Goal: Task Accomplishment & Management: Manage account settings

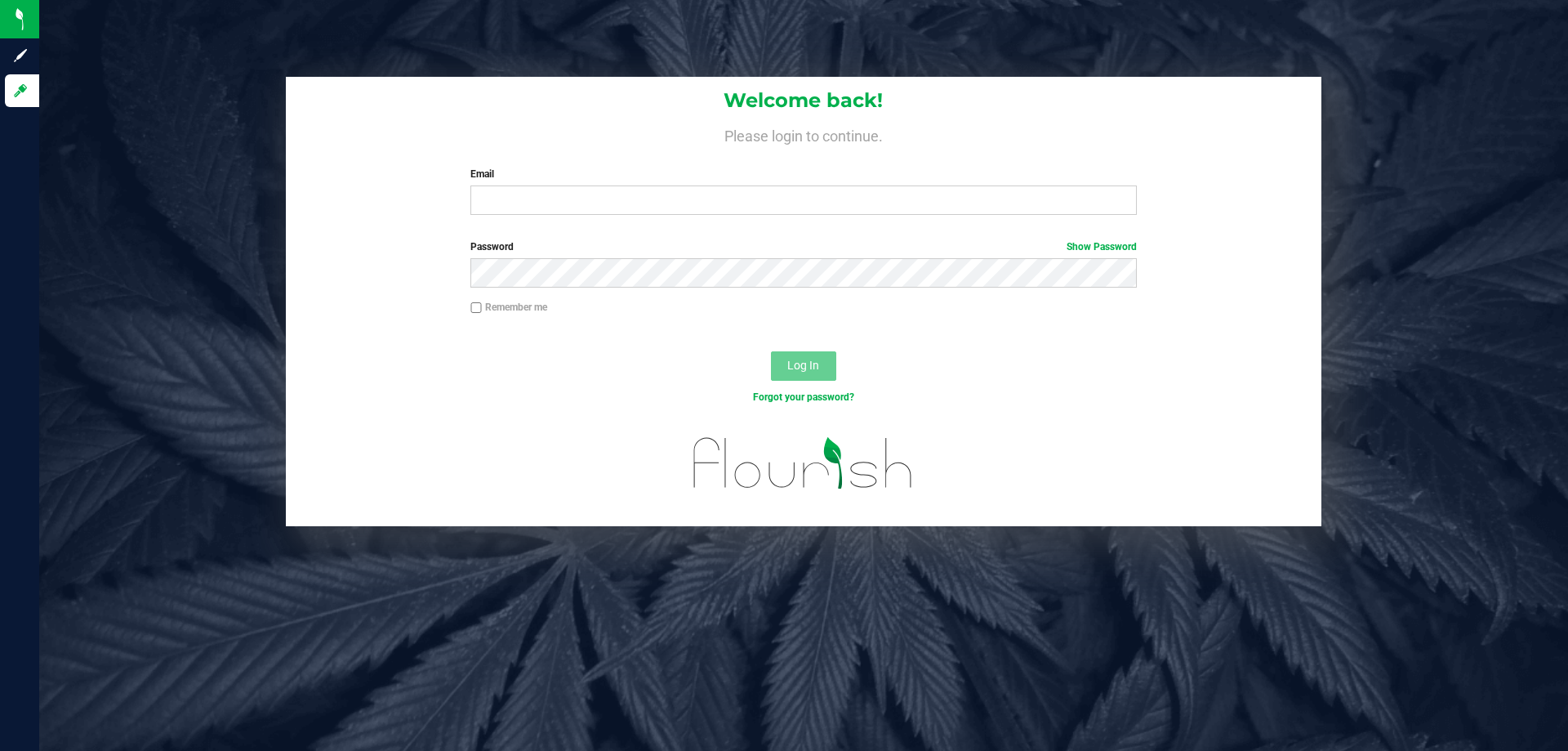
click at [636, 217] on div "Welcome back! Please login to continue. Email Required Please format your email…" at bounding box center [804, 152] width 1035 height 151
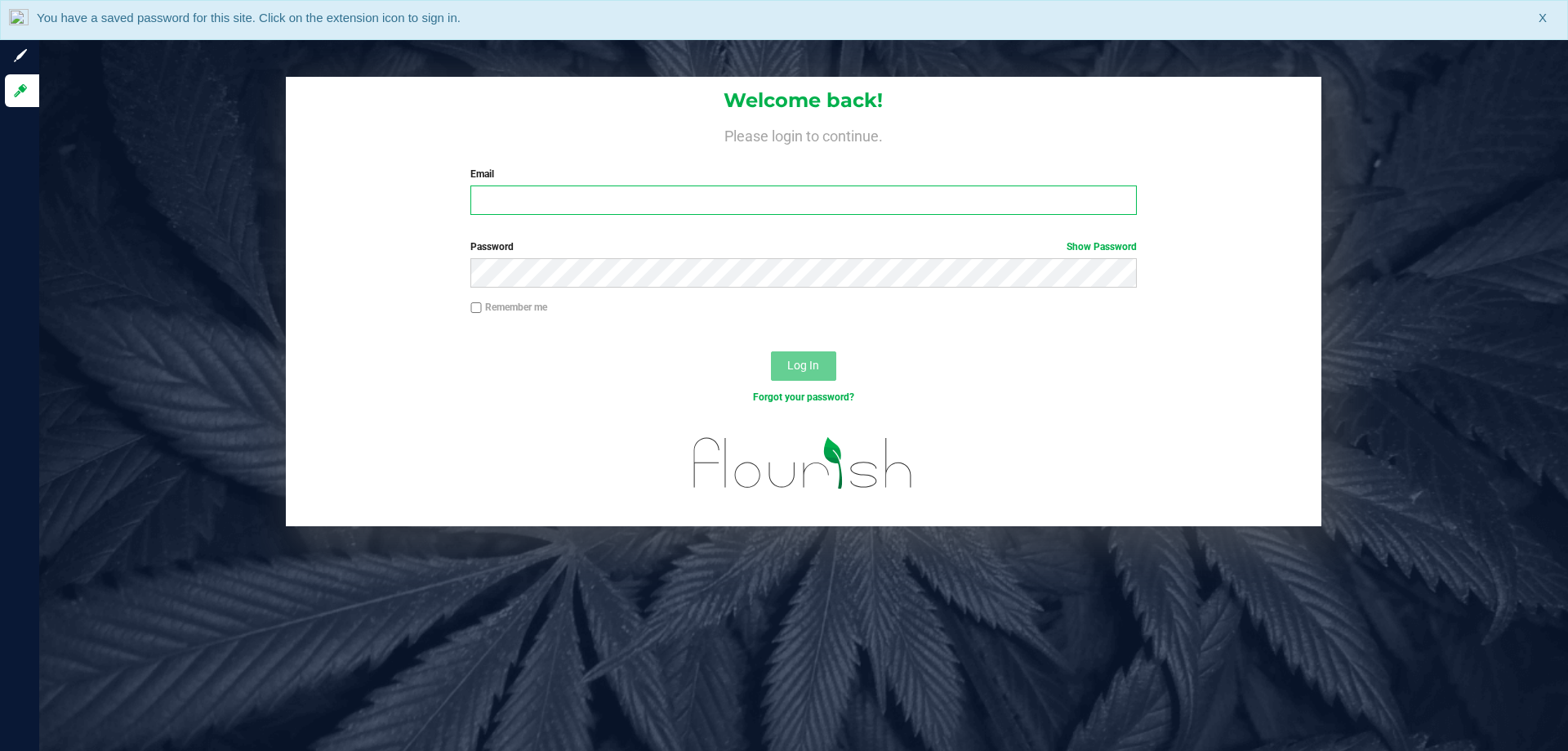
click at [647, 211] on input "Email" at bounding box center [803, 200] width 665 height 29
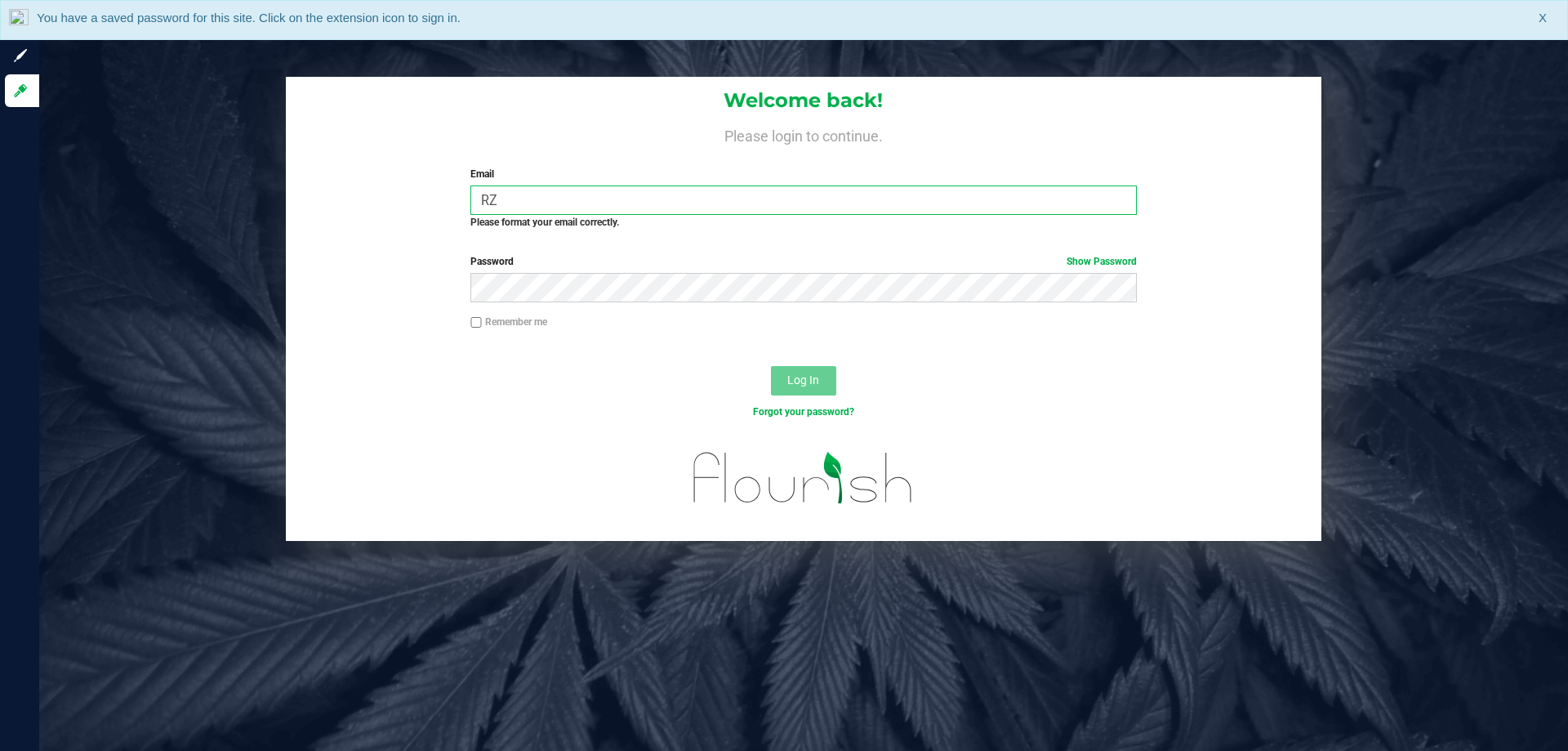
type input "R"
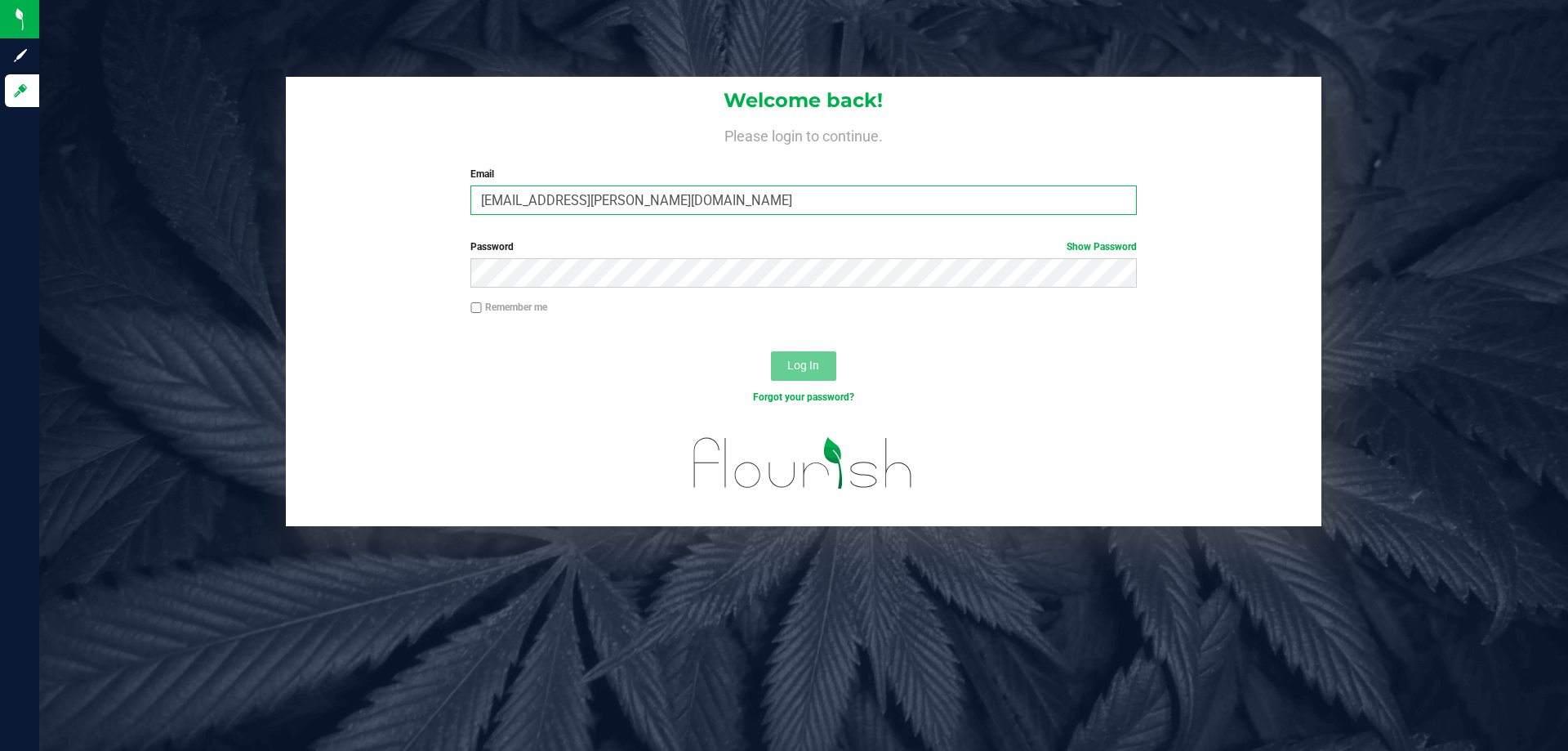
type input "[EMAIL_ADDRESS][PERSON_NAME][DOMAIN_NAME]"
click at [771, 351] on button "Log In" at bounding box center [803, 365] width 65 height 29
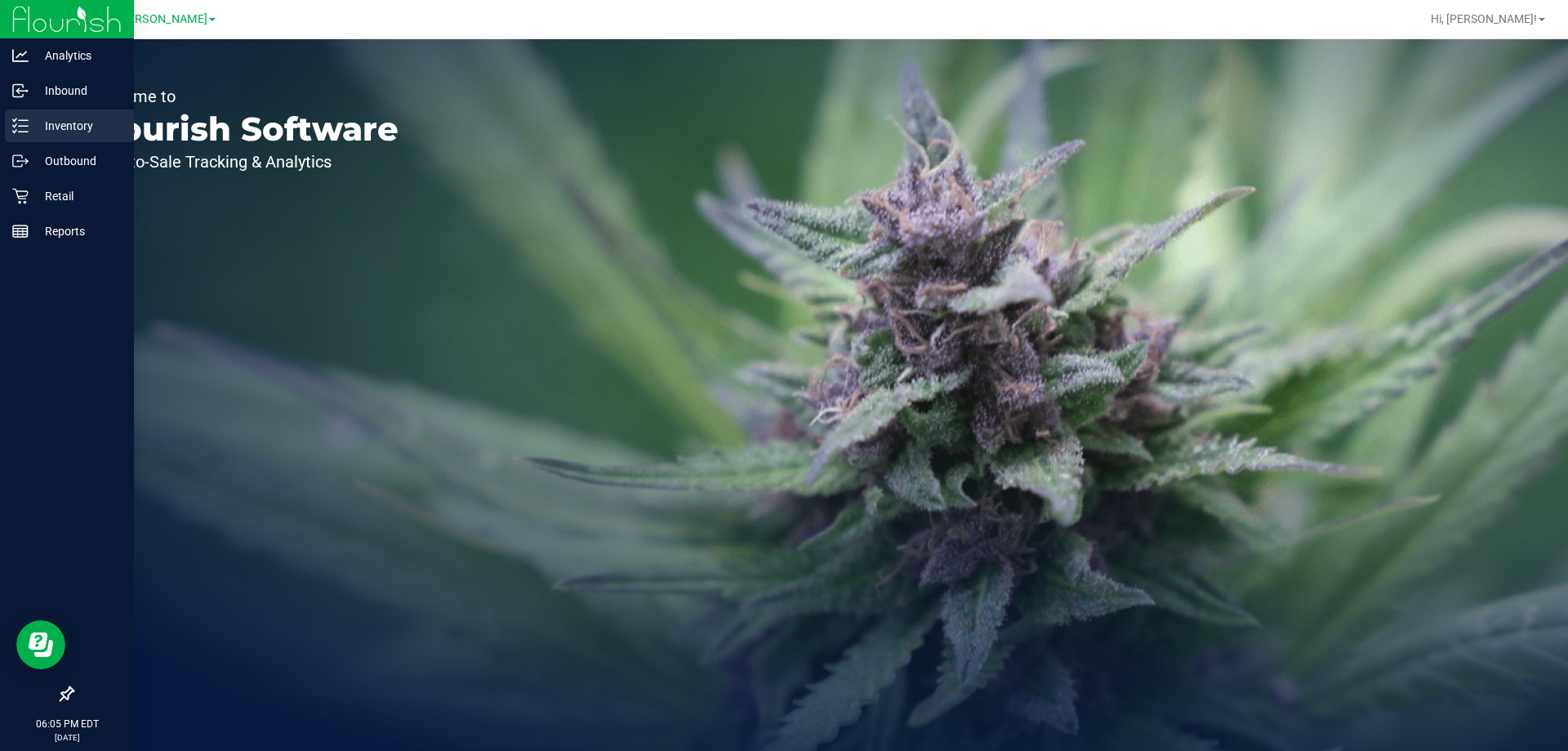
click at [72, 123] on p "Inventory" at bounding box center [77, 125] width 98 height 20
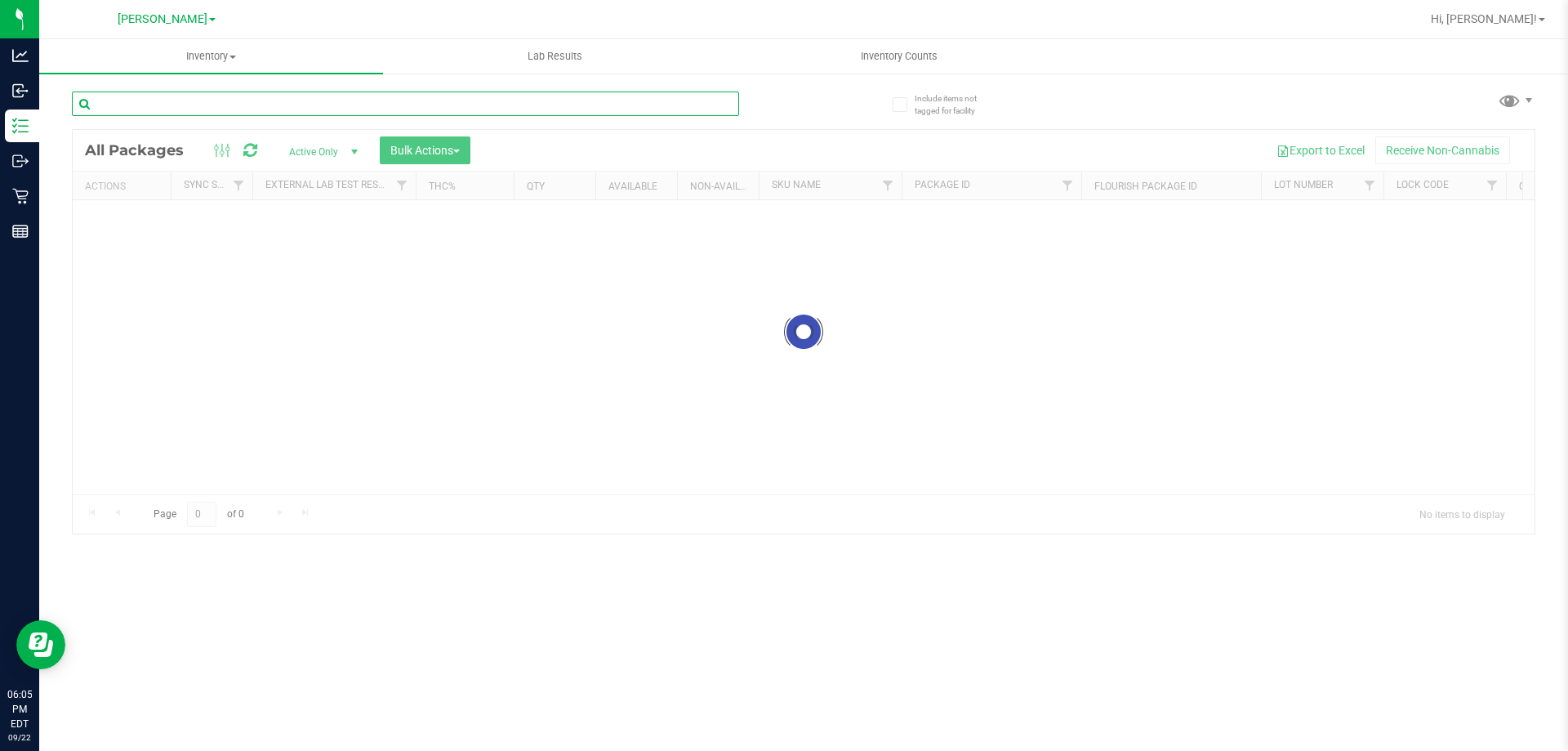
click at [285, 103] on input "text" at bounding box center [406, 103] width 667 height 25
type input "AGO"
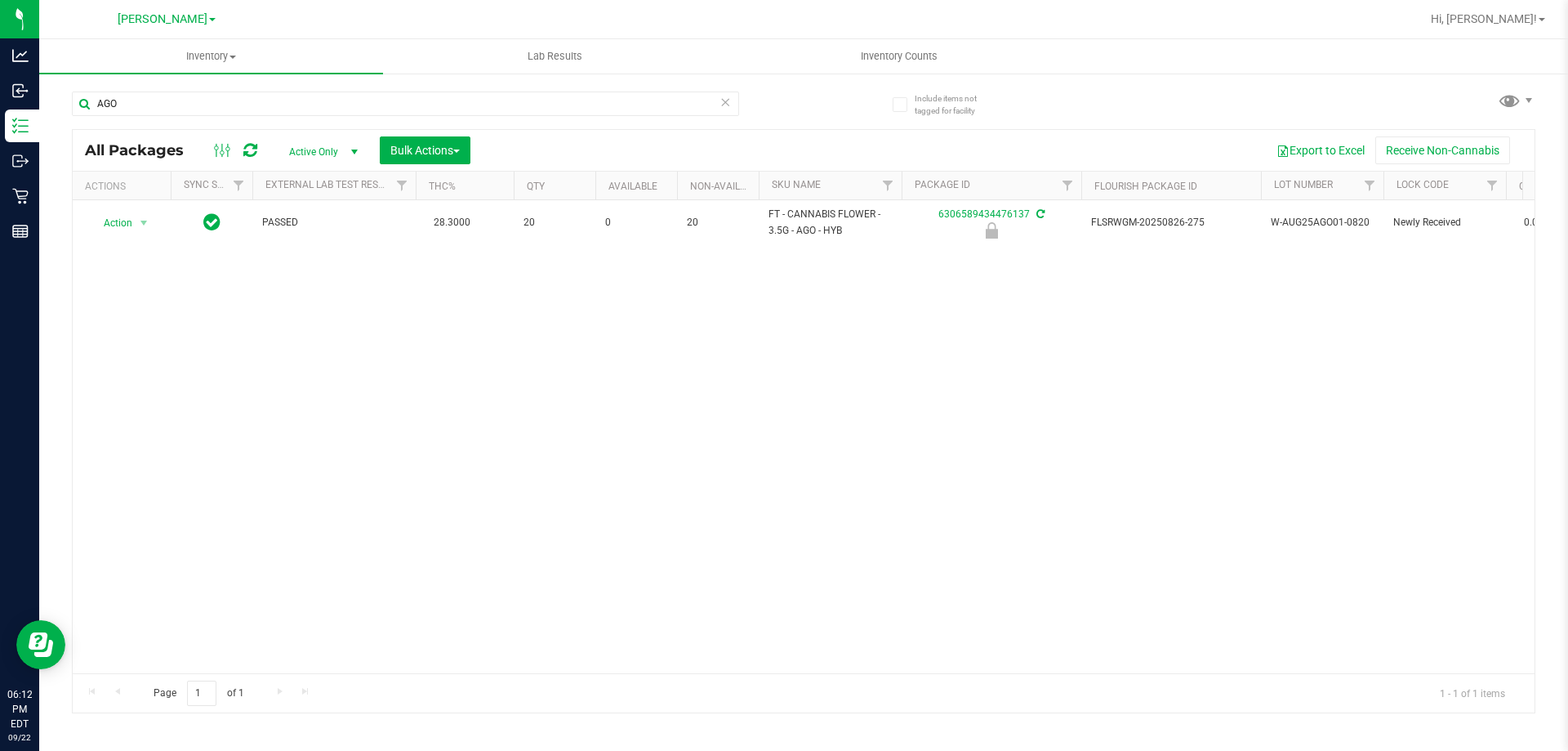
click at [728, 105] on icon at bounding box center [725, 101] width 11 height 20
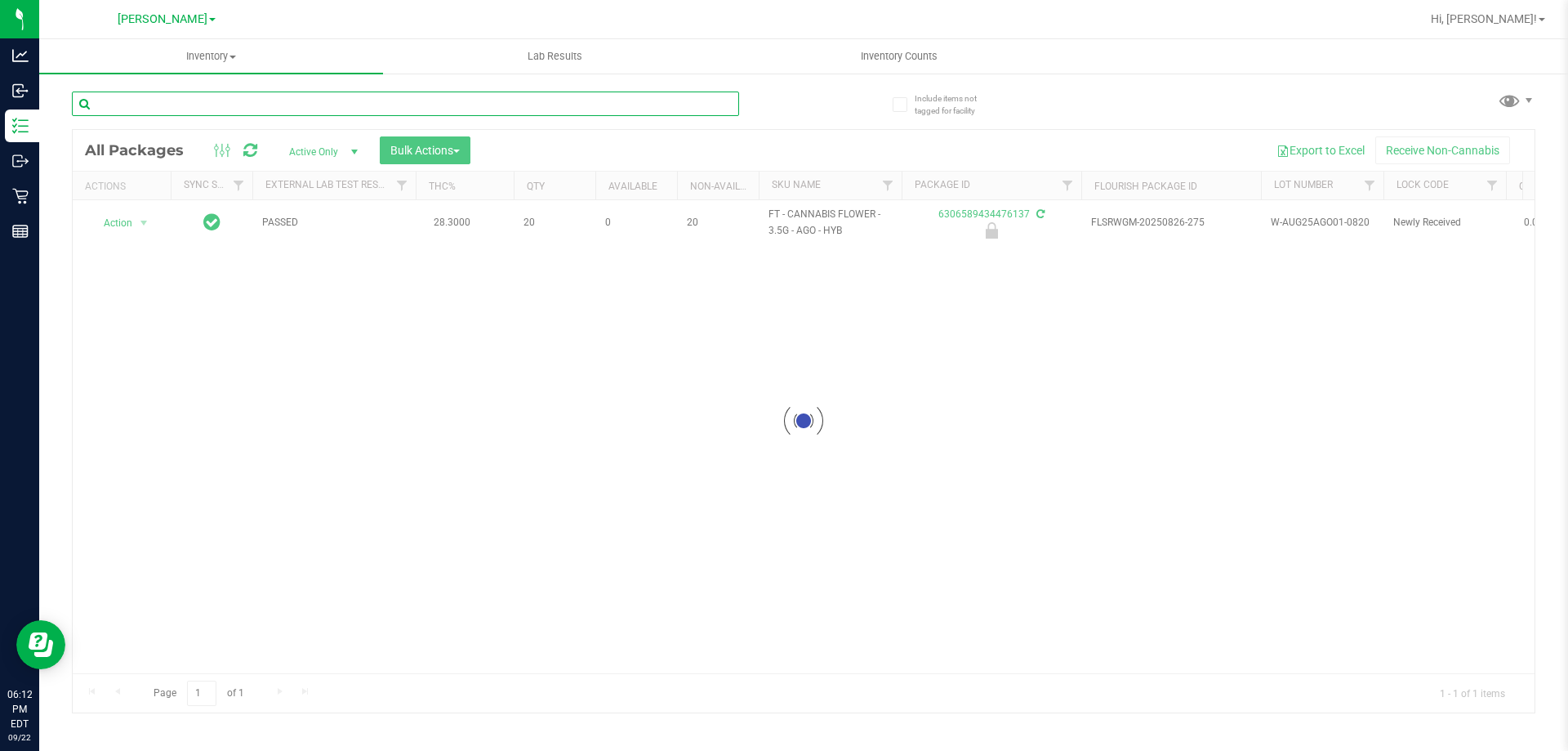
click at [675, 101] on input "text" at bounding box center [406, 103] width 667 height 25
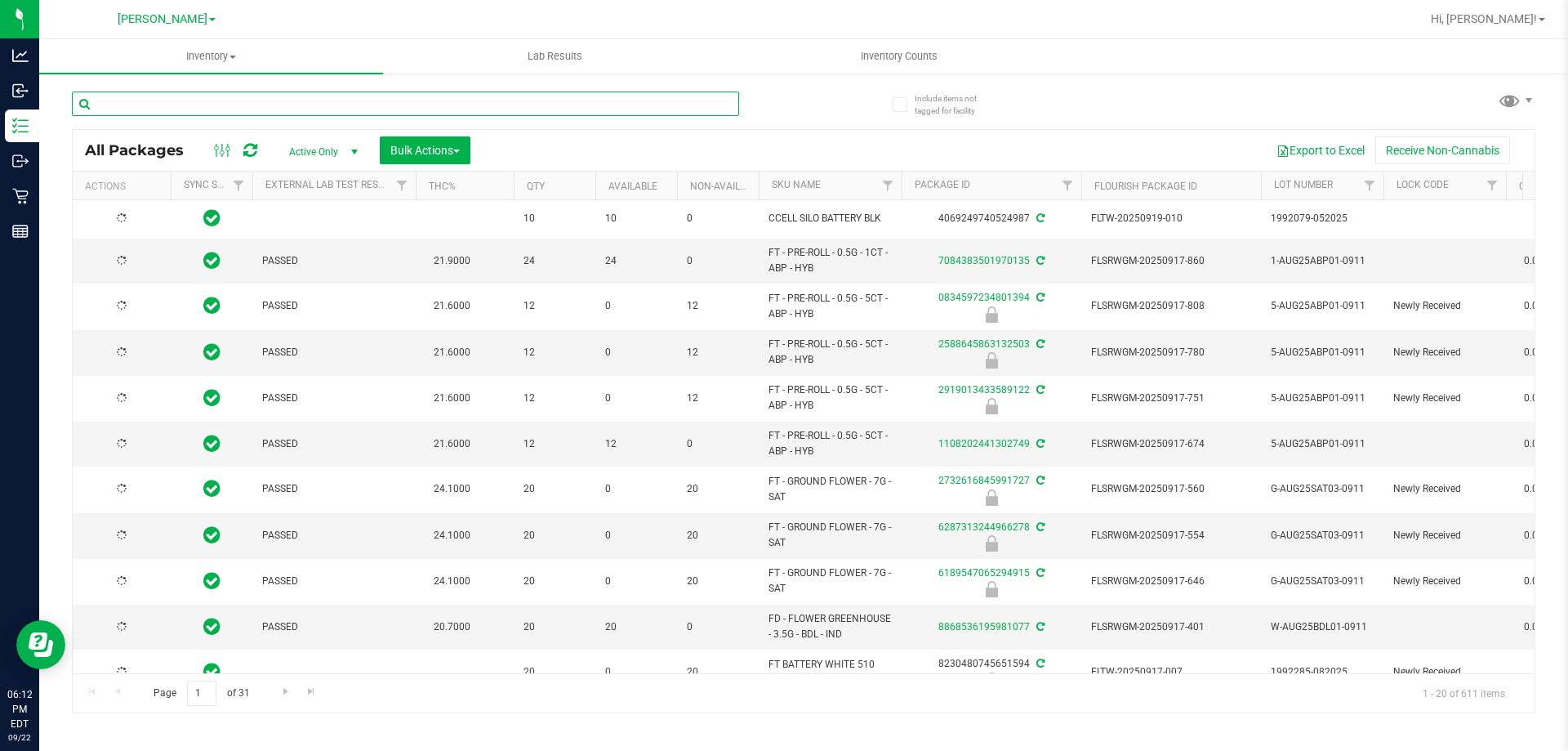
type input "[DATE]"
type input "2773279354195549"
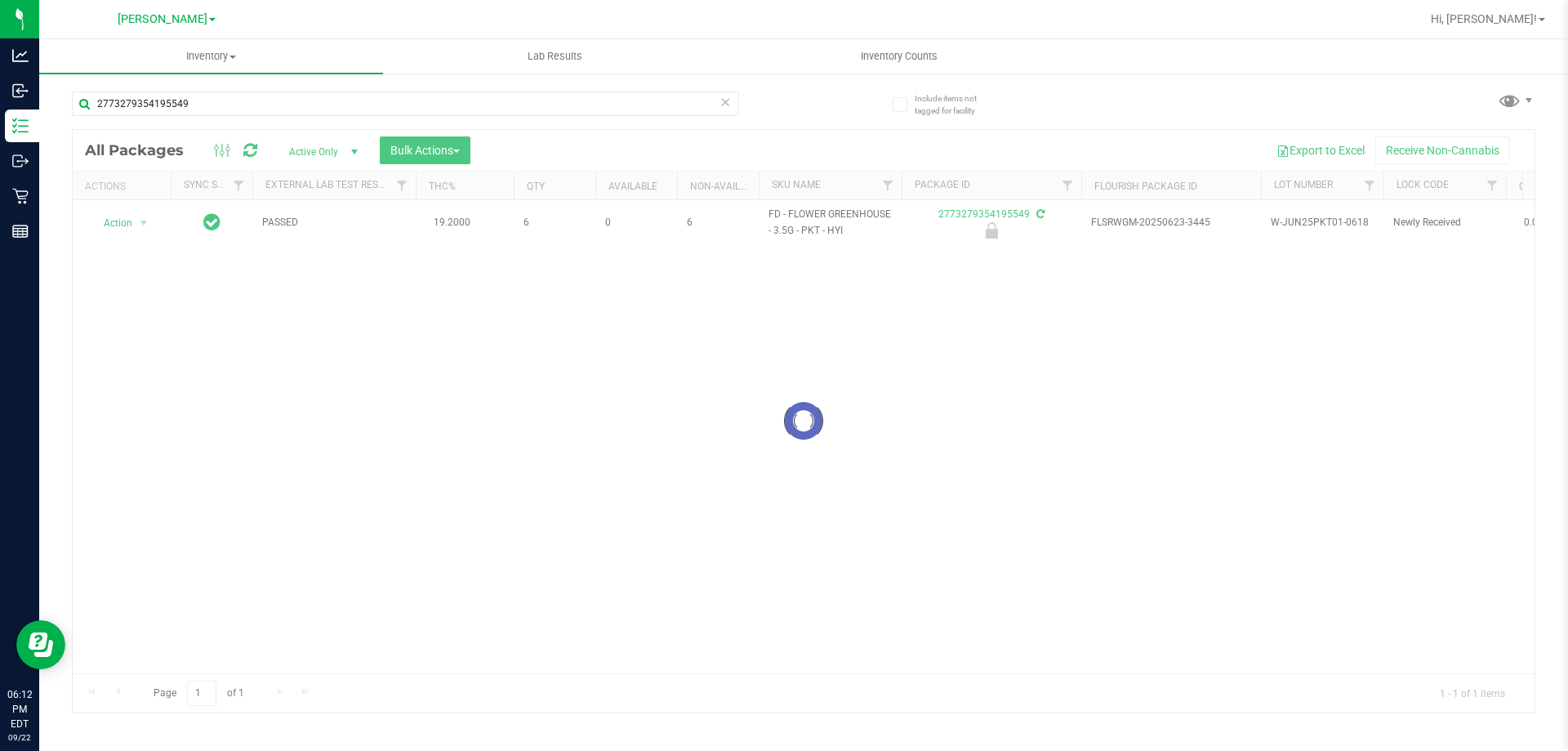
click at [138, 220] on div at bounding box center [804, 421] width 1462 height 582
click at [134, 223] on span "select" at bounding box center [144, 223] width 21 height 23
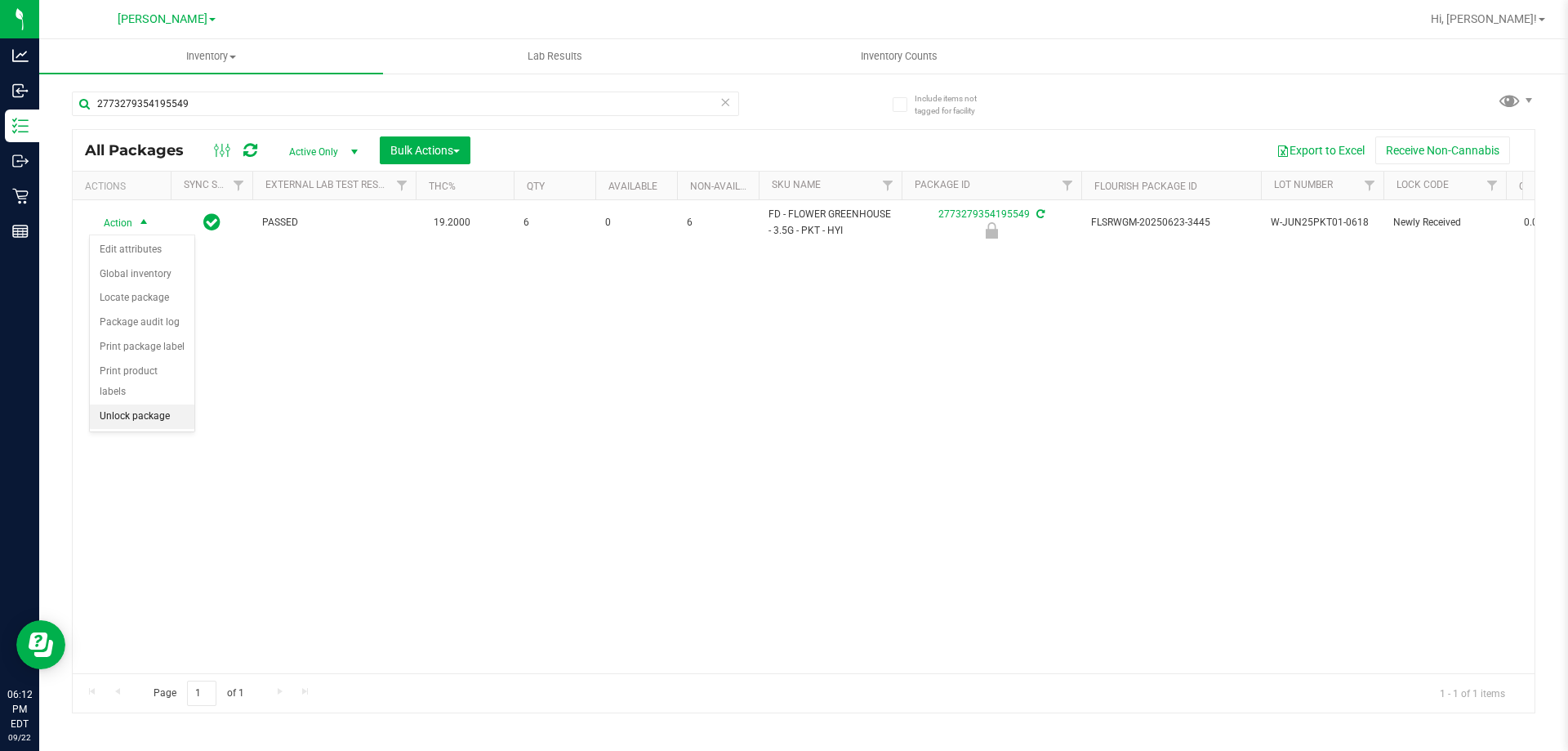
click at [126, 405] on li "Unlock package" at bounding box center [142, 416] width 104 height 25
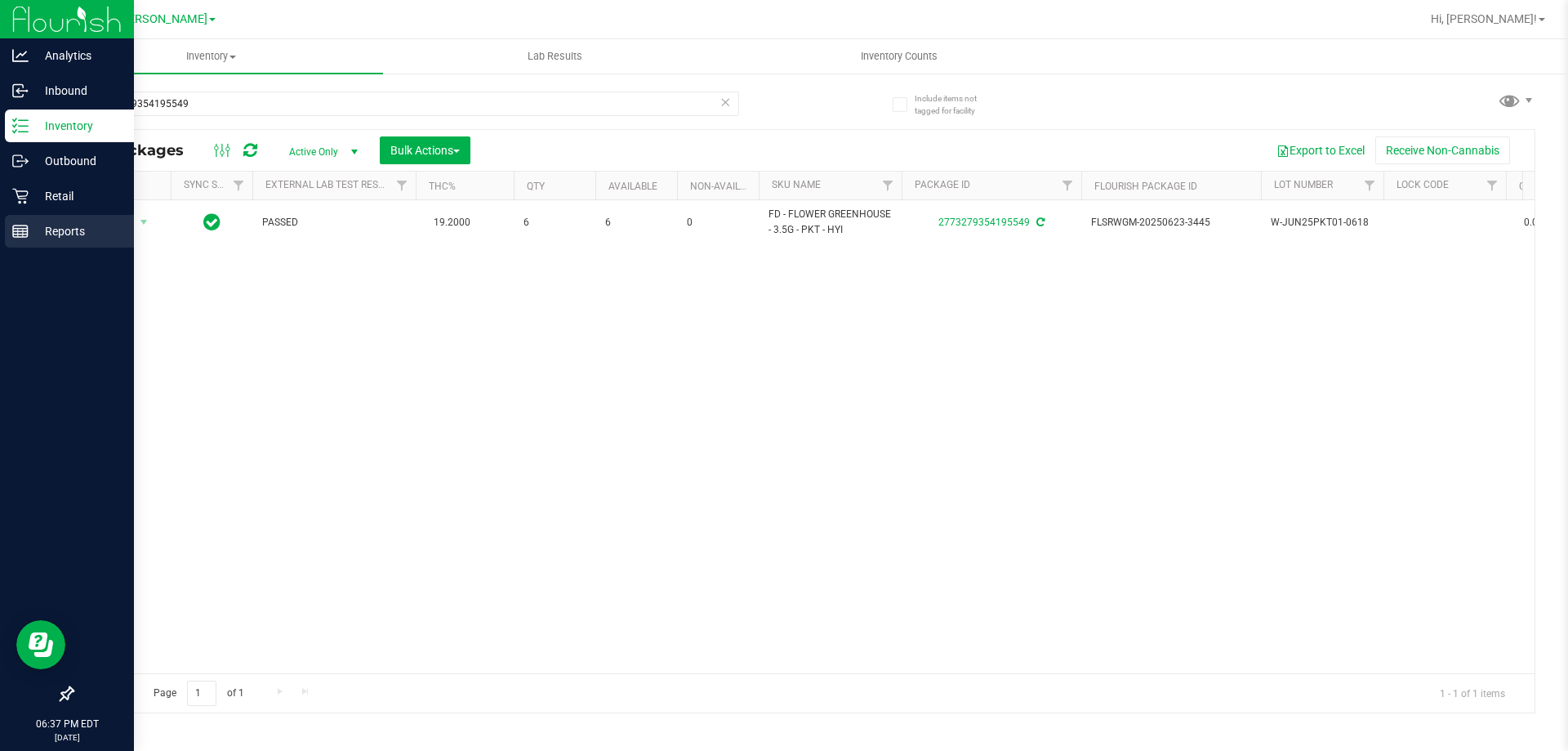
click at [30, 215] on div "Reports" at bounding box center [69, 231] width 129 height 32
click at [45, 196] on p "Retail" at bounding box center [77, 195] width 98 height 20
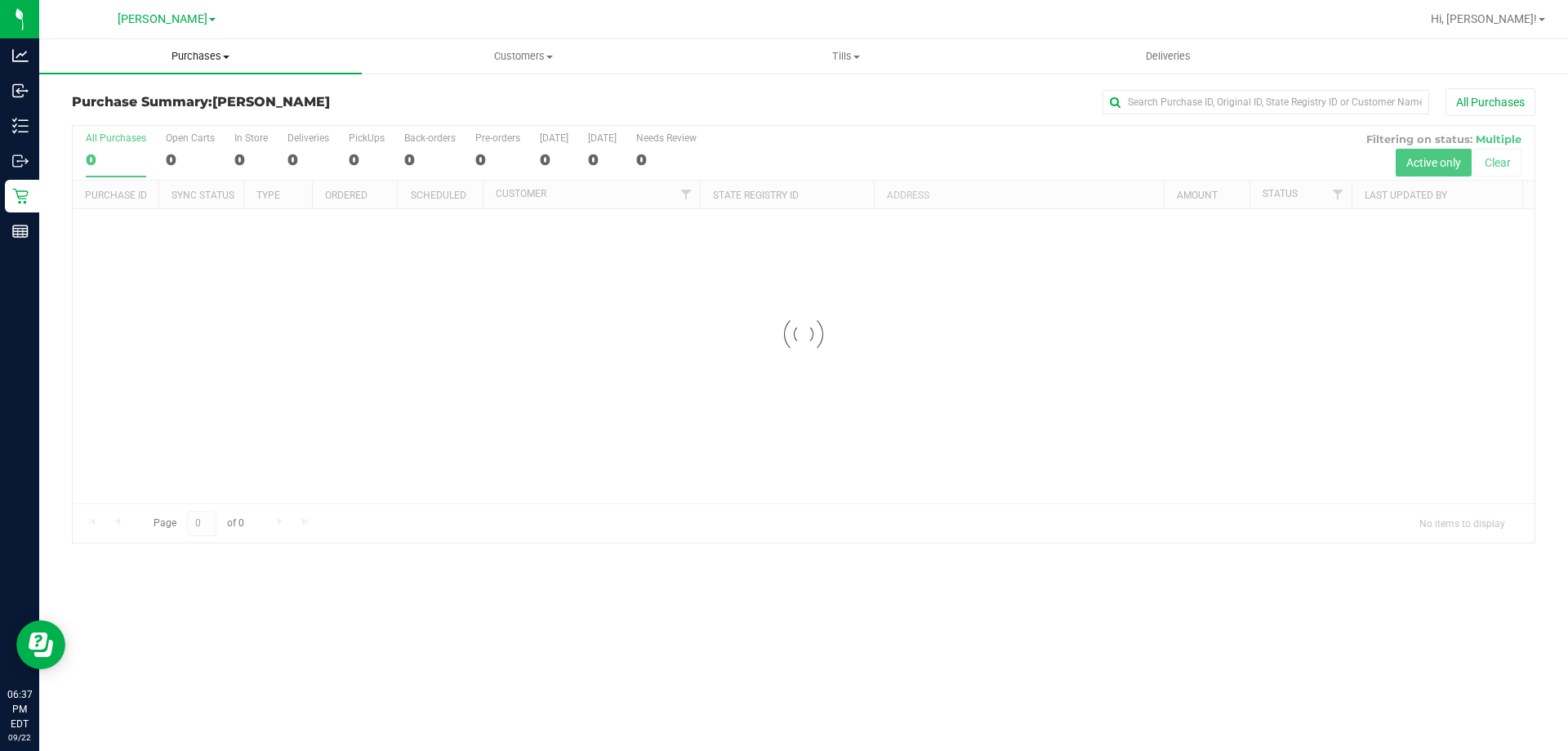
click at [246, 56] on span "Purchases" at bounding box center [200, 57] width 322 height 15
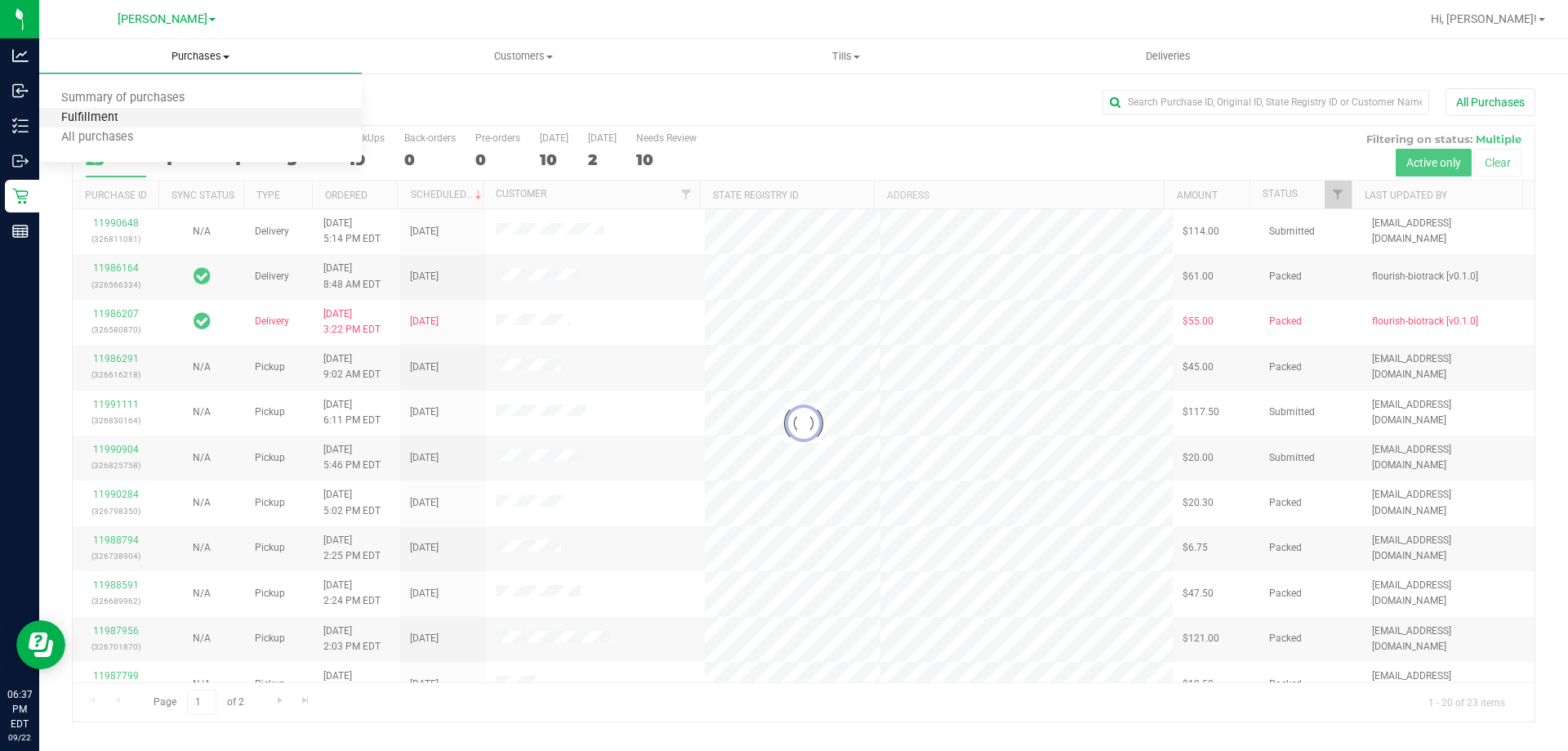
click at [119, 121] on span "Fulfillment" at bounding box center [89, 118] width 101 height 14
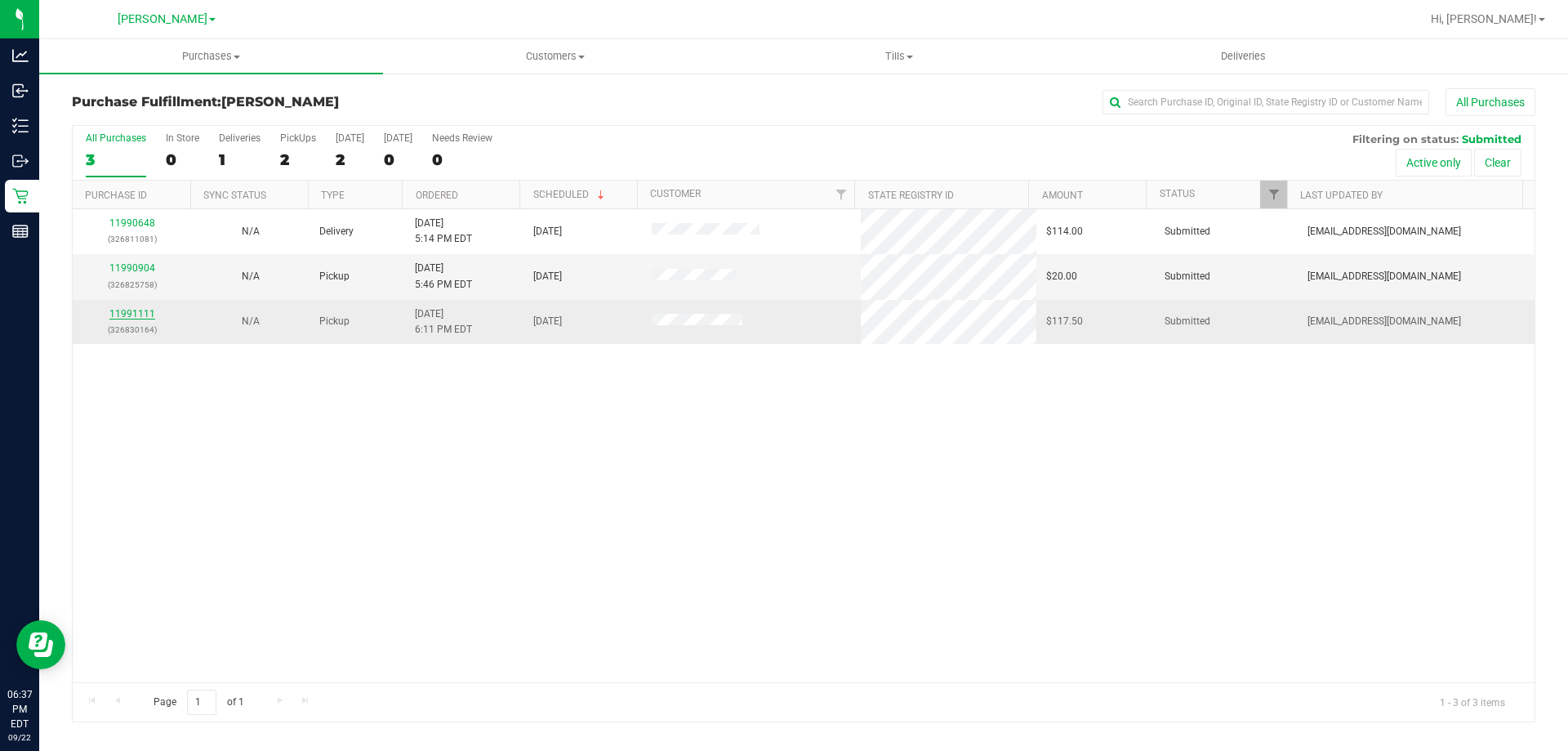
click at [125, 316] on link "11991111" at bounding box center [132, 314] width 46 height 11
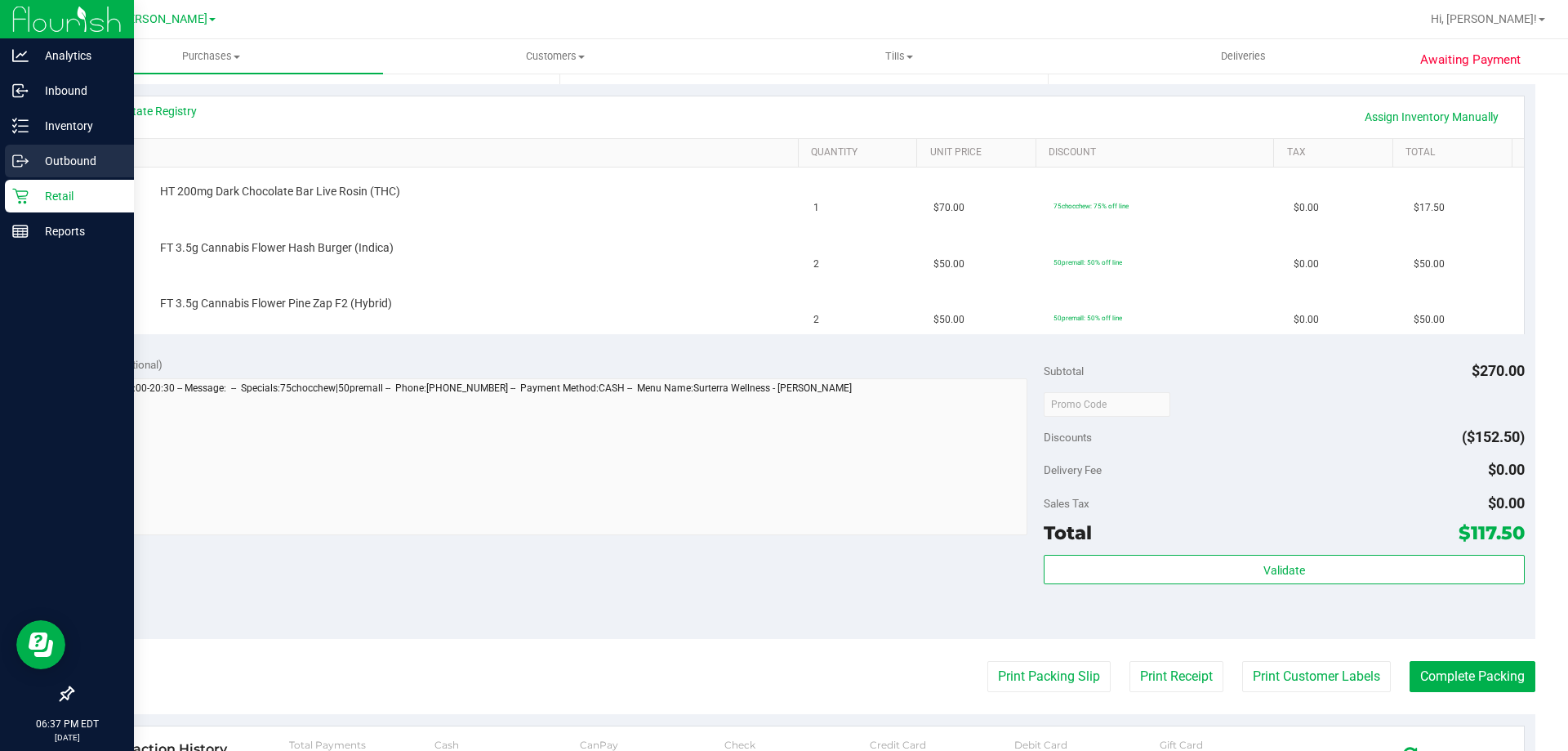
scroll to position [327, 0]
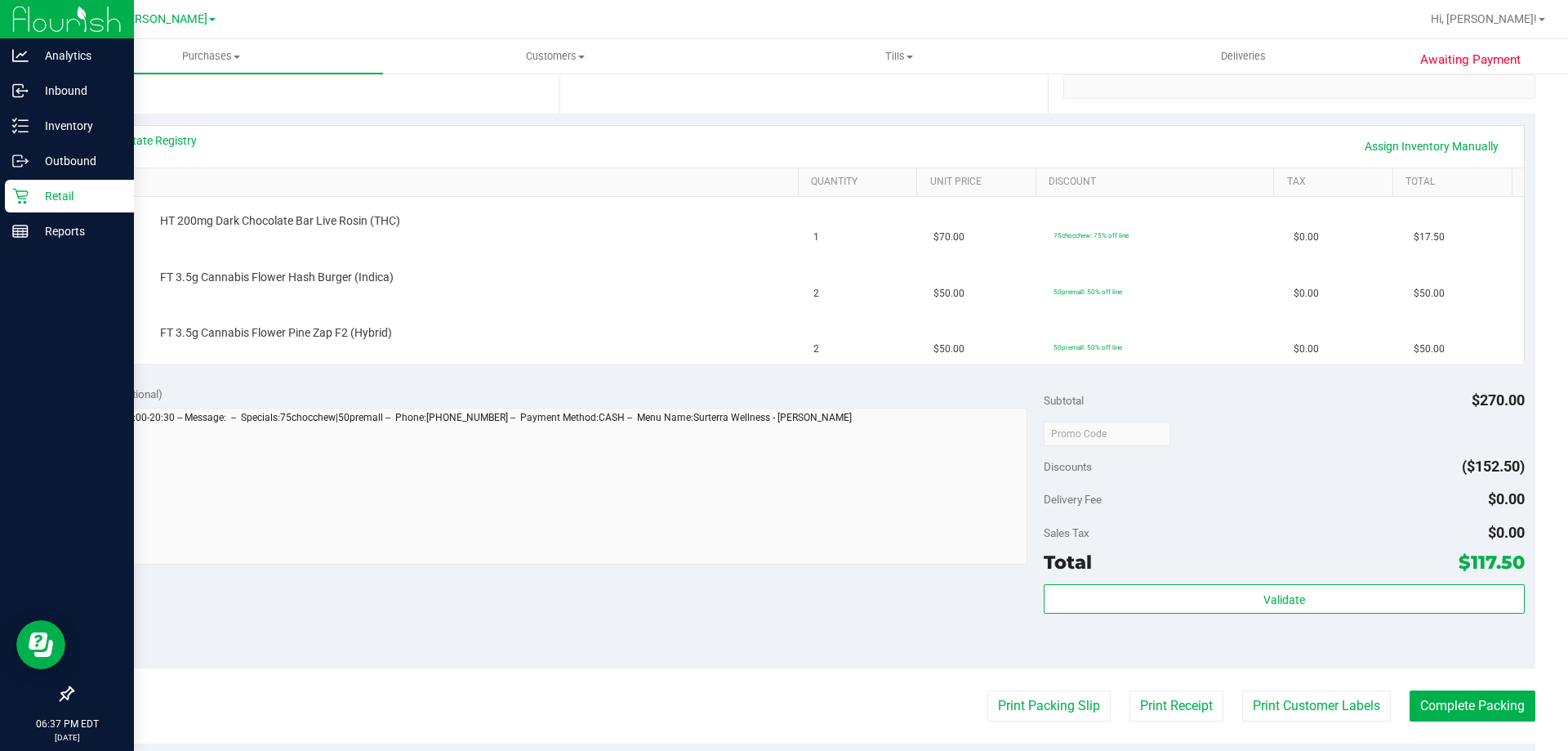
click at [49, 192] on p "Retail" at bounding box center [77, 195] width 98 height 20
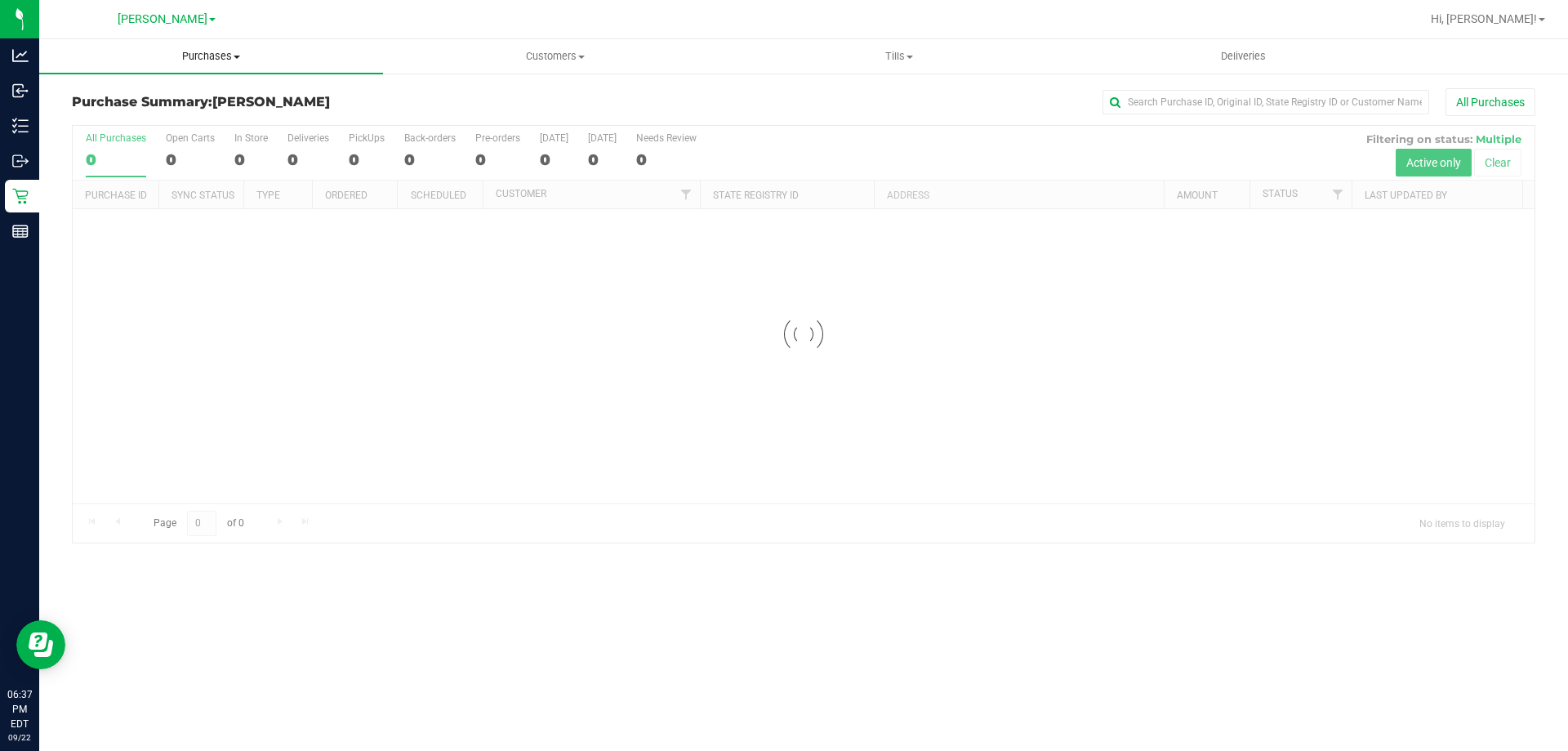
click at [196, 68] on uib-tab-heading "Purchases Summary of purchases Fulfillment All purchases" at bounding box center [210, 56] width 344 height 34
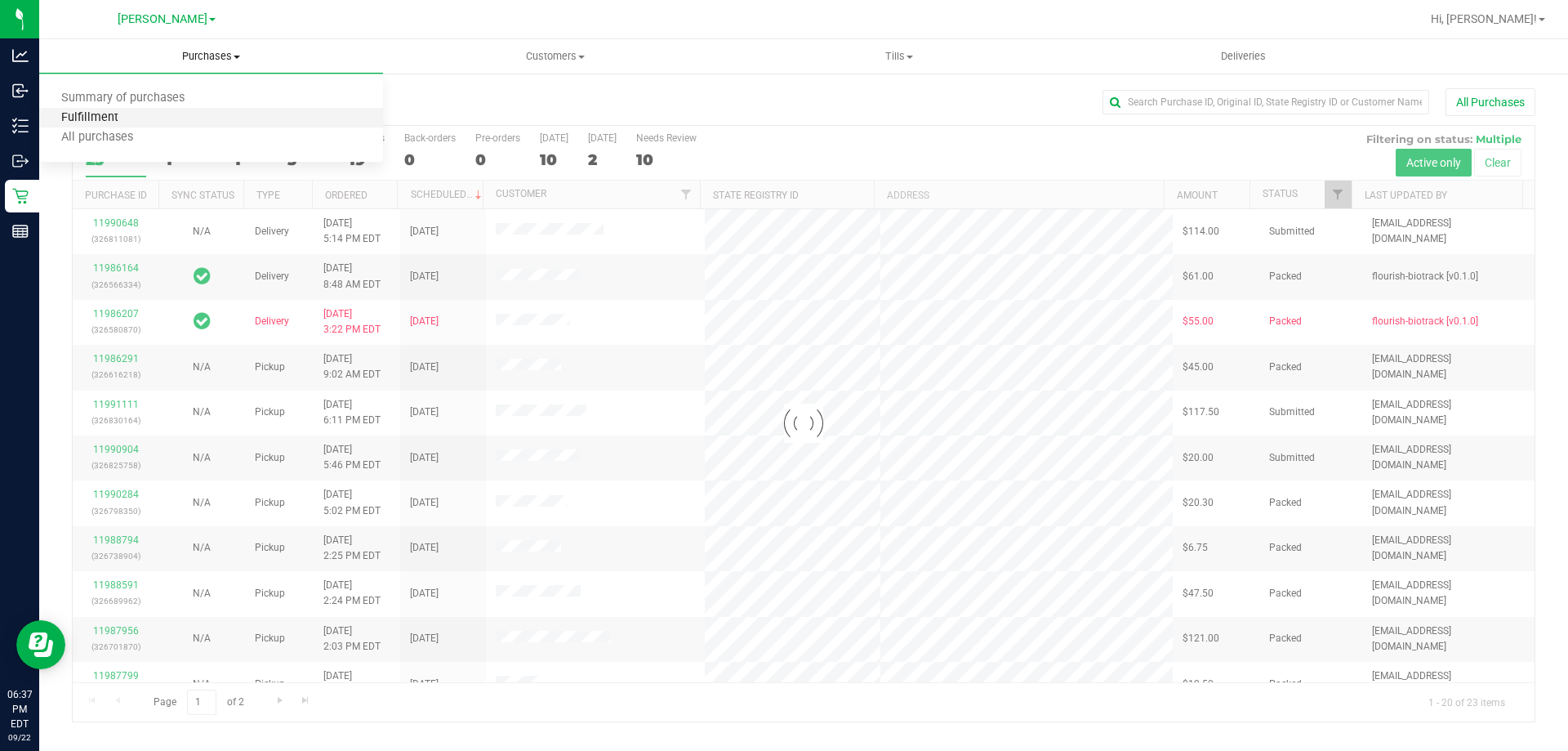
click at [98, 120] on span "Fulfillment" at bounding box center [89, 118] width 101 height 14
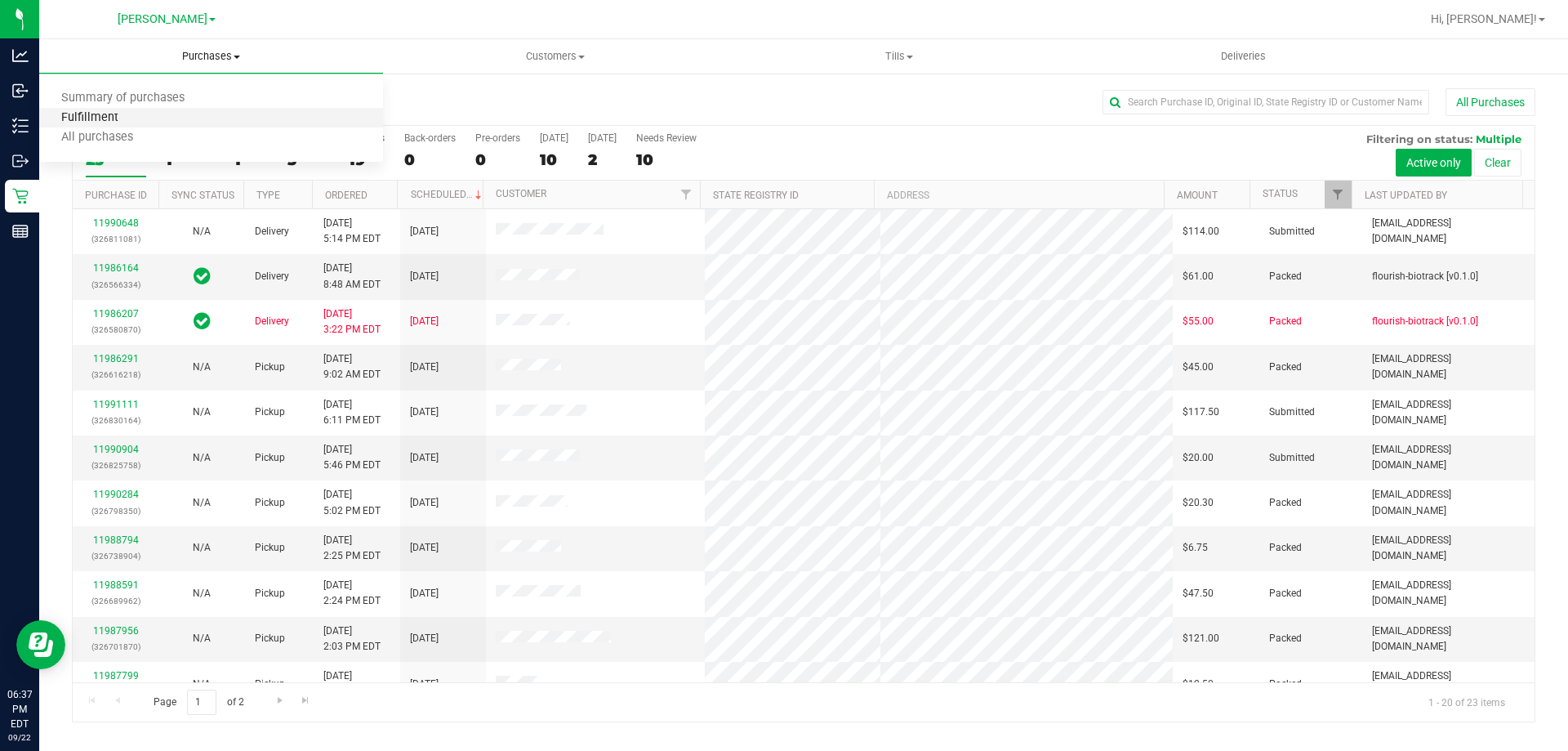
click at [117, 115] on span "Fulfillment" at bounding box center [89, 118] width 101 height 14
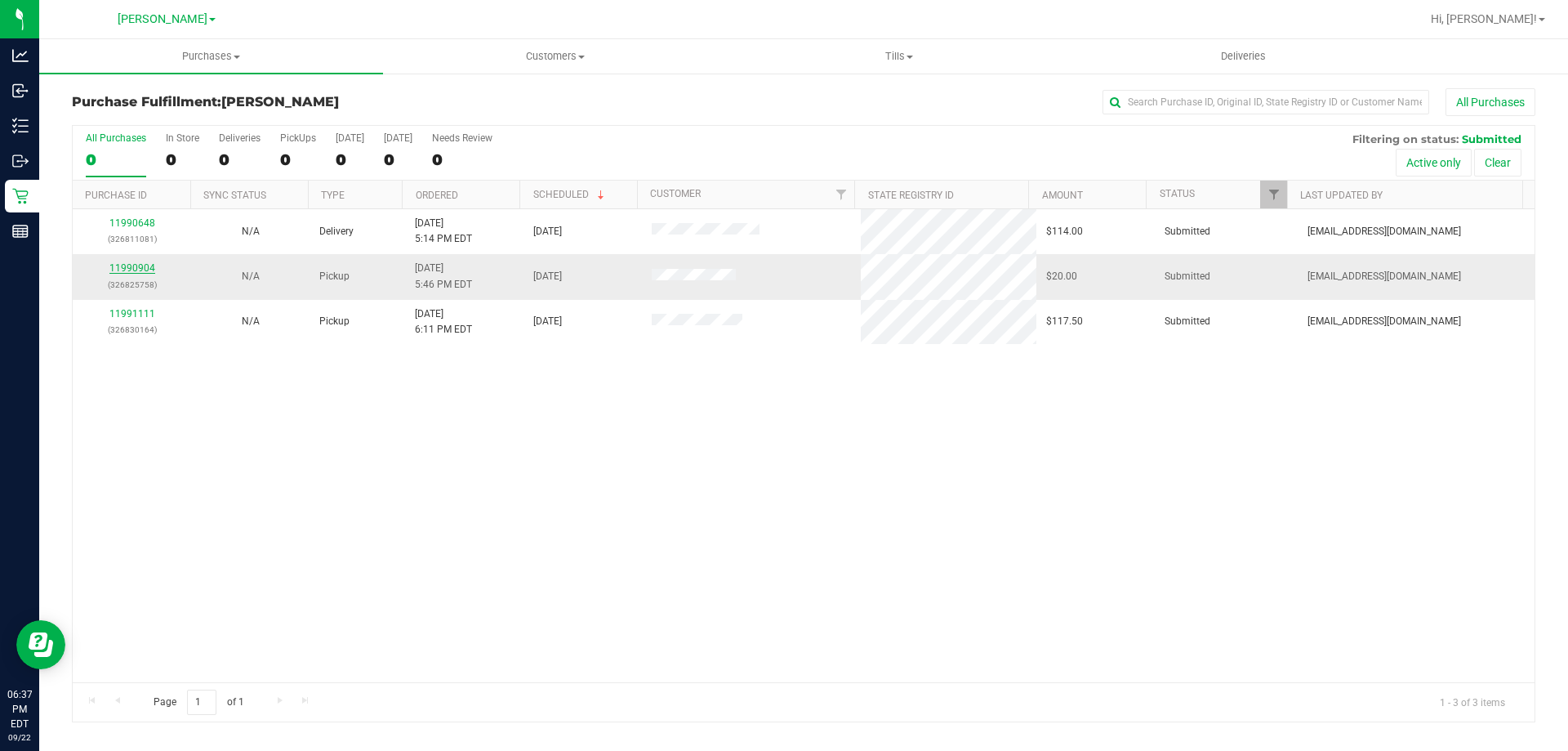
click at [132, 266] on link "11990904" at bounding box center [132, 268] width 46 height 11
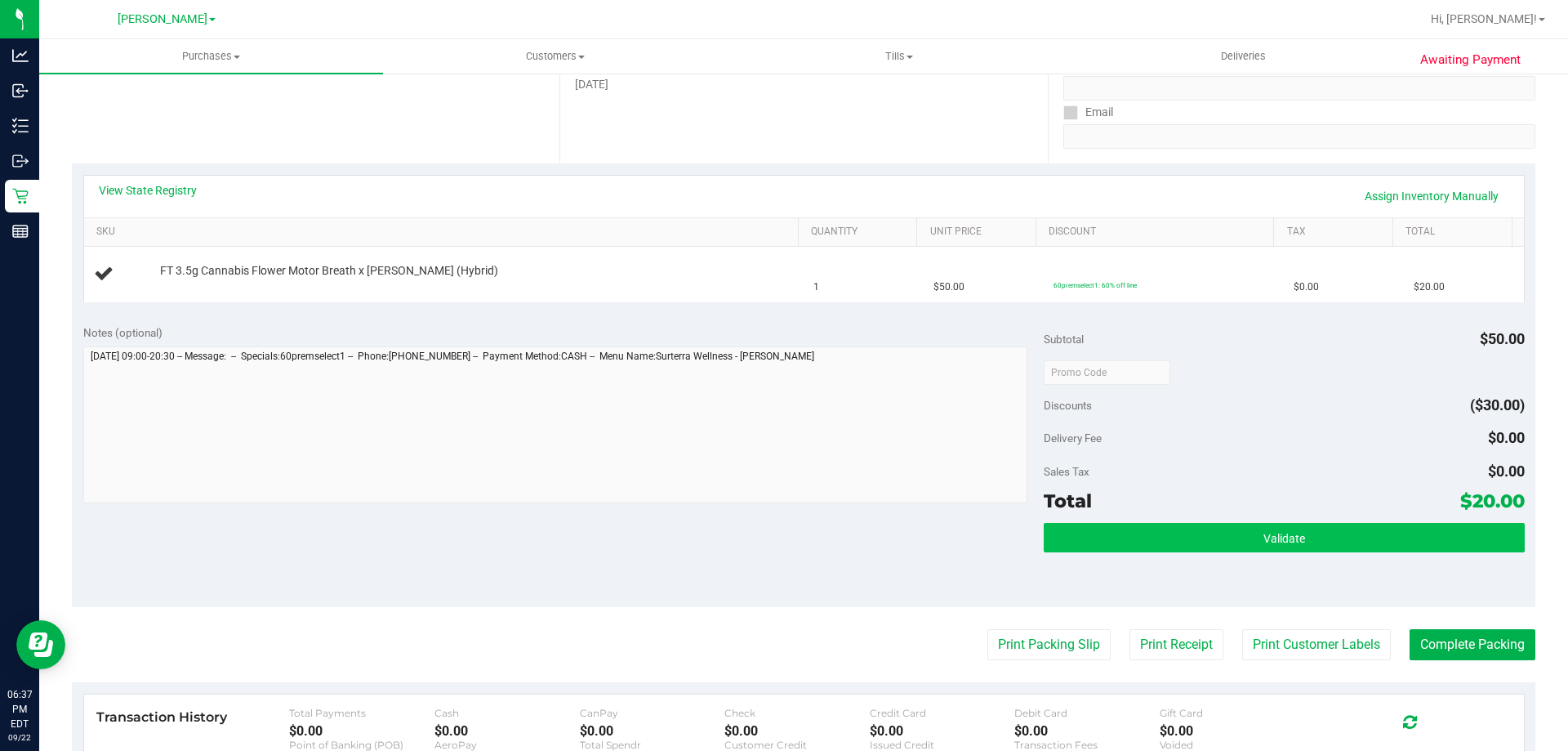
scroll to position [245, 0]
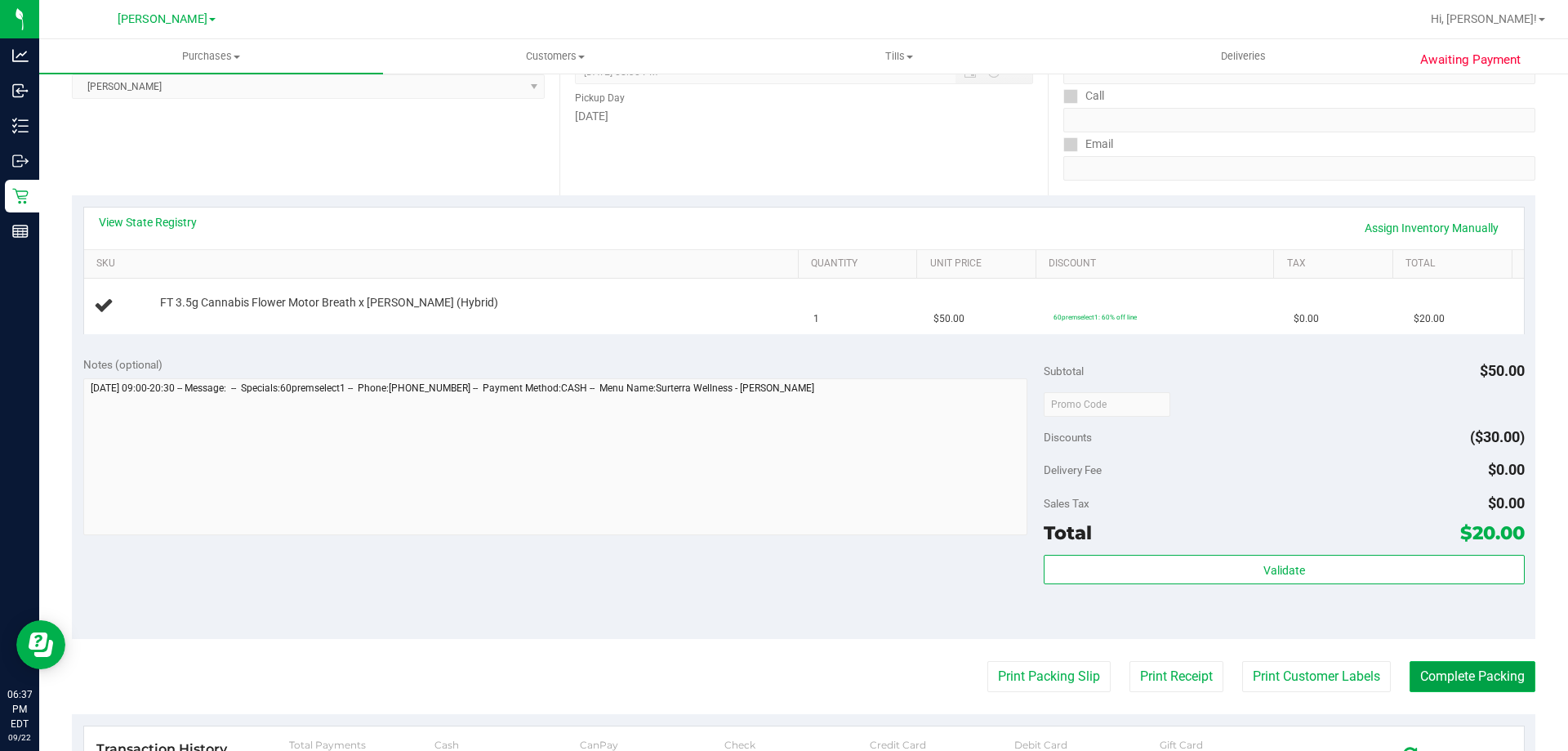
click at [1449, 680] on button "Complete Packing" at bounding box center [1472, 676] width 126 height 31
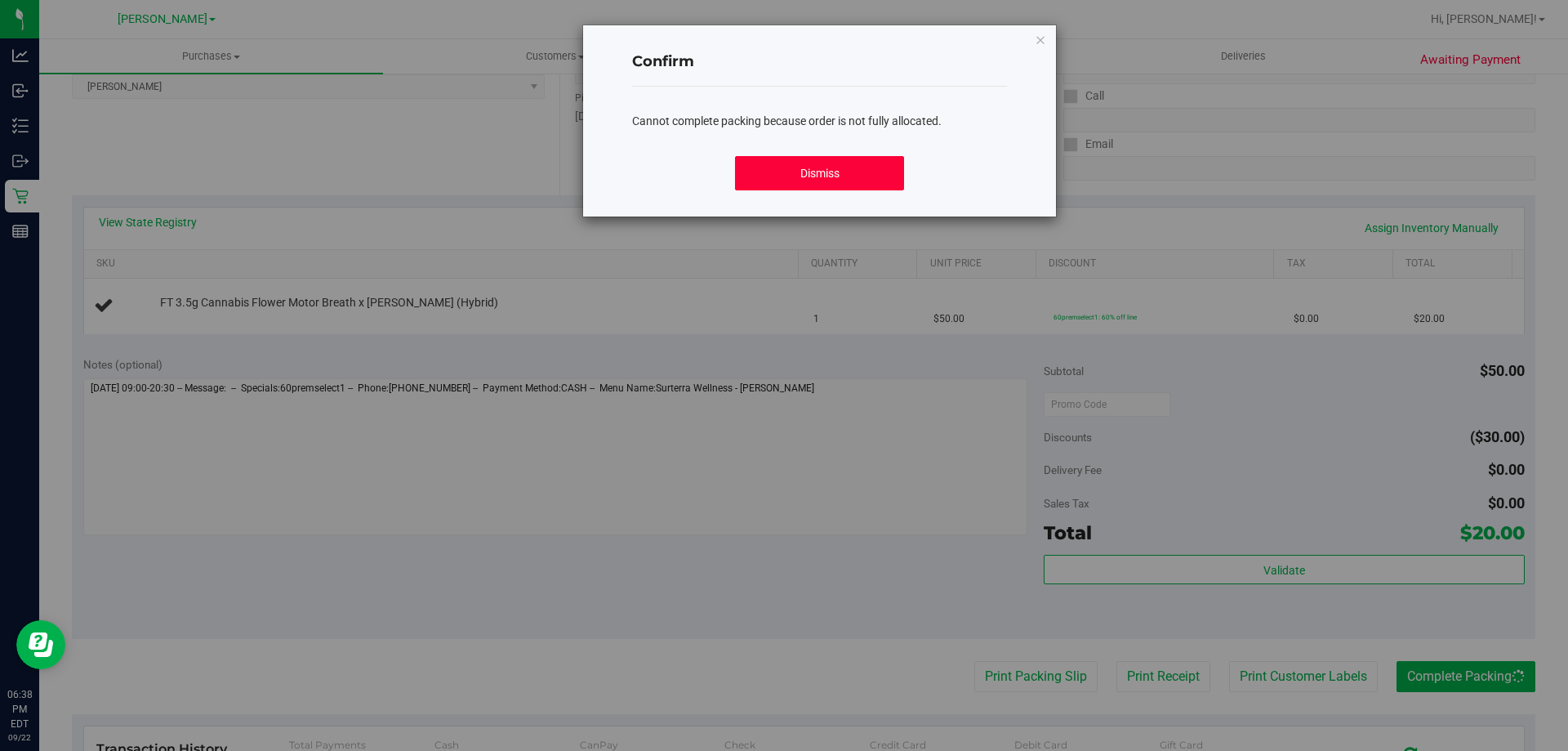
click at [841, 180] on button "Dismiss" at bounding box center [818, 174] width 168 height 34
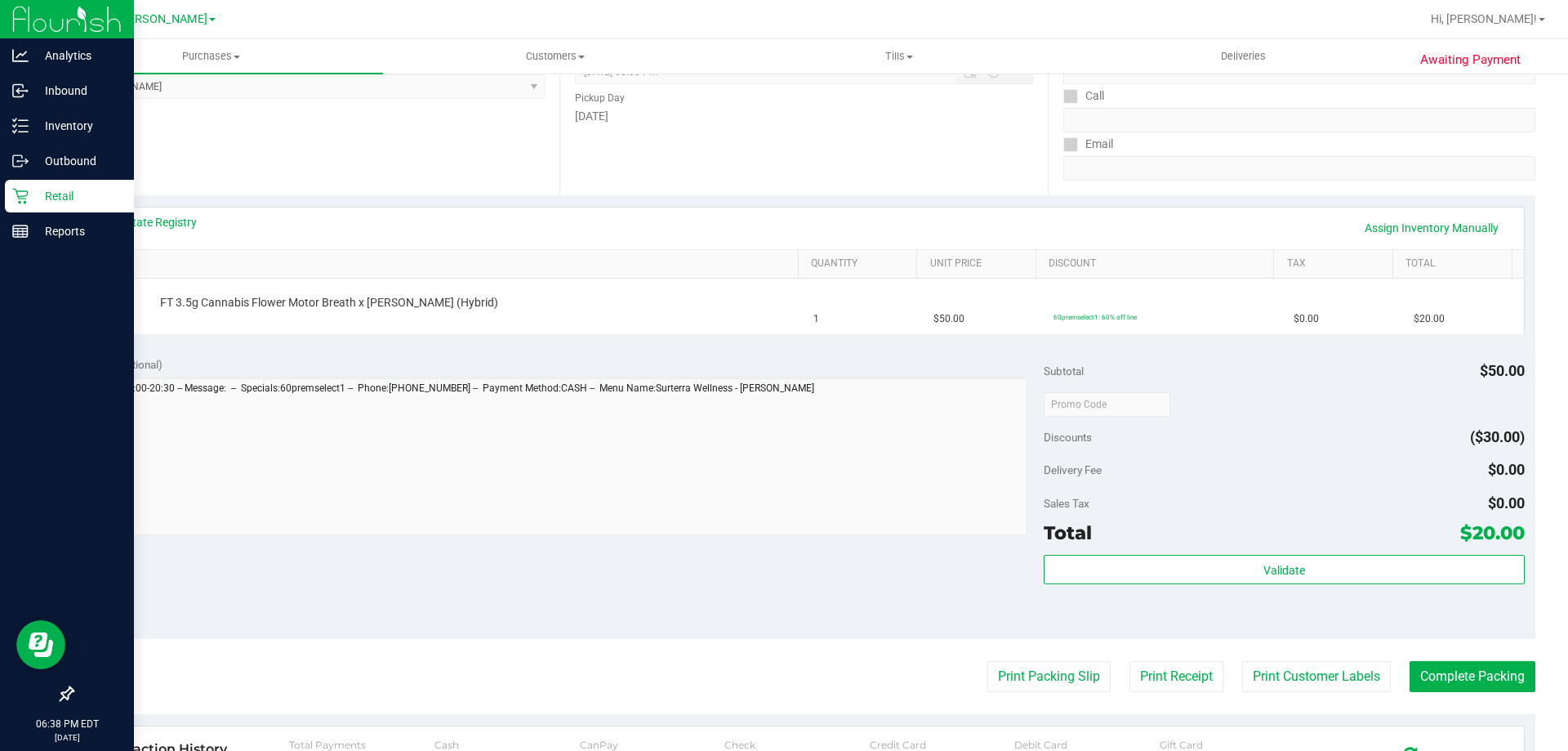
click at [45, 204] on p "Retail" at bounding box center [77, 195] width 98 height 20
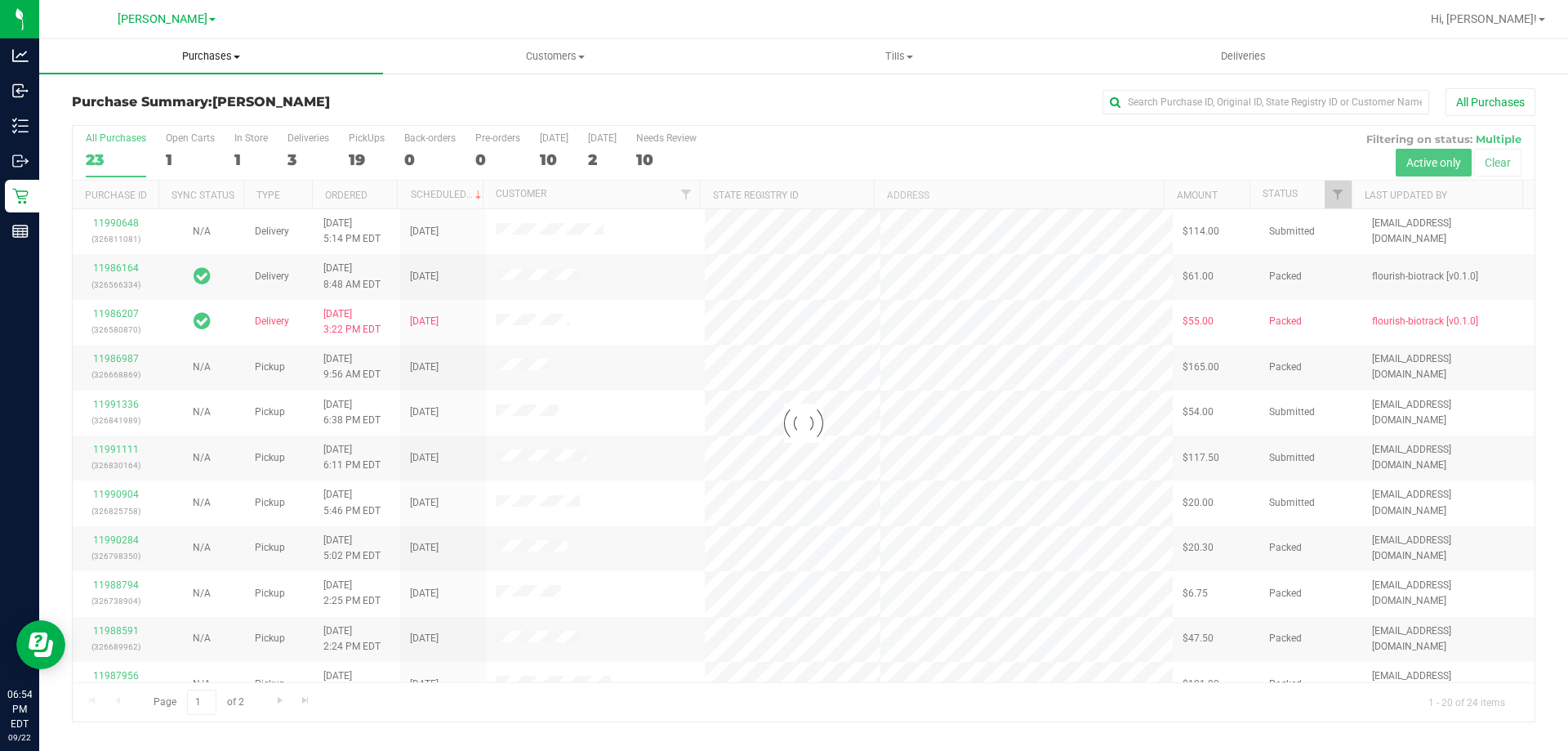
click at [192, 52] on span "Purchases" at bounding box center [210, 57] width 344 height 15
click at [136, 111] on span "Fulfillment" at bounding box center [89, 118] width 101 height 14
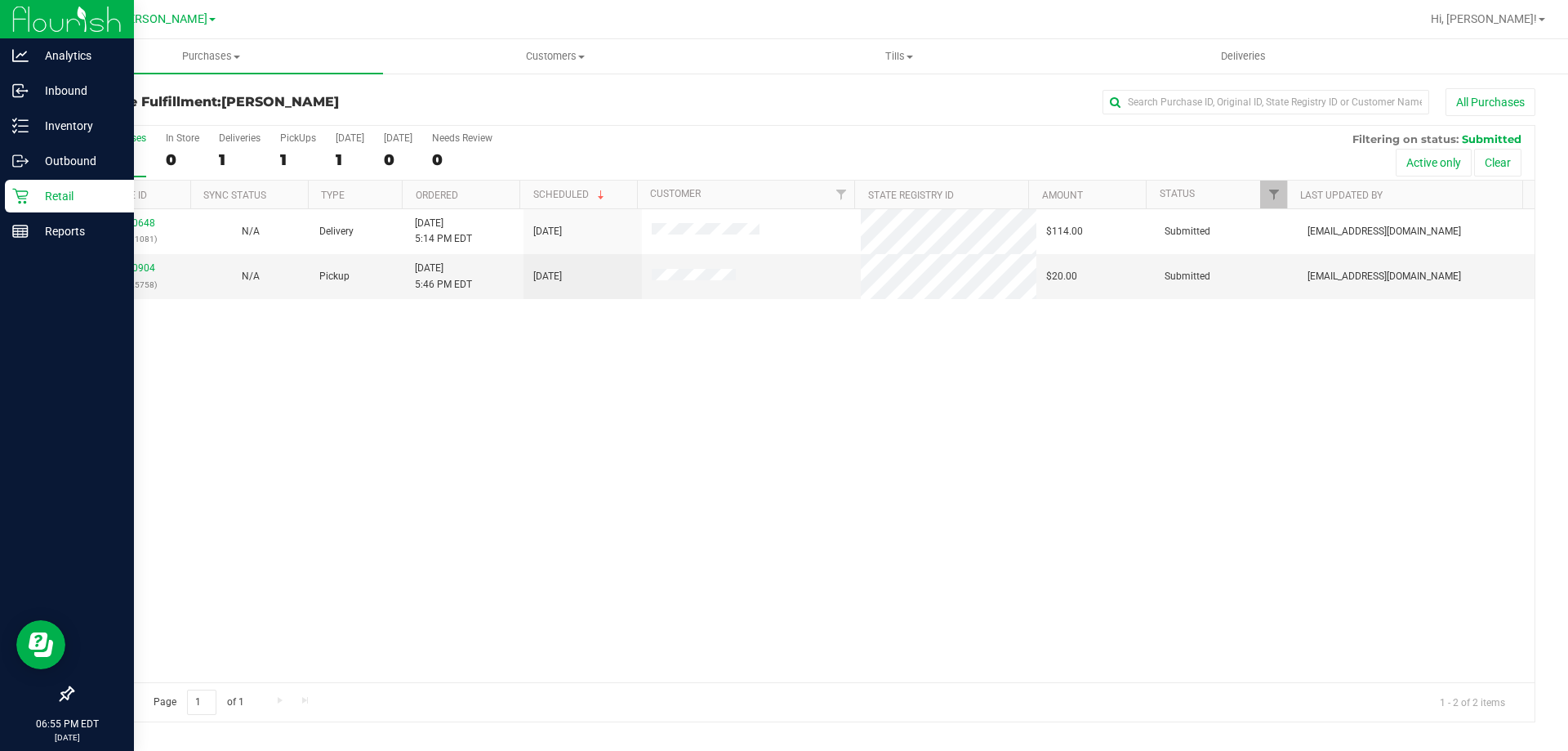
click at [33, 188] on p "Retail" at bounding box center [77, 195] width 98 height 20
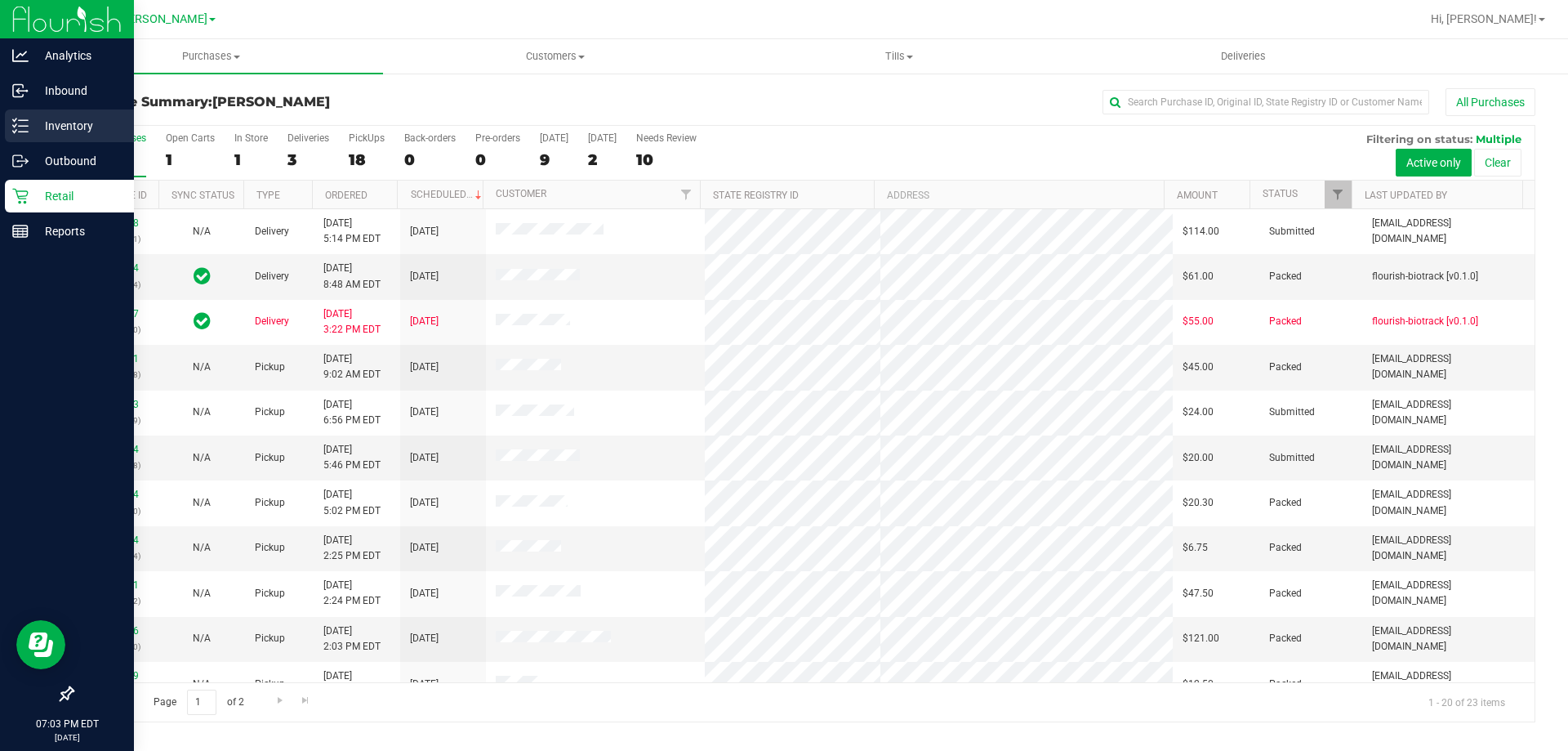
click at [93, 141] on div "Inventory" at bounding box center [69, 125] width 129 height 32
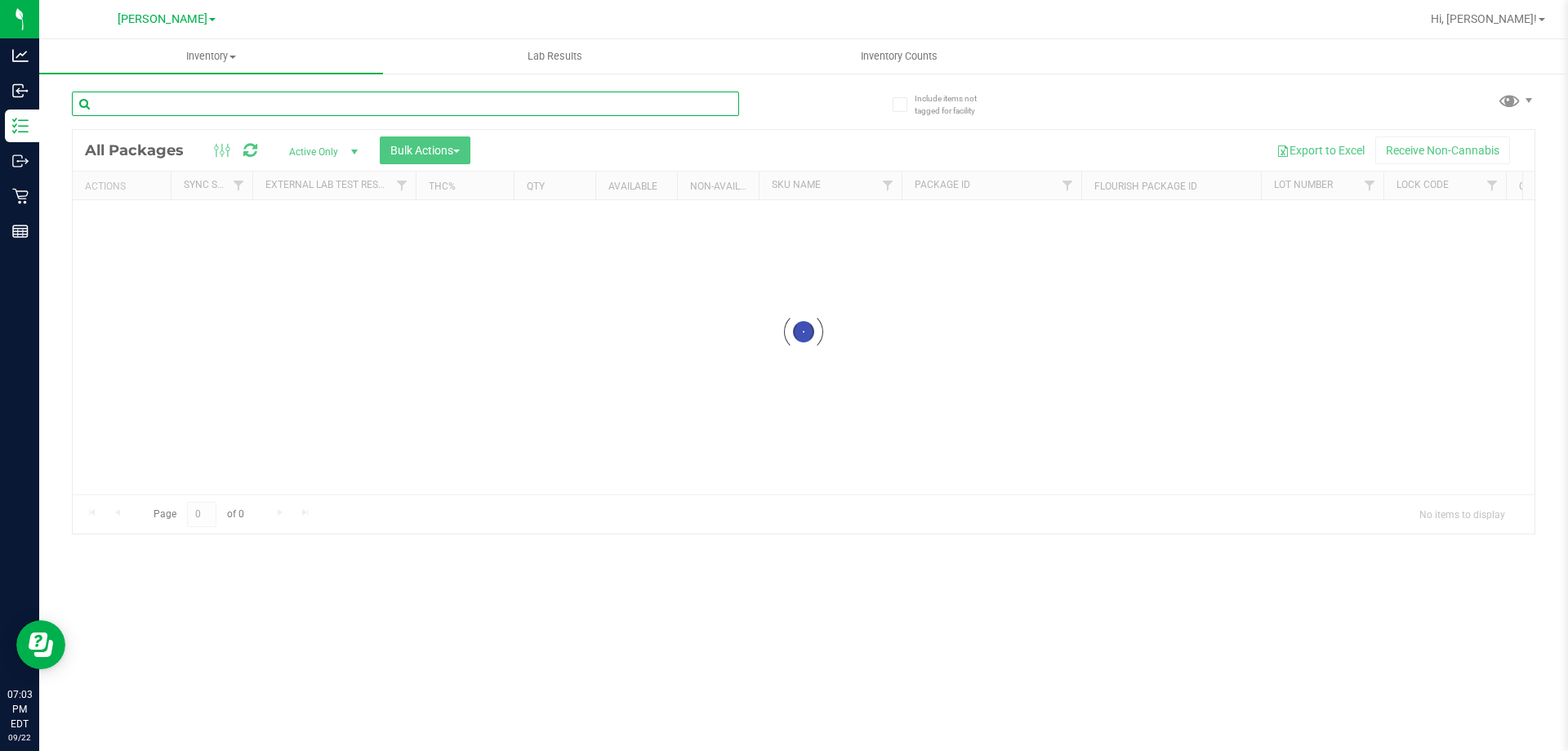
click at [374, 109] on input "text" at bounding box center [406, 103] width 667 height 25
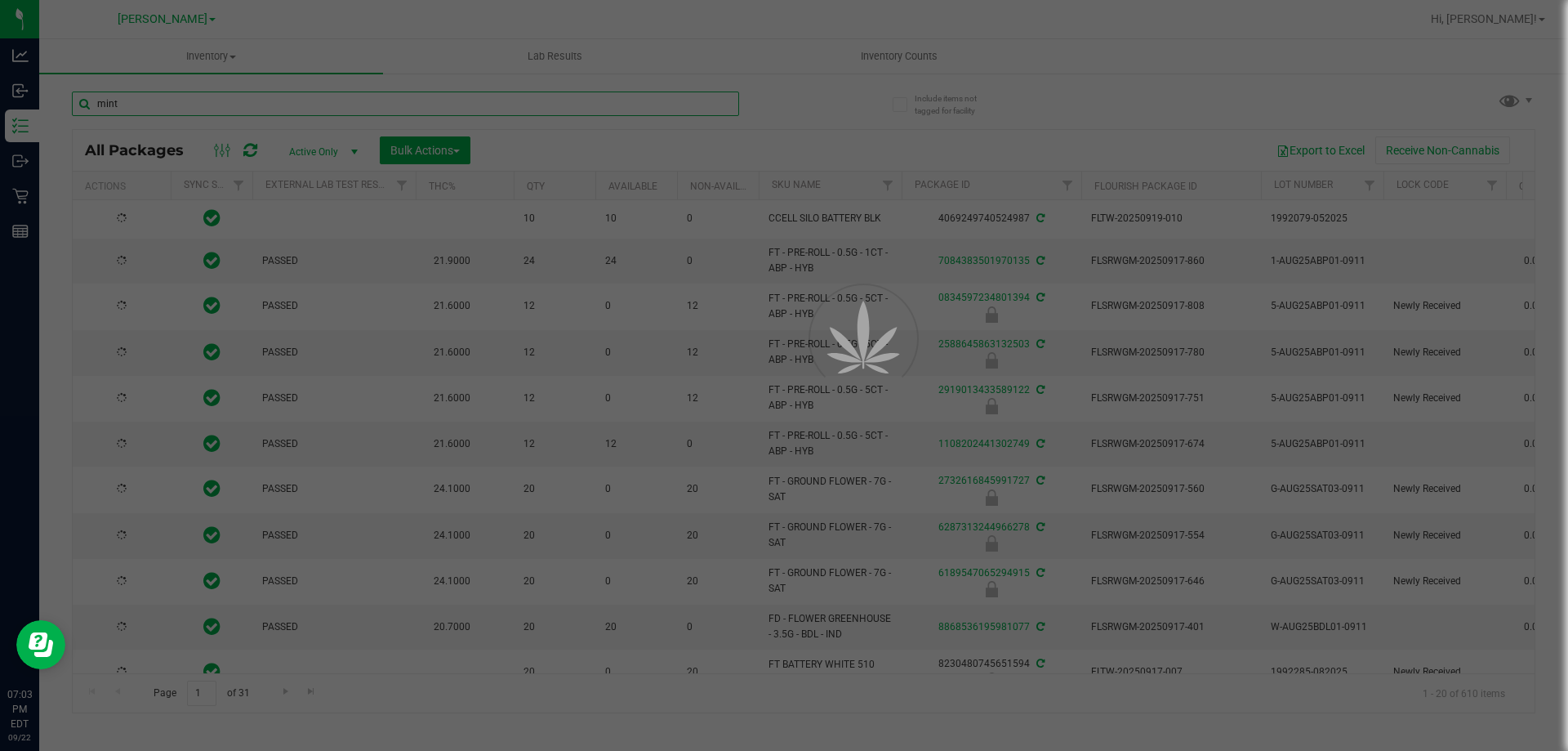
type input "mint"
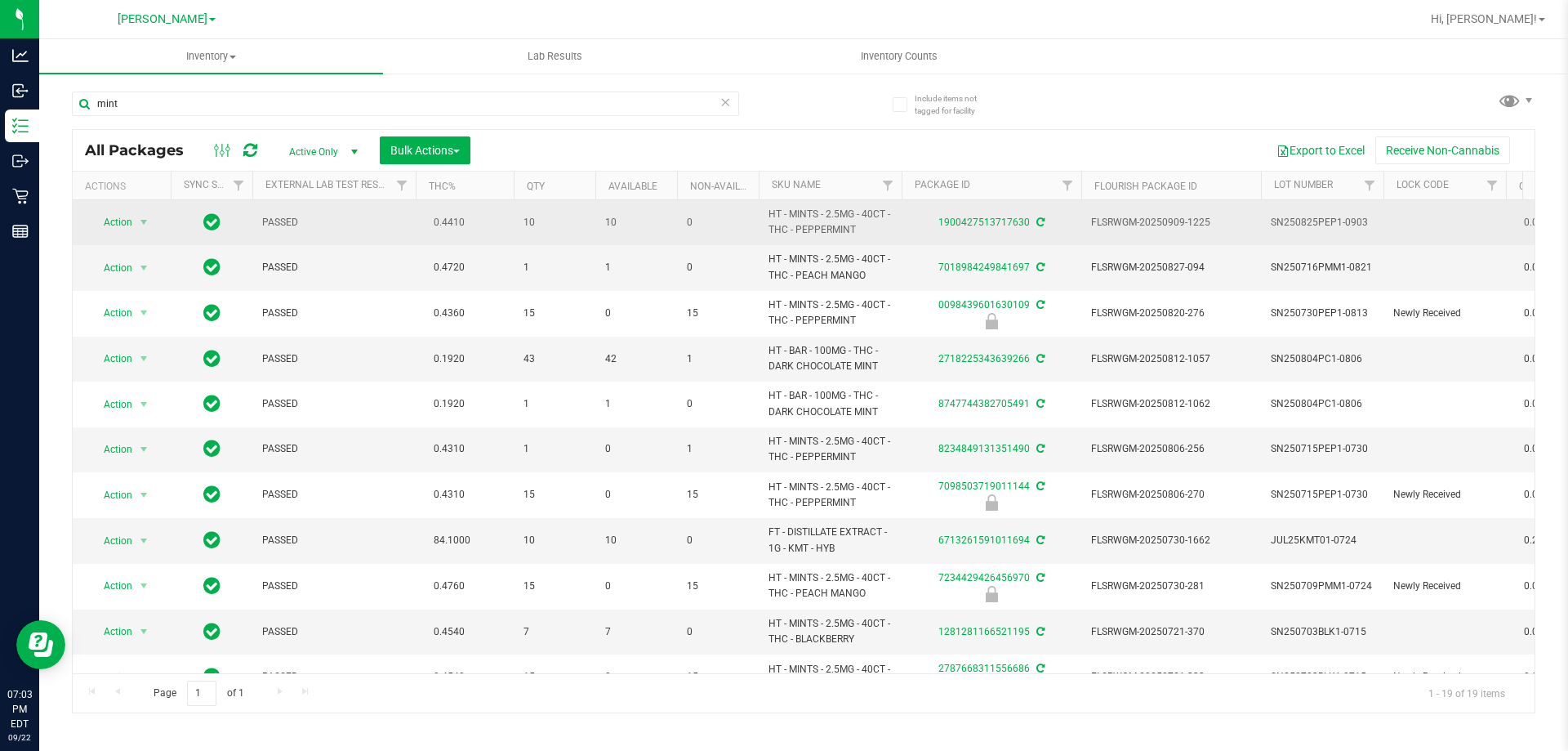
drag, startPoint x: 870, startPoint y: 230, endPoint x: 770, endPoint y: 210, distance: 102.0
click at [770, 210] on span "HT - MINTS - 2.5MG - 40CT - THC - PEPPERMINT" at bounding box center [830, 222] width 123 height 31
copy span "HT - MINTS - 2.5MG - 40CT - THC - PEPPERMINT"
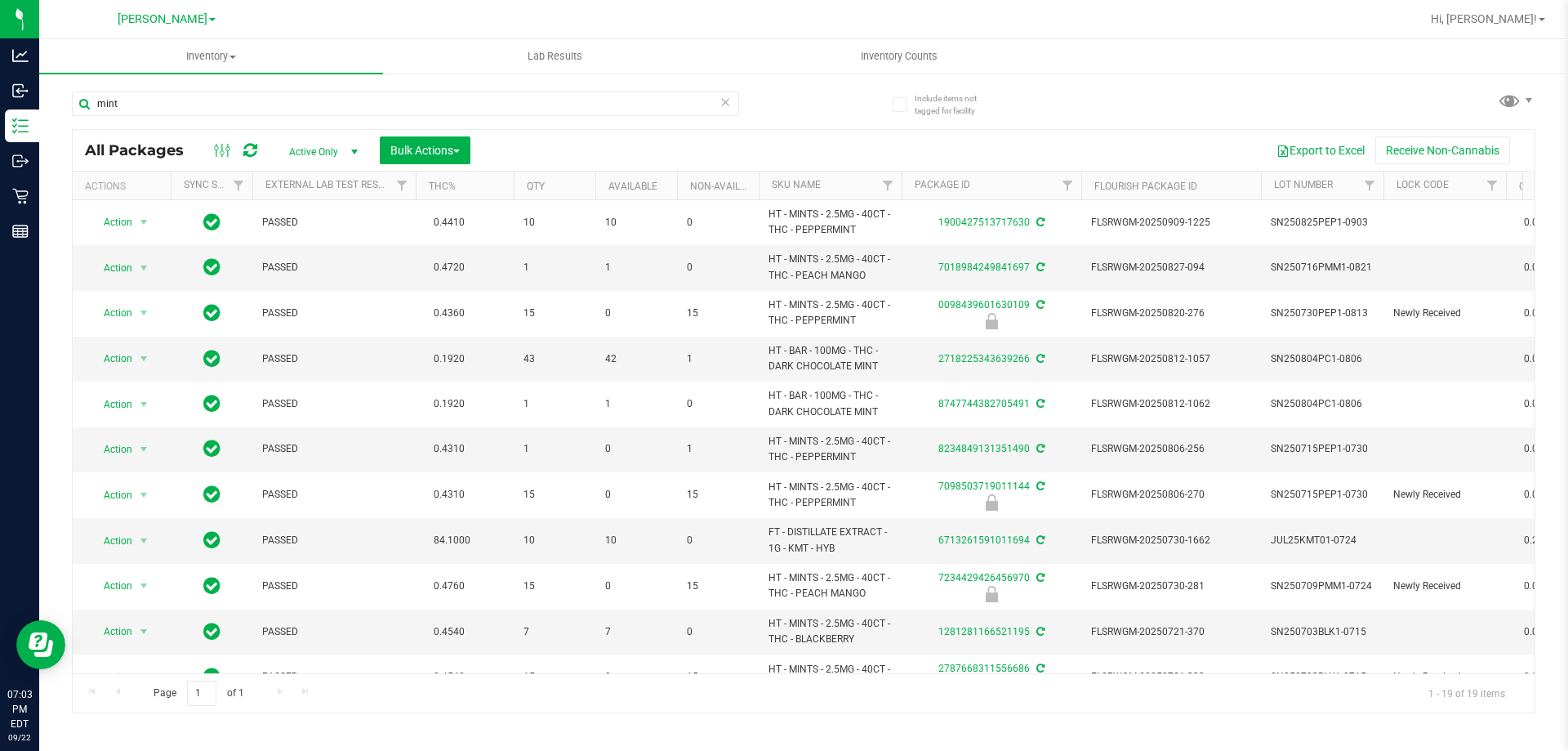
click at [724, 105] on icon at bounding box center [725, 101] width 11 height 20
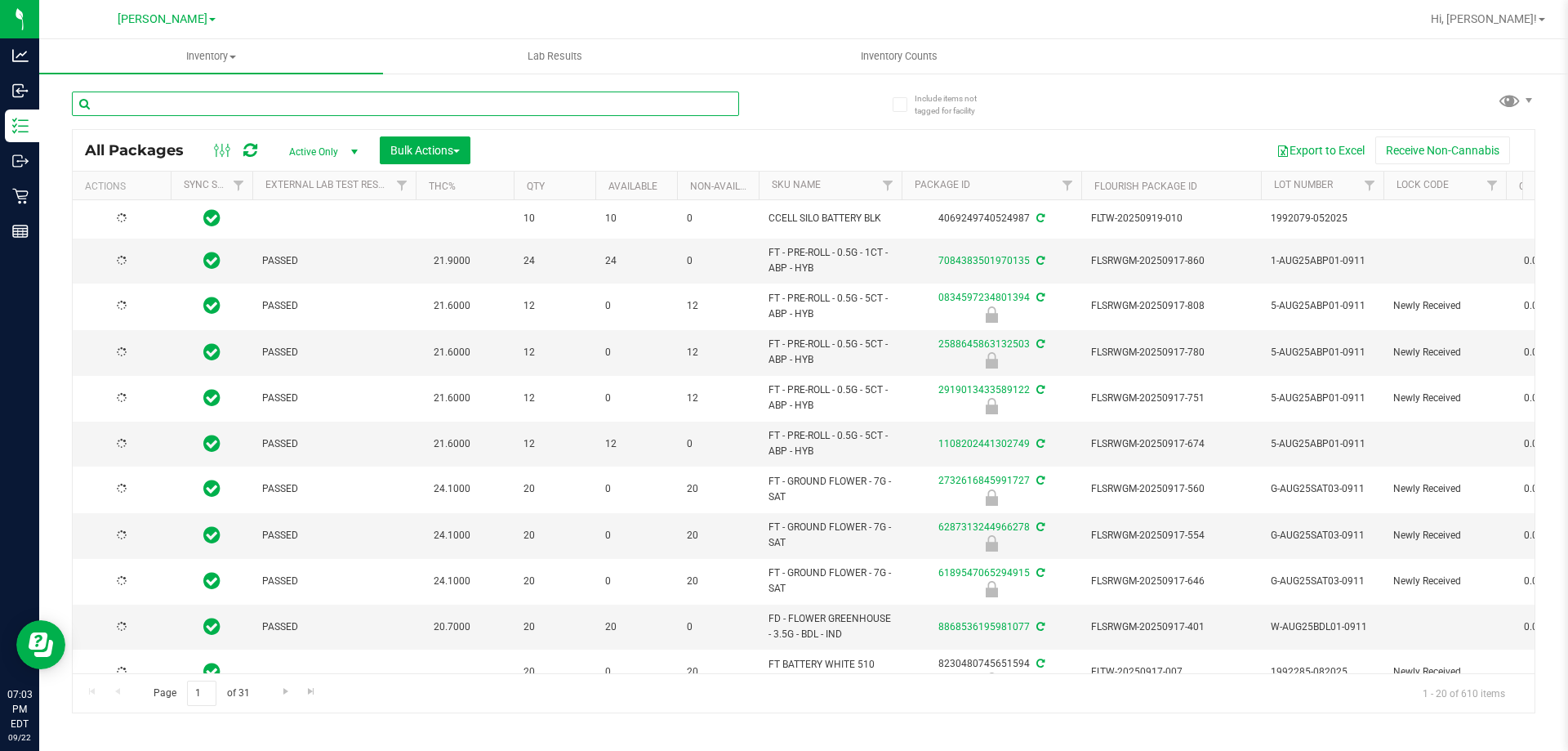
type input "[DATE]"
paste input "HT - MINTS - 2.5MG - 40CT - THC - PEPPERMINT"
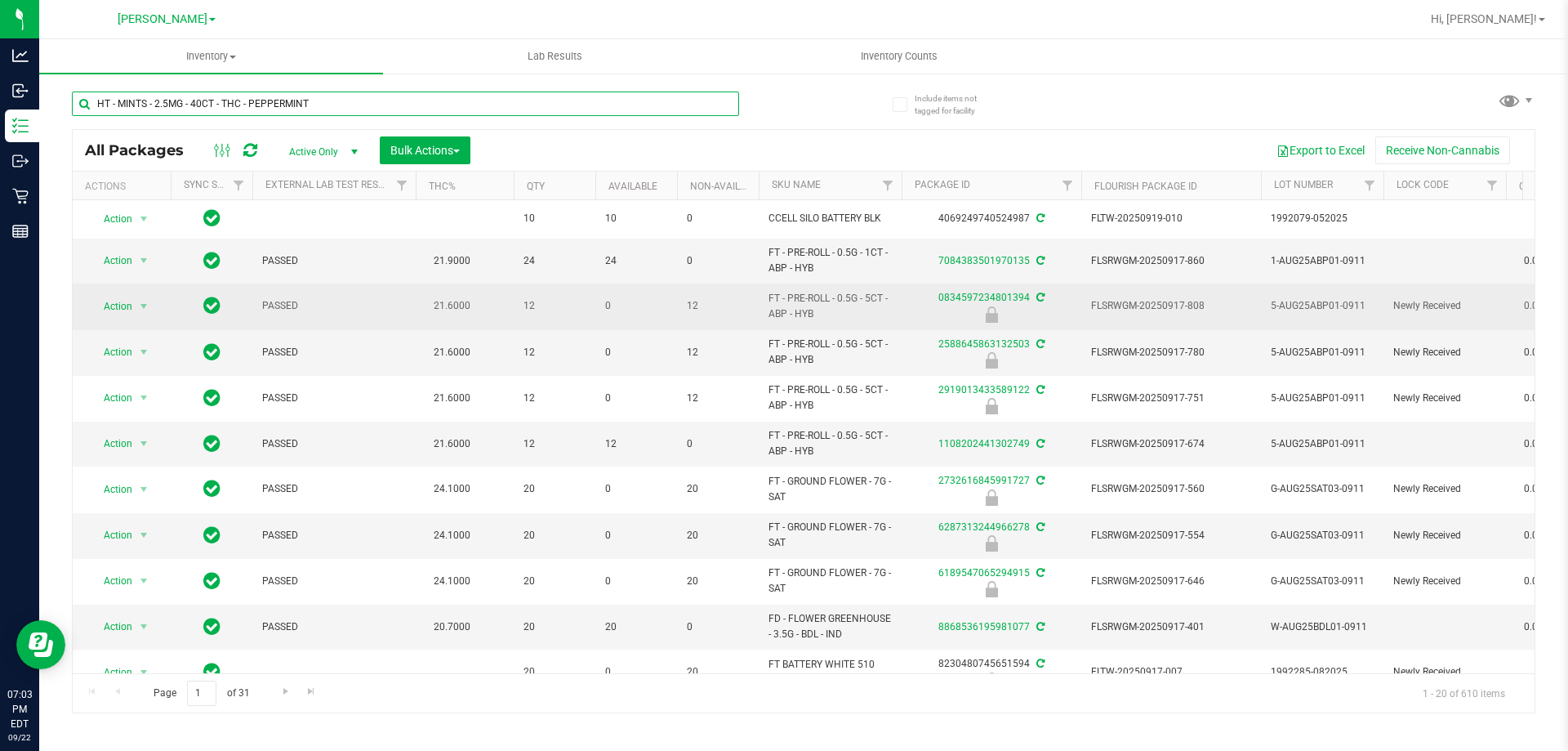
type input "HT - MINTS - 2.5MG - 40CT - THC - PEPPERMINT"
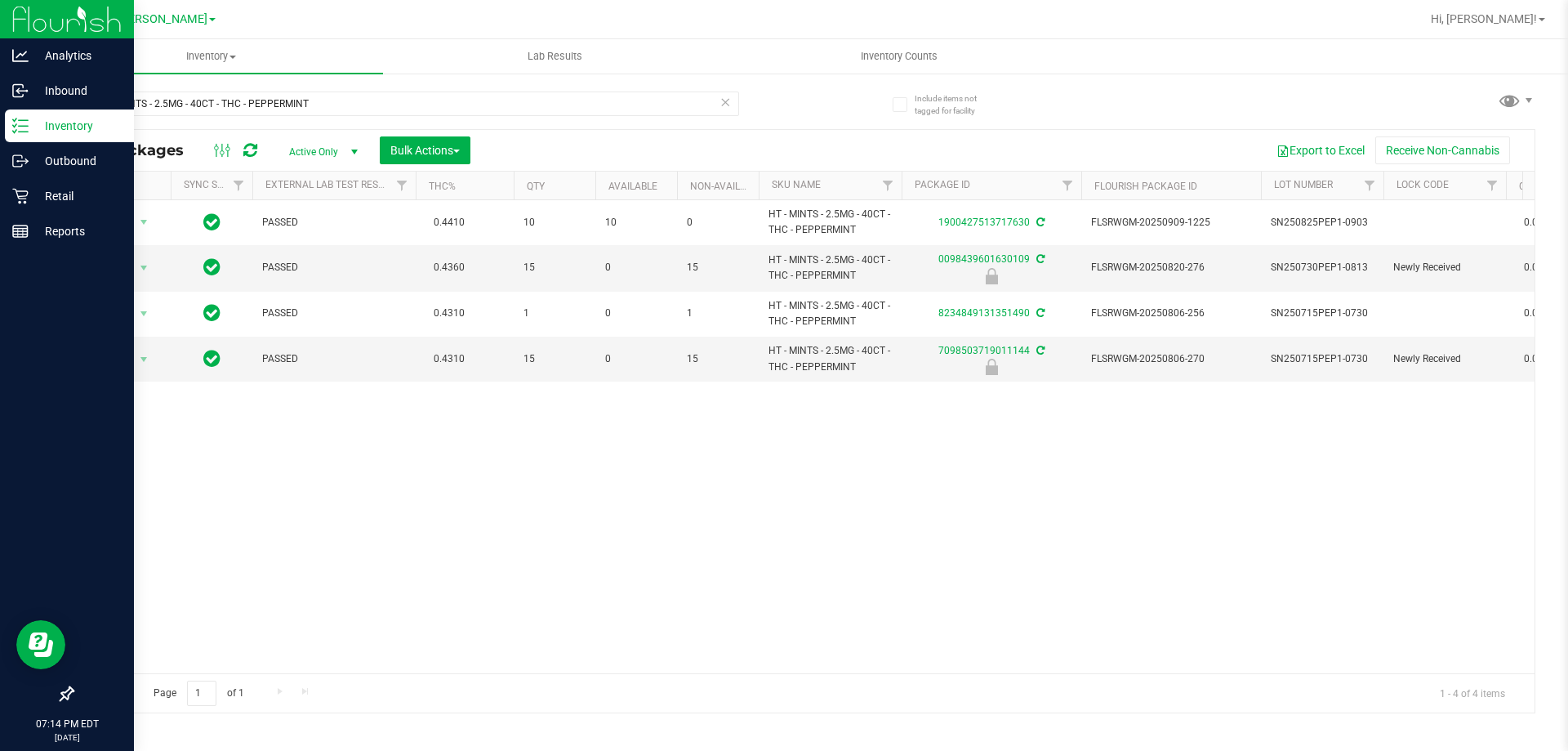
click at [76, 117] on p "Inventory" at bounding box center [77, 125] width 98 height 20
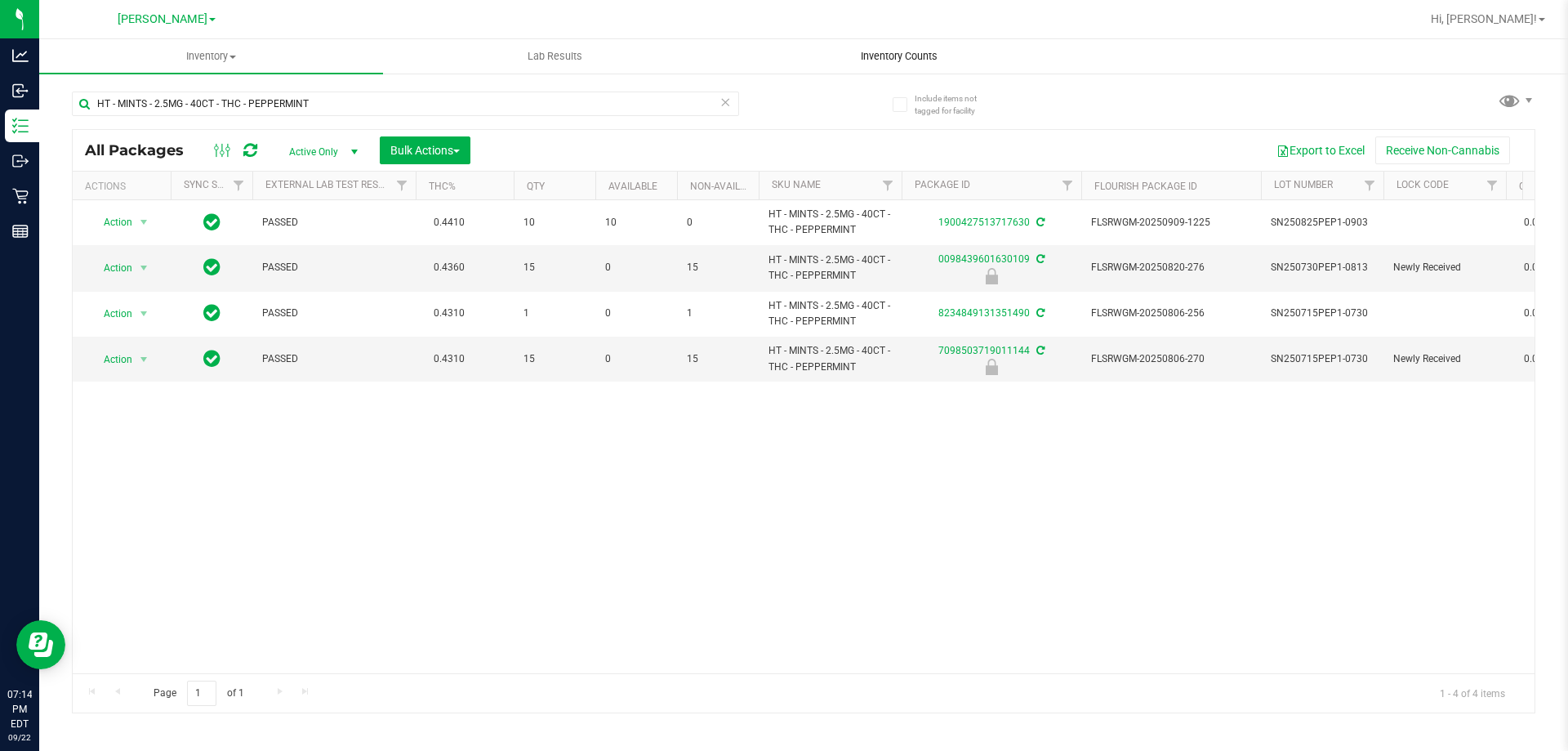
click at [903, 60] on span "Inventory Counts" at bounding box center [900, 57] width 121 height 15
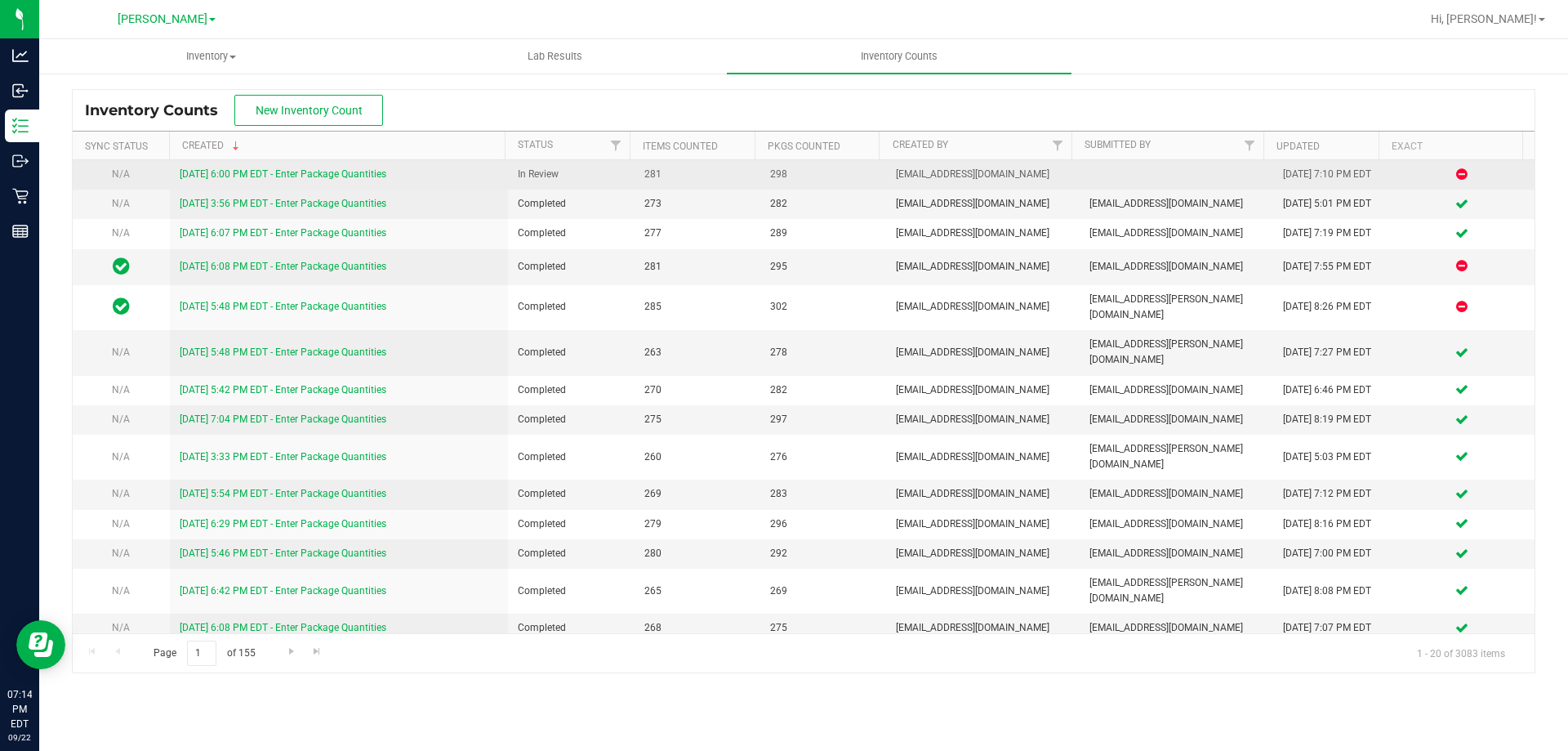
click at [319, 170] on link "[DATE] 6:00 PM EDT - Enter Package Quantities" at bounding box center [283, 174] width 207 height 11
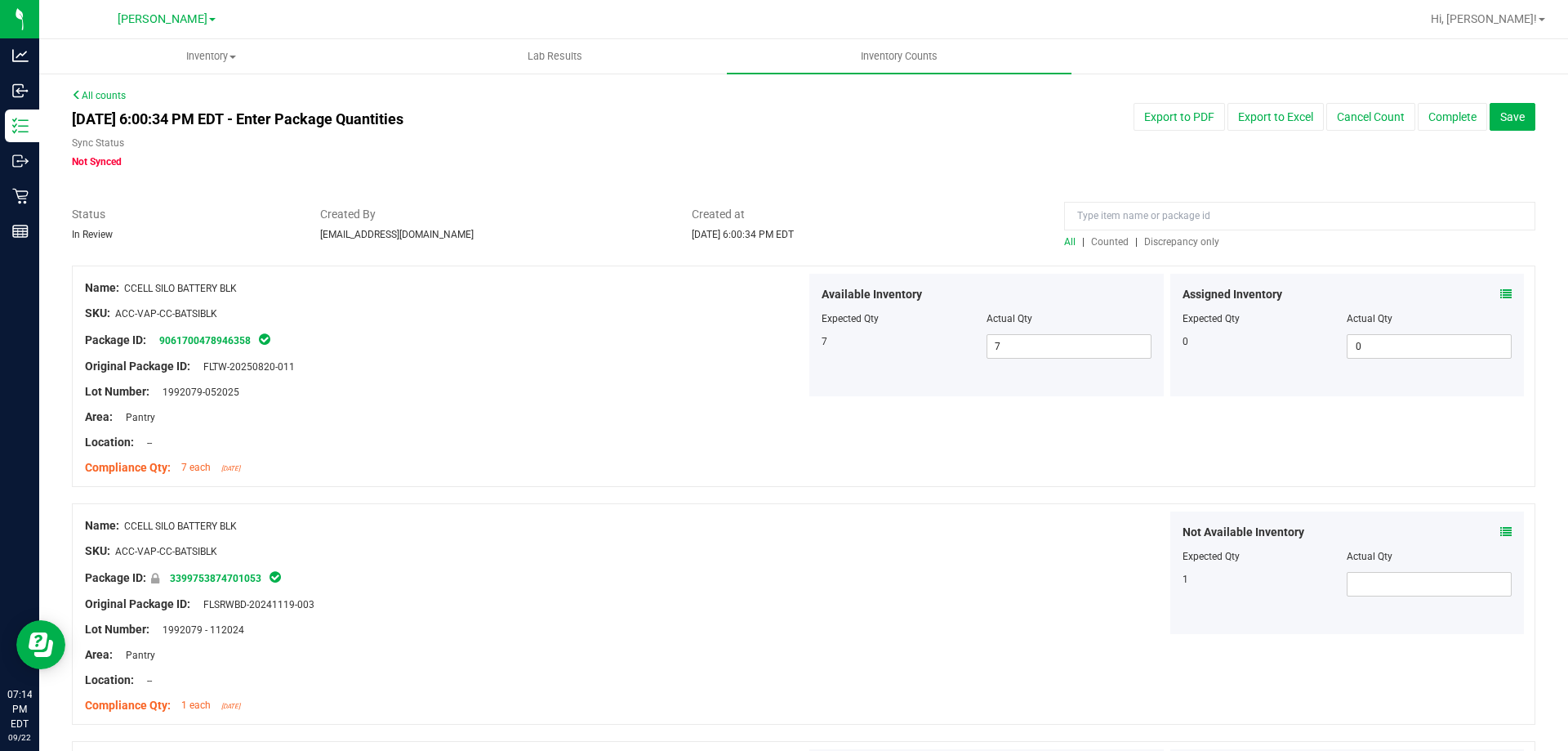
click at [1157, 243] on span "Discrepancy only" at bounding box center [1181, 242] width 75 height 11
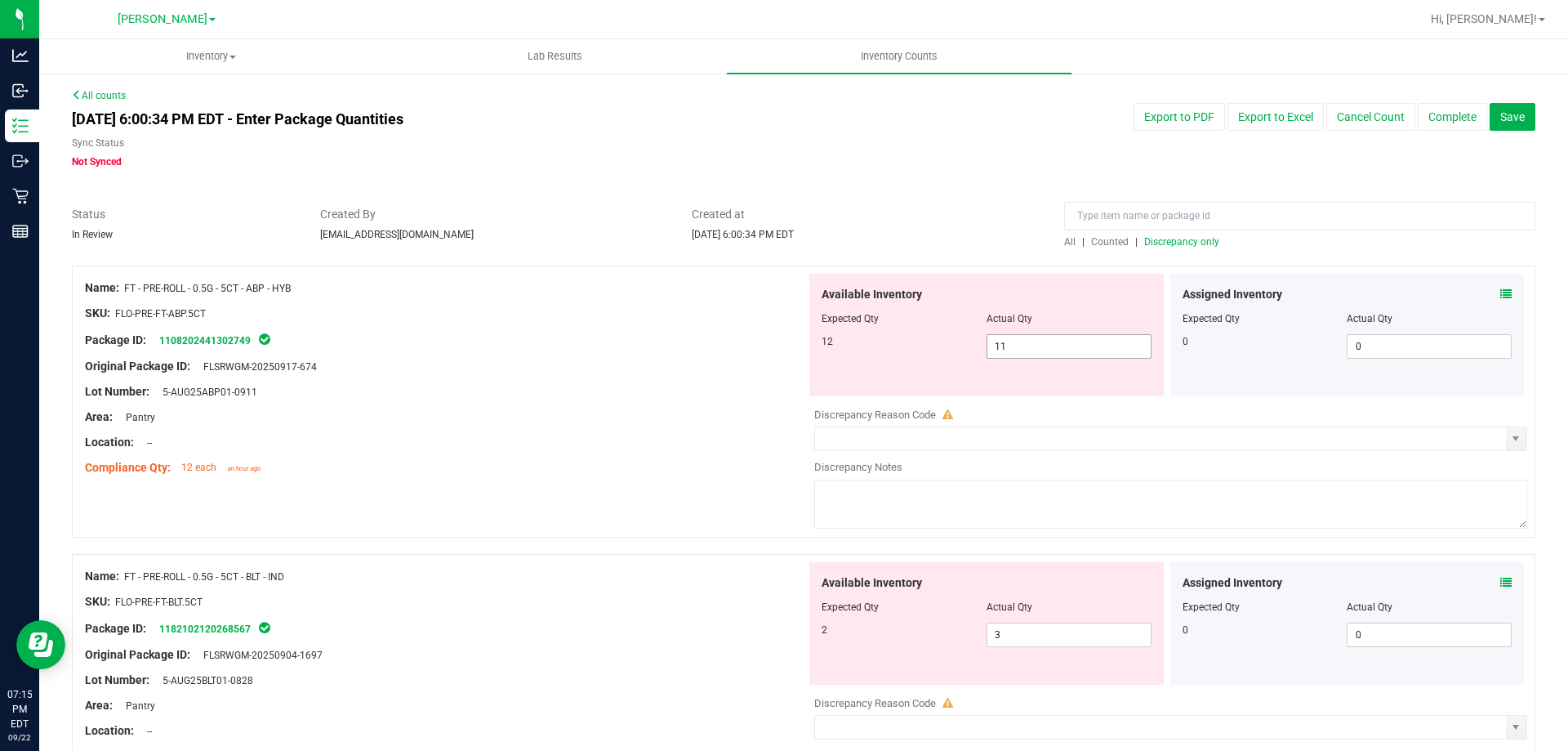
click at [1055, 346] on input "11" at bounding box center [1069, 346] width 163 height 23
type input "12"
click at [670, 391] on div "Lot Number: 5-AUG25ABP01-0911" at bounding box center [446, 392] width 721 height 17
type input "12"
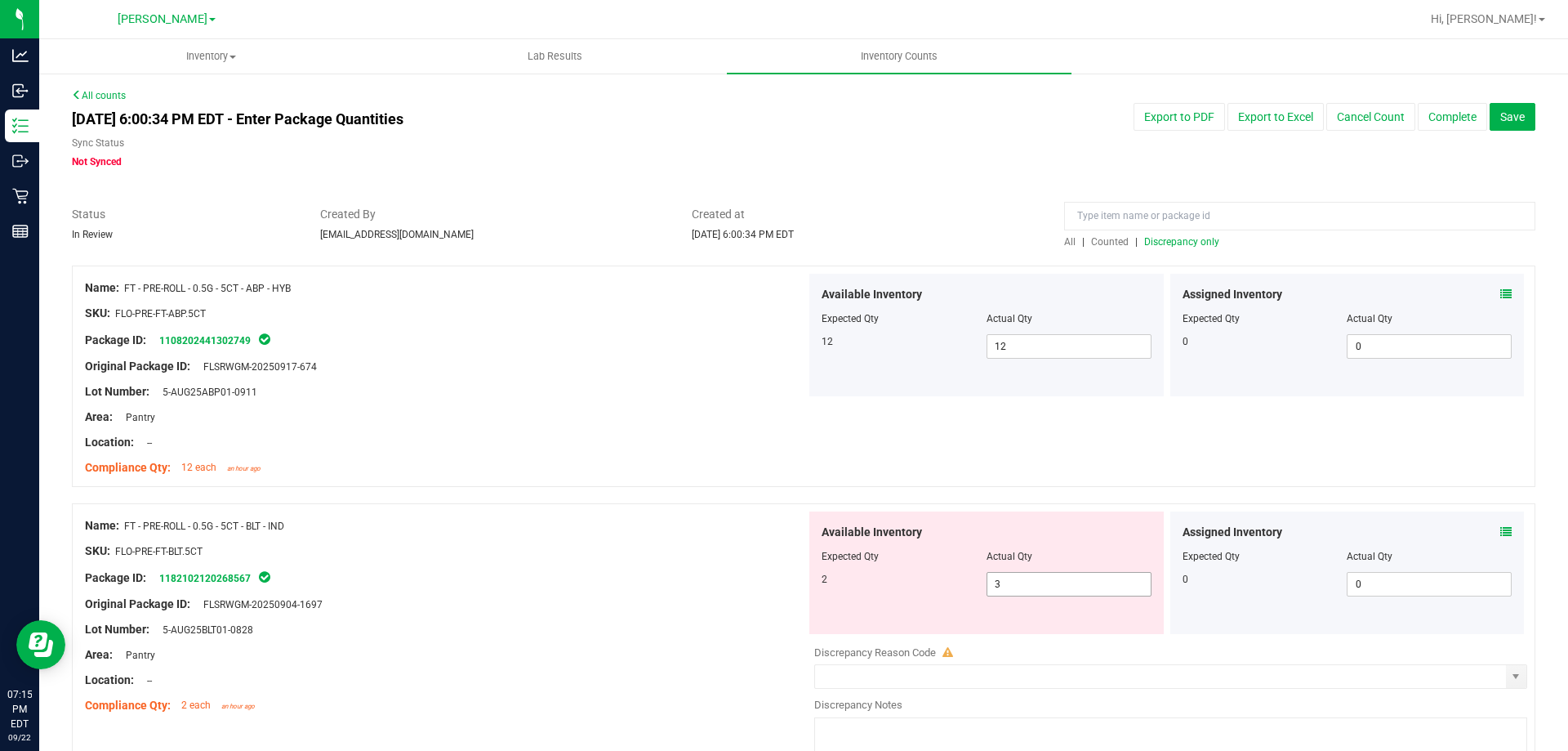
click at [1066, 586] on input "3" at bounding box center [1069, 584] width 163 height 23
type input "2"
click at [682, 591] on div at bounding box center [446, 591] width 721 height 9
type input "2"
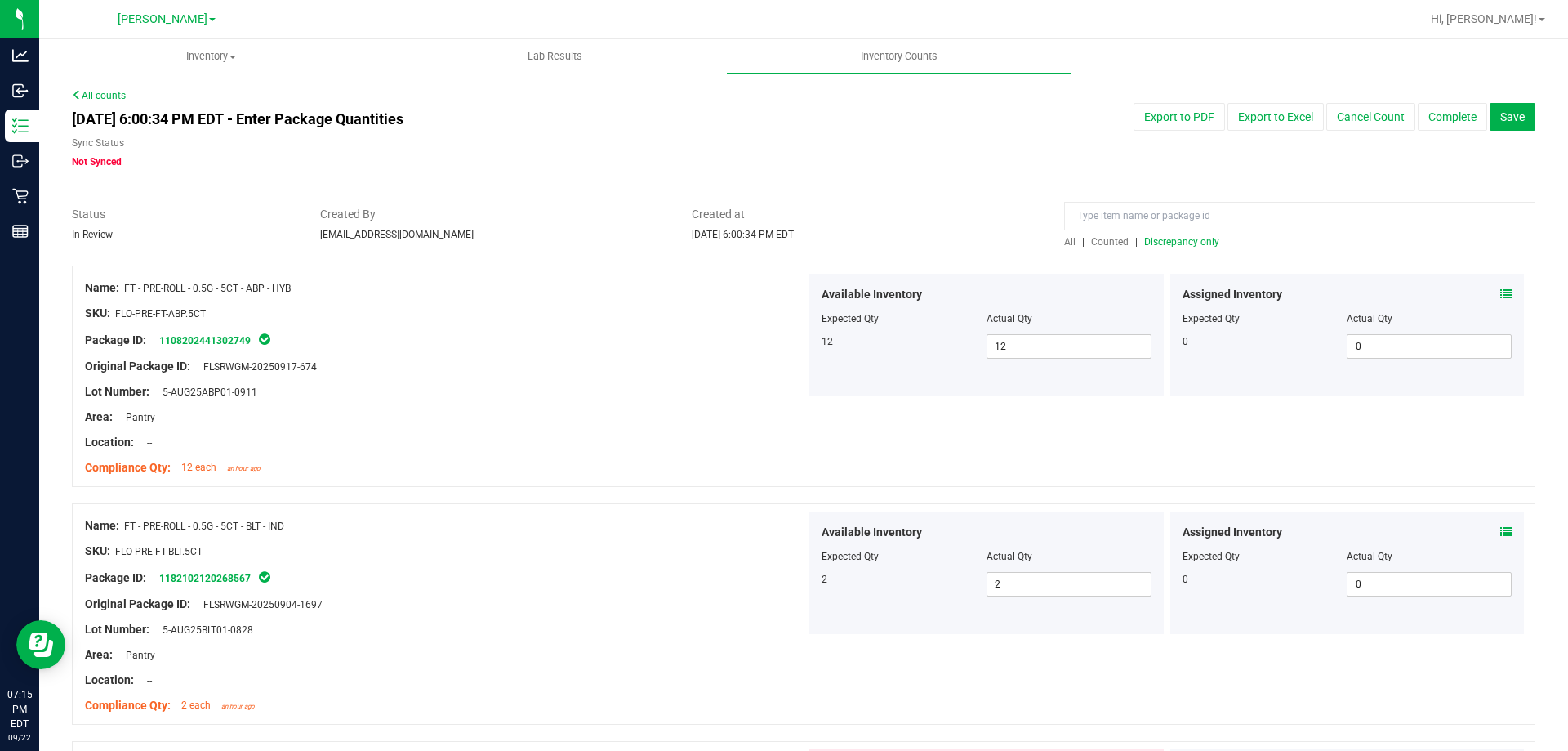
click at [1101, 247] on span "Counted" at bounding box center [1110, 242] width 38 height 11
click at [1168, 238] on span "Discrepancy only" at bounding box center [1181, 242] width 75 height 11
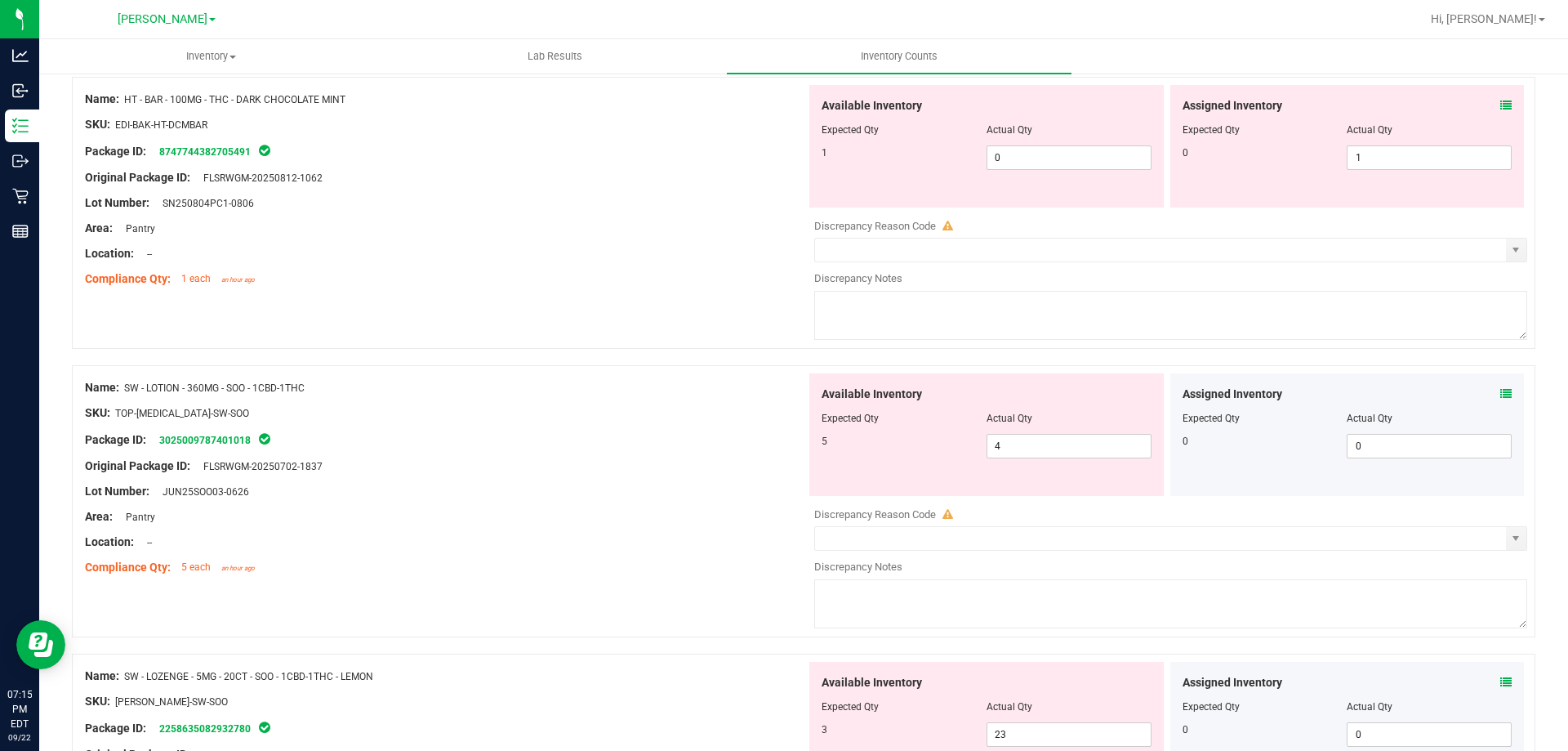
scroll to position [468, 0]
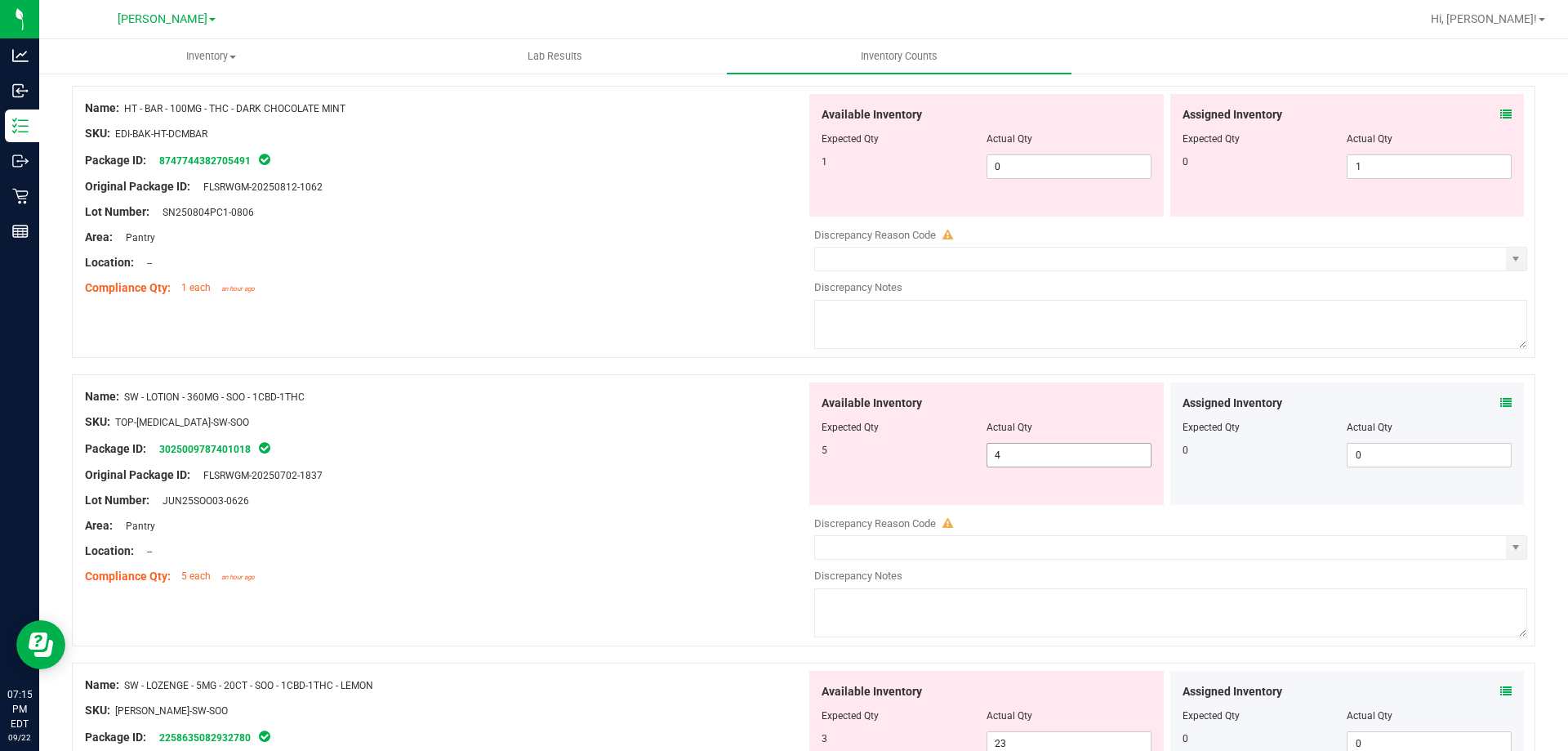
click at [1083, 454] on input "4" at bounding box center [1069, 455] width 163 height 23
type input "5"
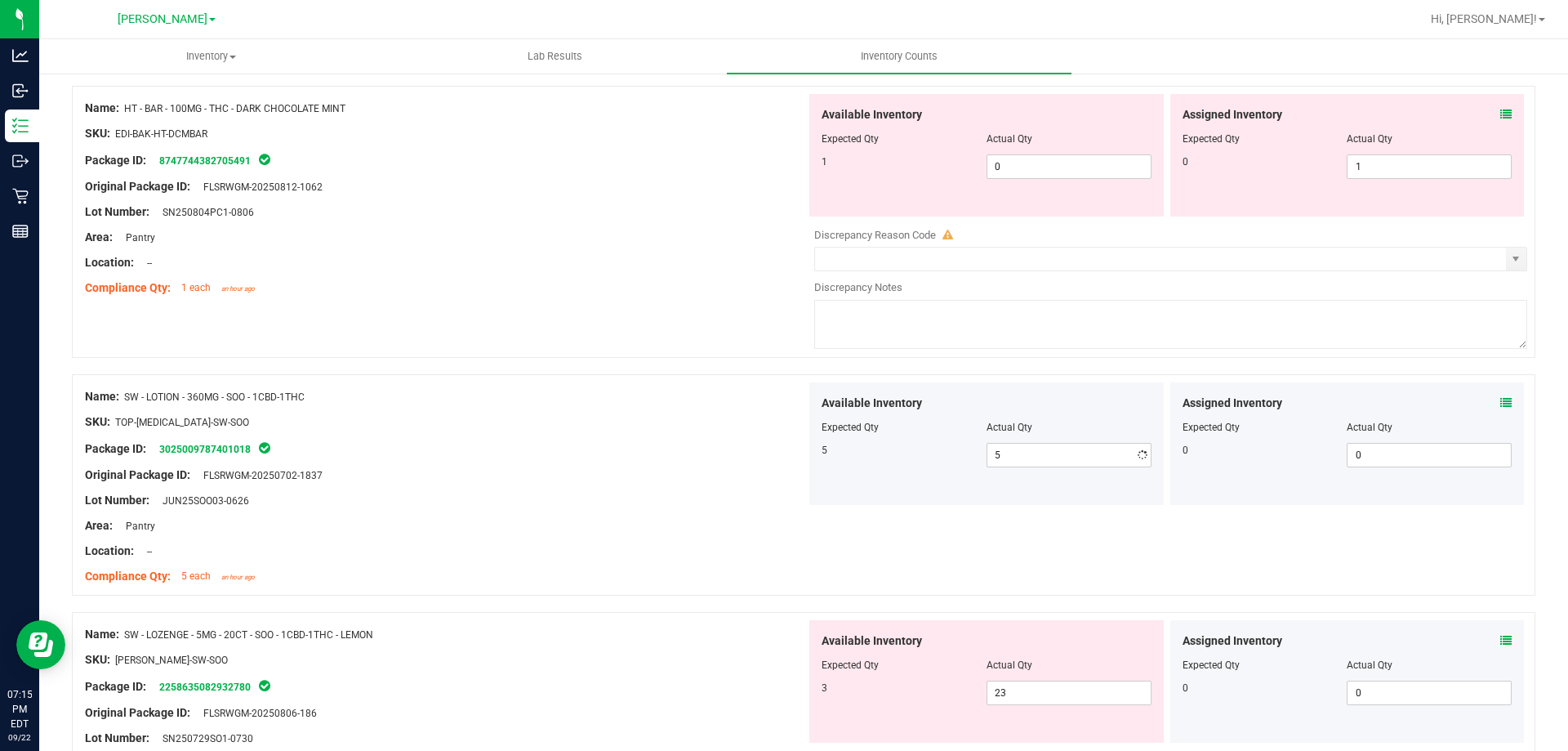
click at [601, 563] on div at bounding box center [446, 563] width 721 height 9
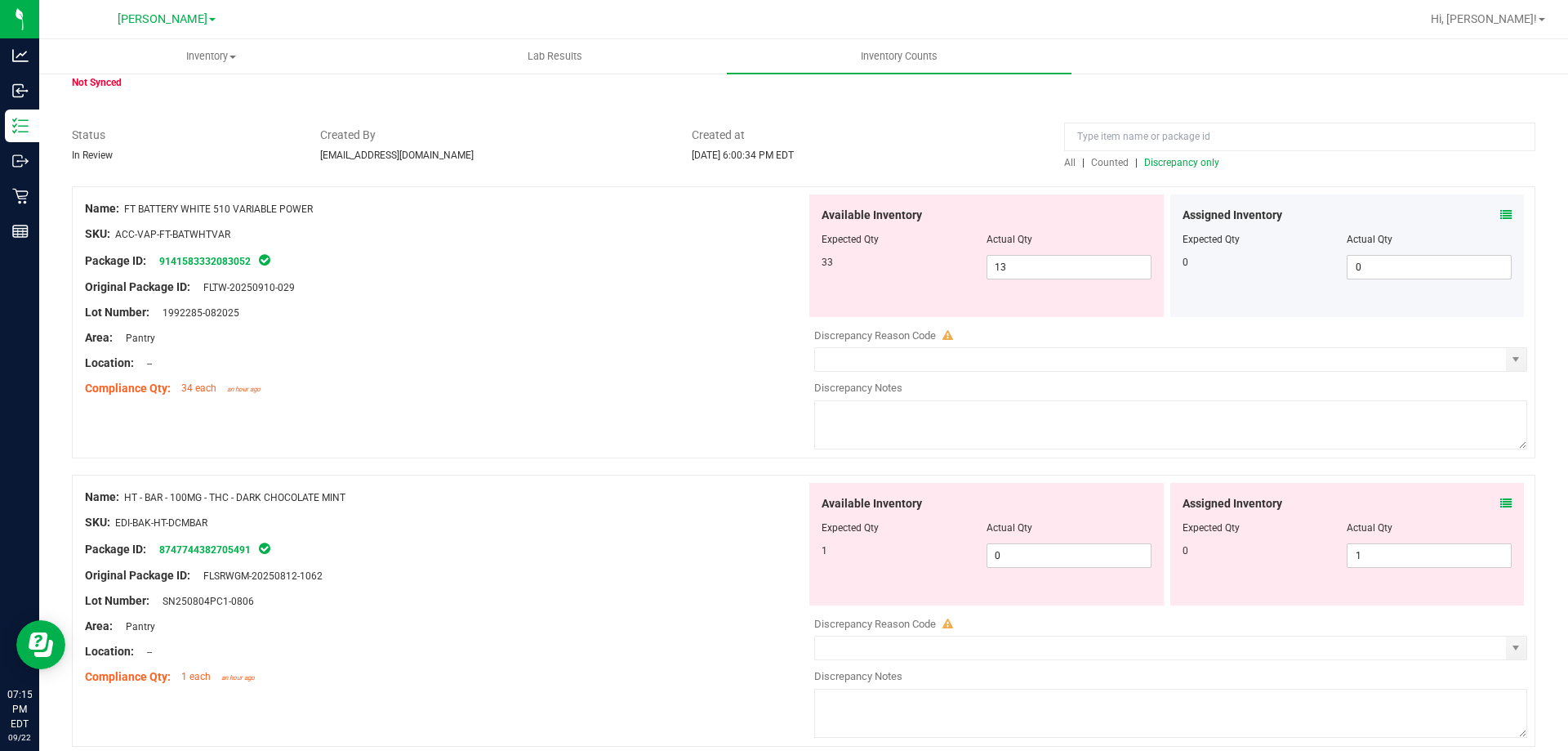
scroll to position [73, 0]
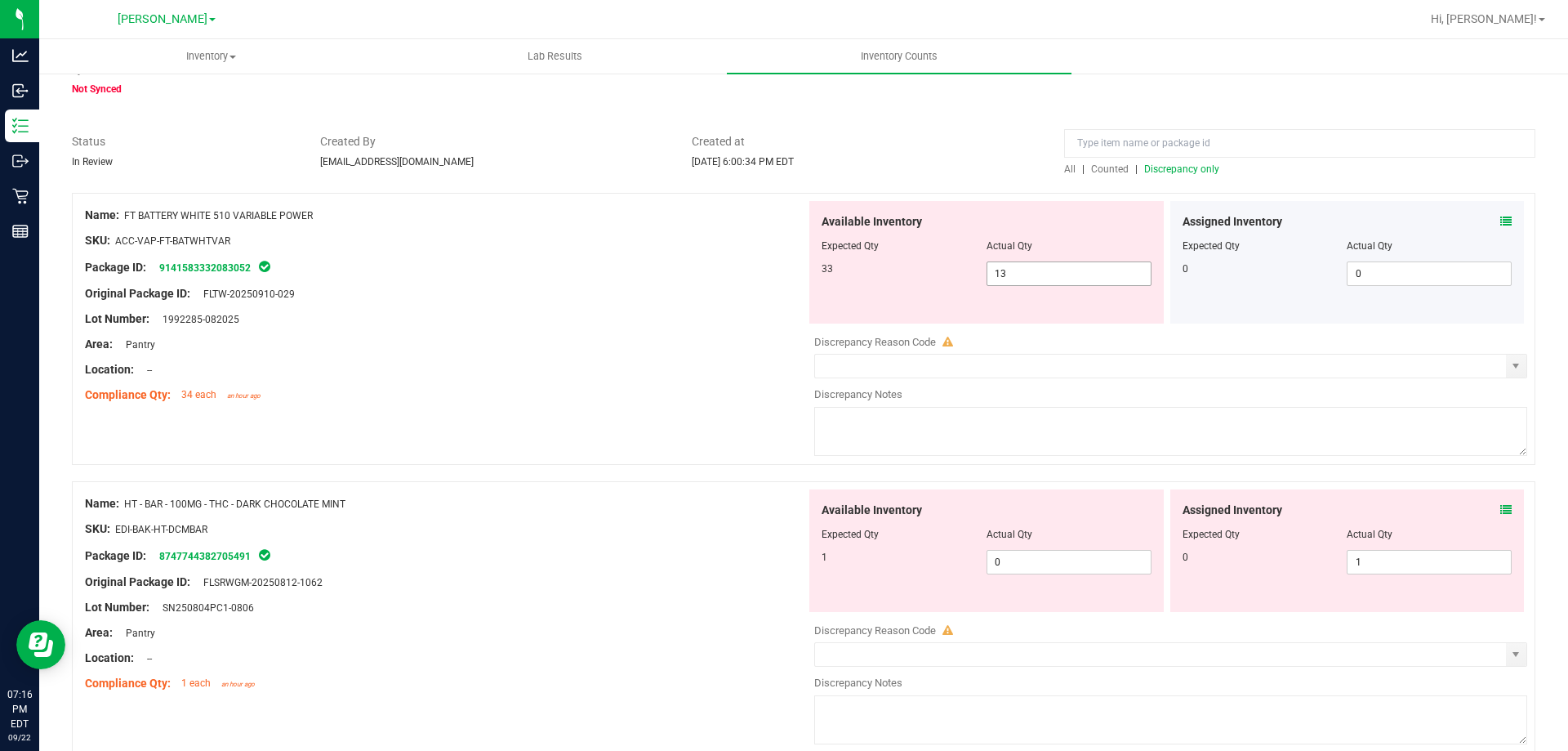
click at [1100, 278] on input "13" at bounding box center [1069, 274] width 163 height 23
type input "1"
type input "33"
click at [703, 530] on div "Name: HT - BAR - 100MG - THC - DARK CHOCOLATE MINT SKU: EDI-BAK-HT-DCMBAR Packa…" at bounding box center [446, 594] width 721 height 209
type input "33"
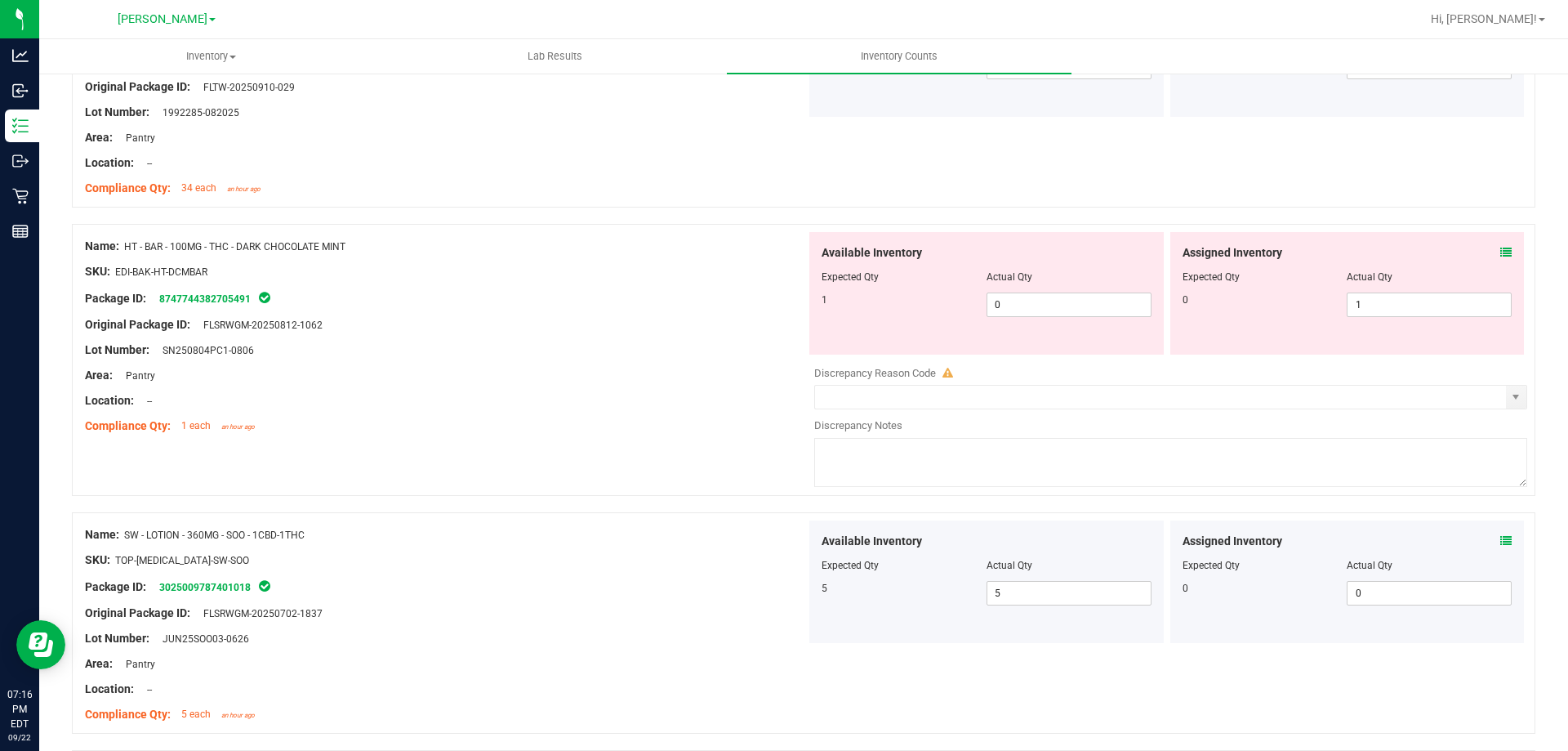
scroll to position [247, 0]
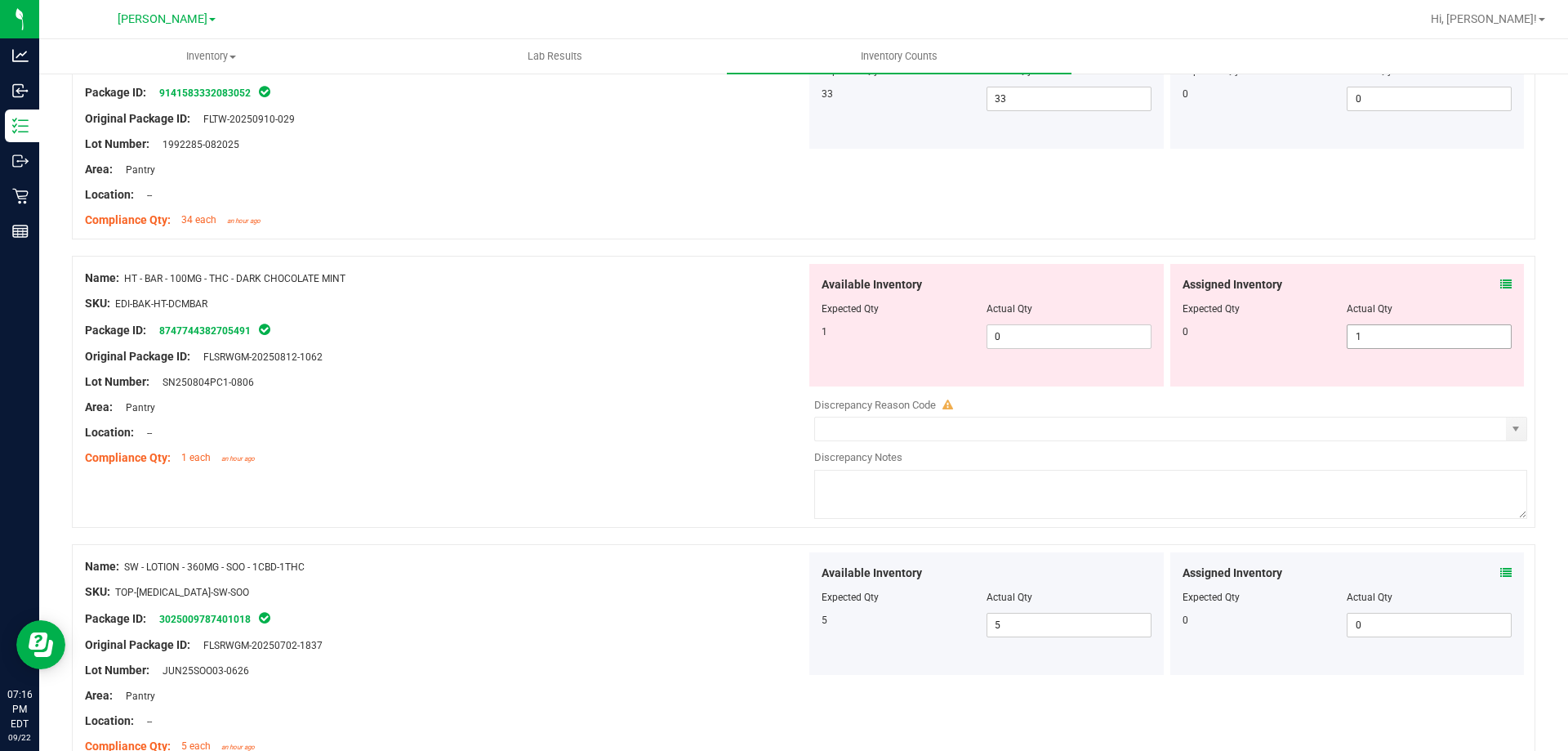
drag, startPoint x: 1330, startPoint y: 339, endPoint x: 1277, endPoint y: 338, distance: 53.0
click at [1279, 339] on div "0 1 1" at bounding box center [1348, 337] width 330 height 25
type input "1"
click at [682, 358] on div "Original Package ID: FLSRWGM-20250812-1062" at bounding box center [446, 357] width 721 height 17
drag, startPoint x: 1377, startPoint y: 332, endPoint x: 1297, endPoint y: 347, distance: 81.4
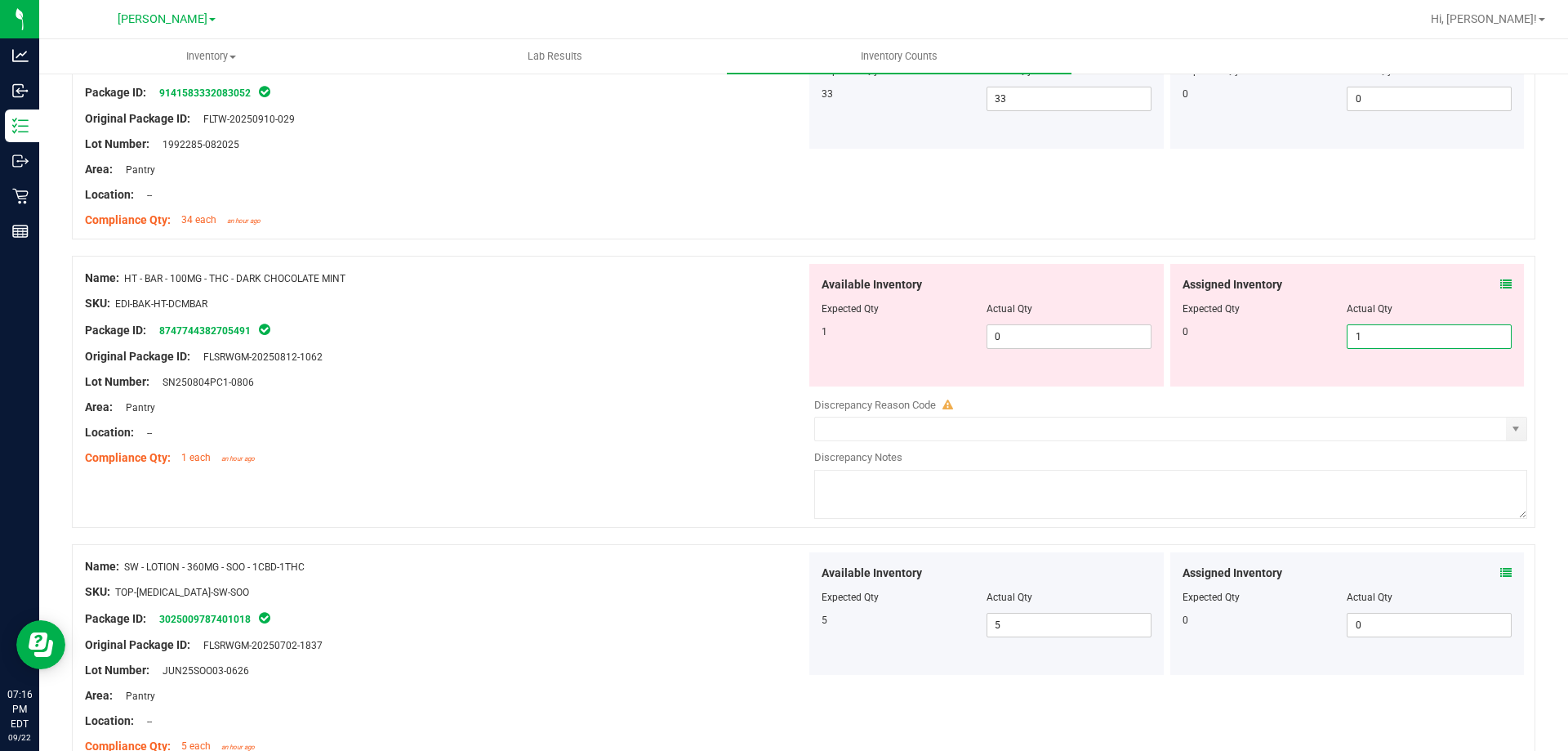
click at [1297, 347] on div "0 1 1" at bounding box center [1348, 337] width 330 height 25
type input "0"
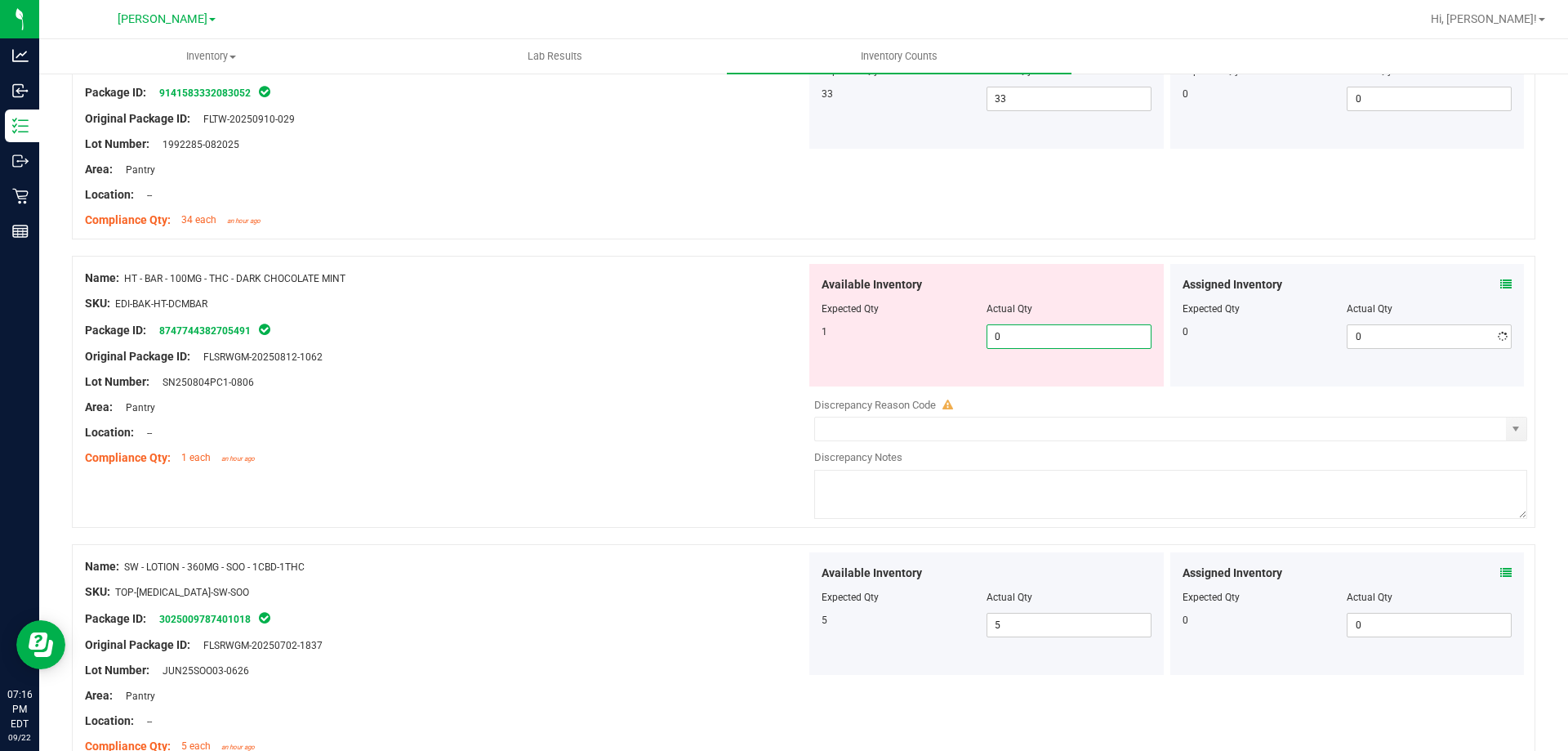
drag, startPoint x: 1040, startPoint y: 337, endPoint x: 947, endPoint y: 334, distance: 93.0
click at [947, 335] on div "1 0 0" at bounding box center [987, 337] width 330 height 25
type input "1"
click at [700, 339] on div "Package ID: 8747744382705491" at bounding box center [446, 330] width 721 height 20
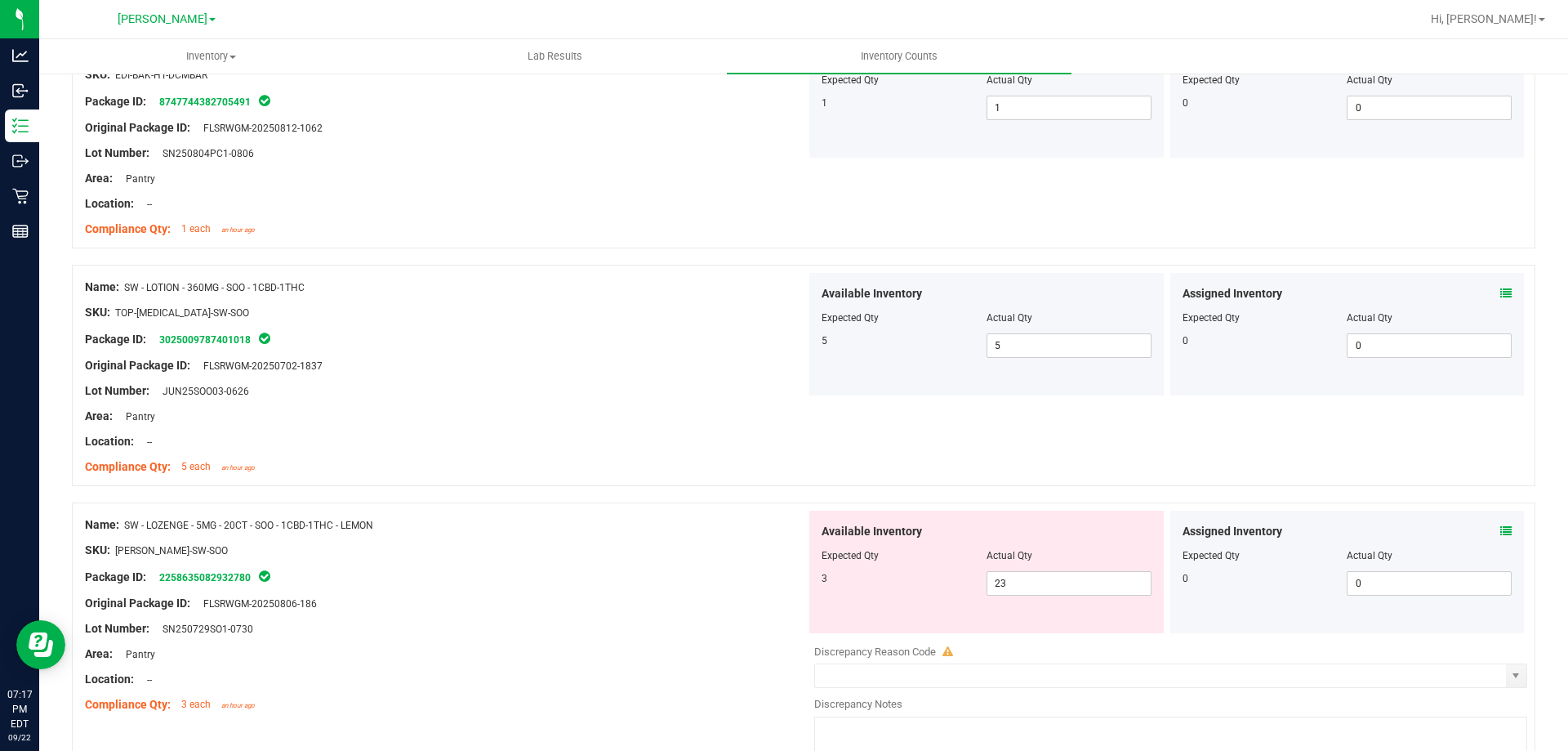
scroll to position [0, 0]
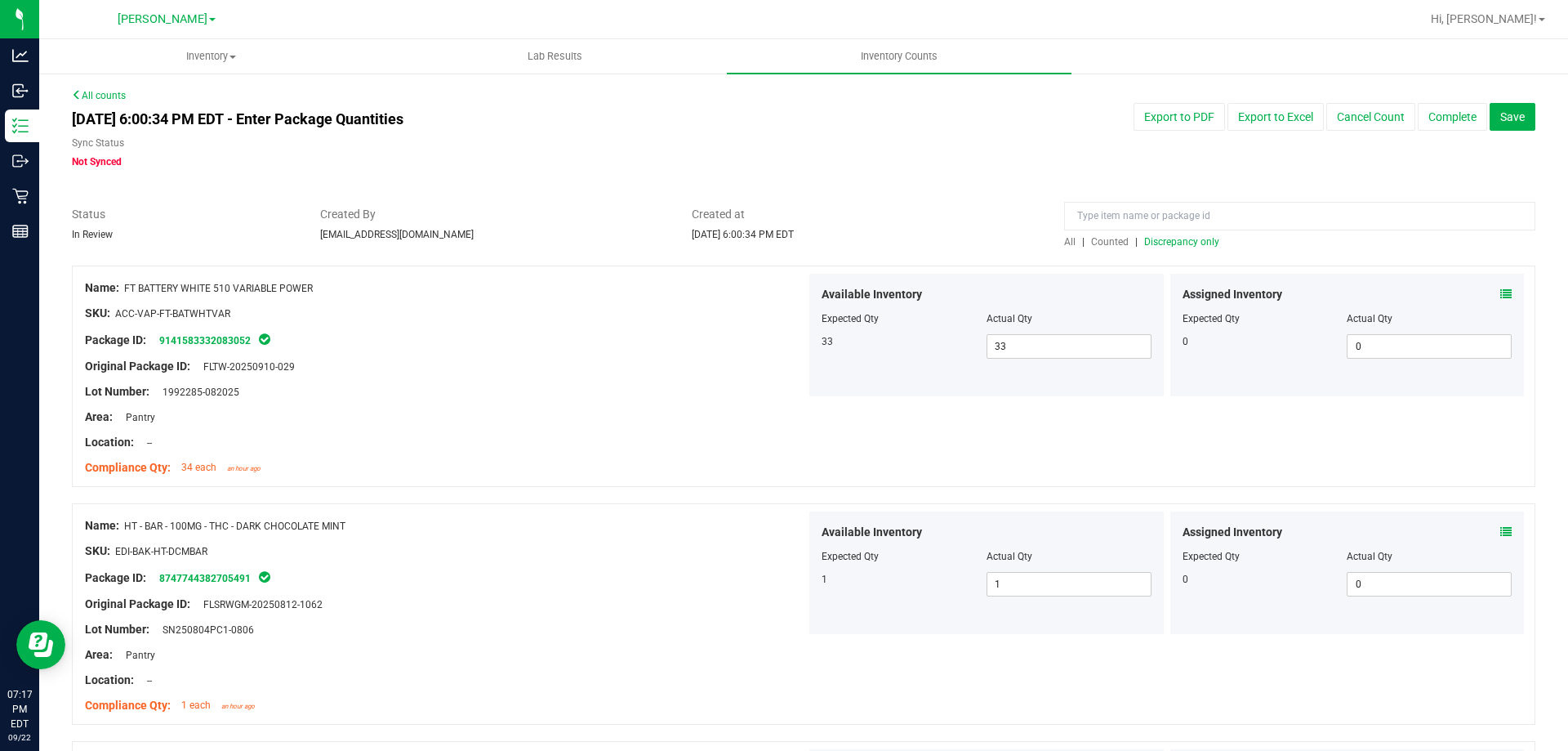
click at [1094, 240] on span "Counted" at bounding box center [1110, 242] width 38 height 11
click at [1177, 236] on span "Discrepancy only" at bounding box center [1181, 242] width 75 height 11
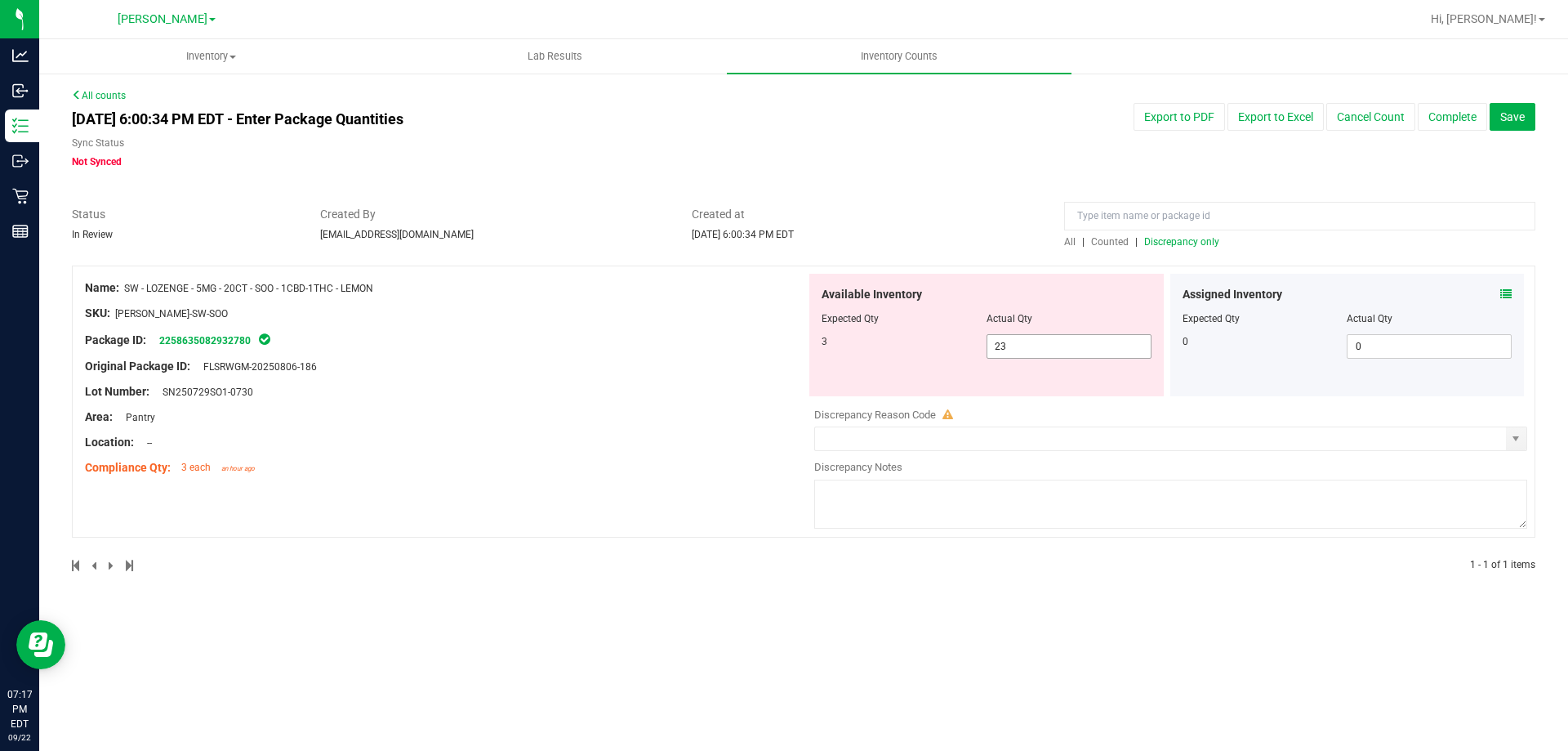
click at [1053, 341] on input "23" at bounding box center [1069, 346] width 163 height 23
type input "2"
type input "3"
click at [1116, 548] on div "All counts [DATE] 6:00:34 PM EDT - Enter Package Quantities Sync Status Not Syn…" at bounding box center [803, 340] width 1529 height 538
type input "3"
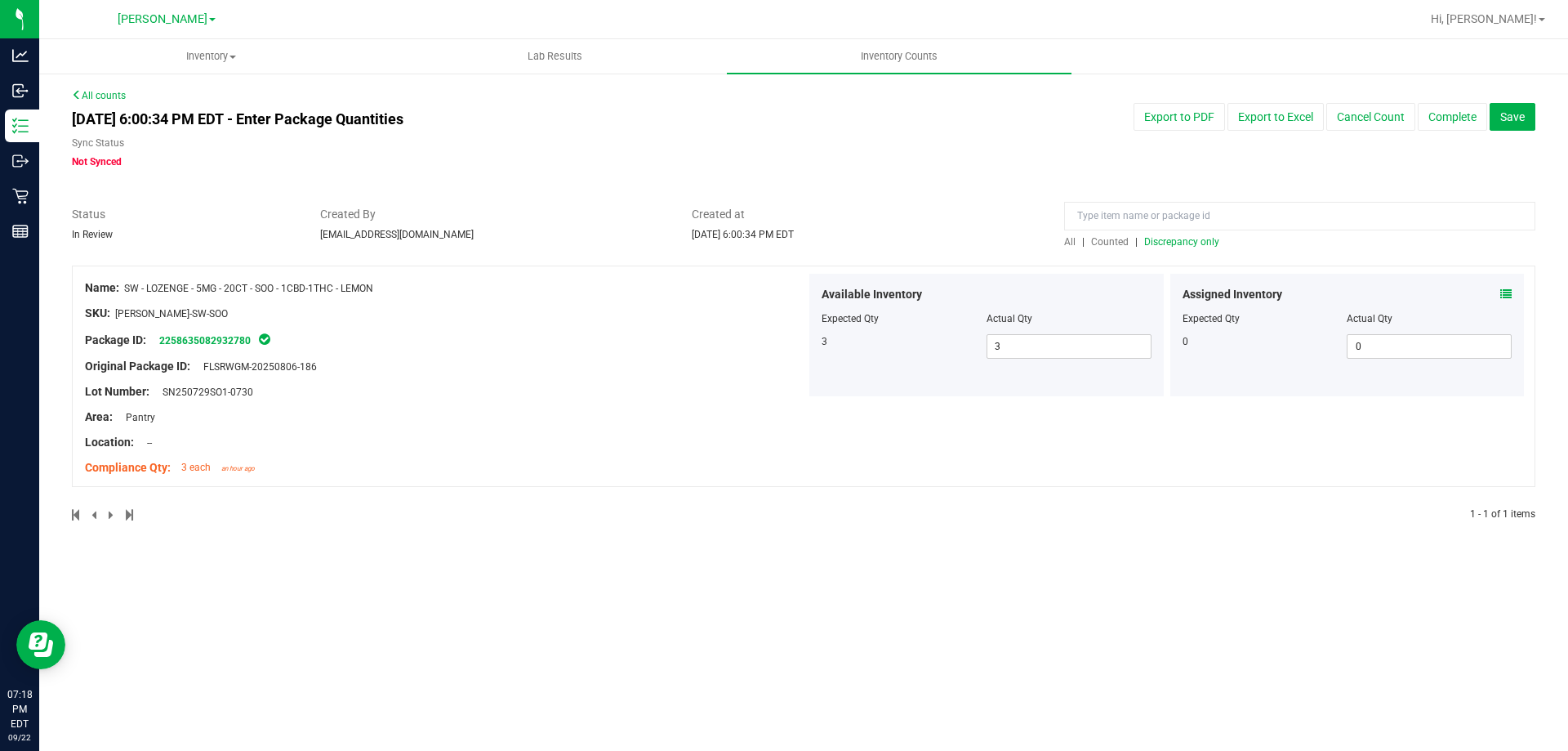
click at [1111, 239] on span "Counted" at bounding box center [1110, 242] width 38 height 11
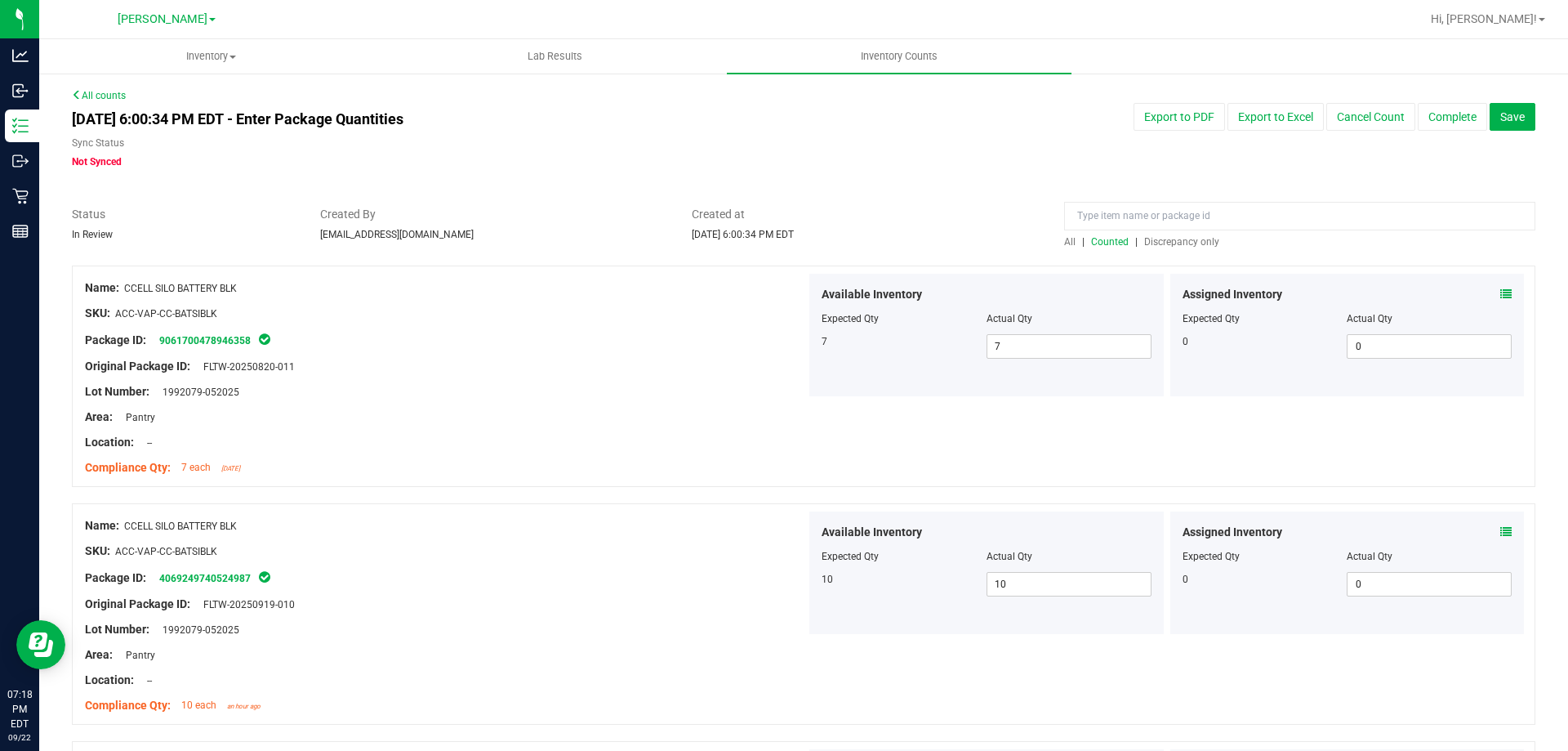
click at [1185, 240] on span "Discrepancy only" at bounding box center [1181, 242] width 75 height 11
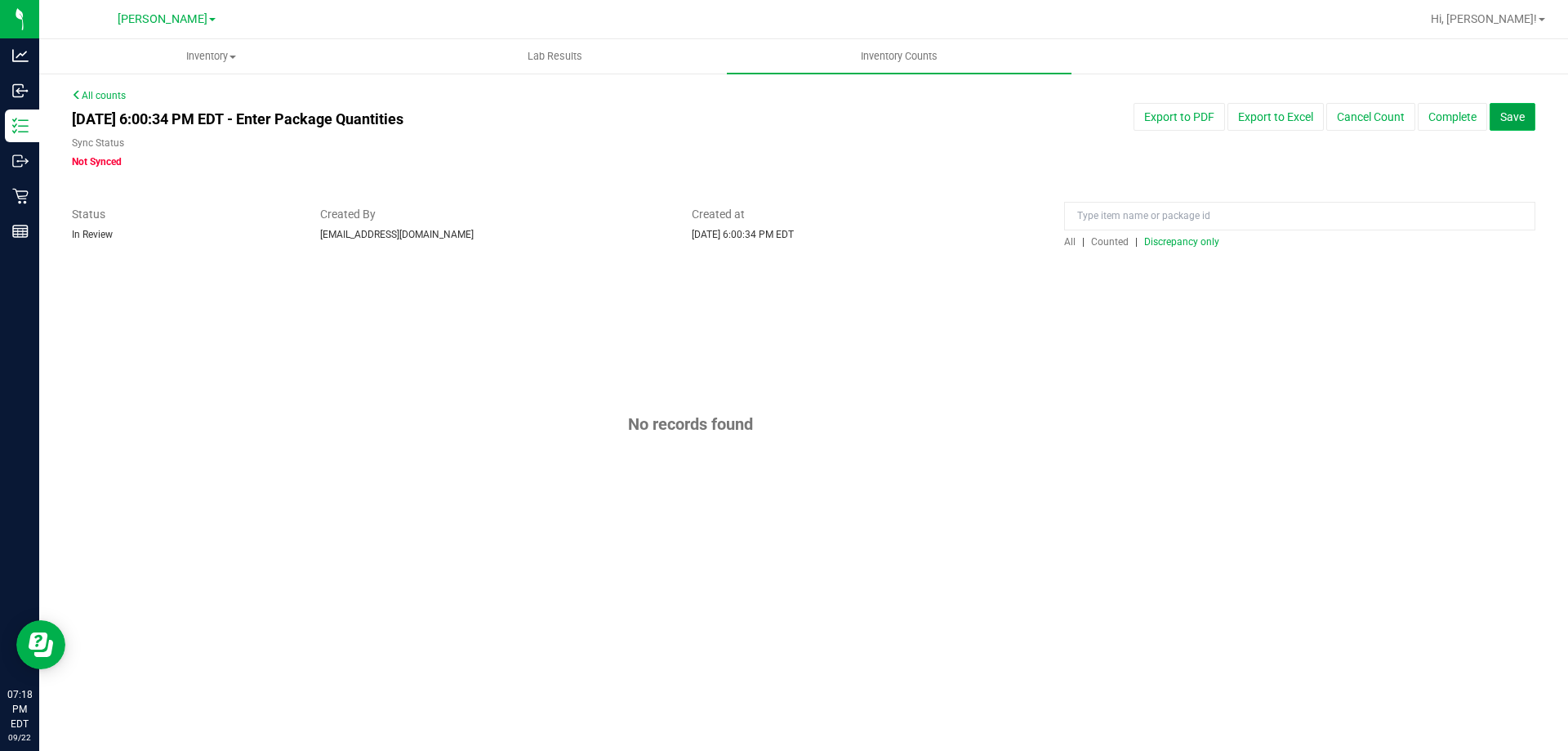
click at [1507, 122] on span "Save" at bounding box center [1513, 117] width 25 height 13
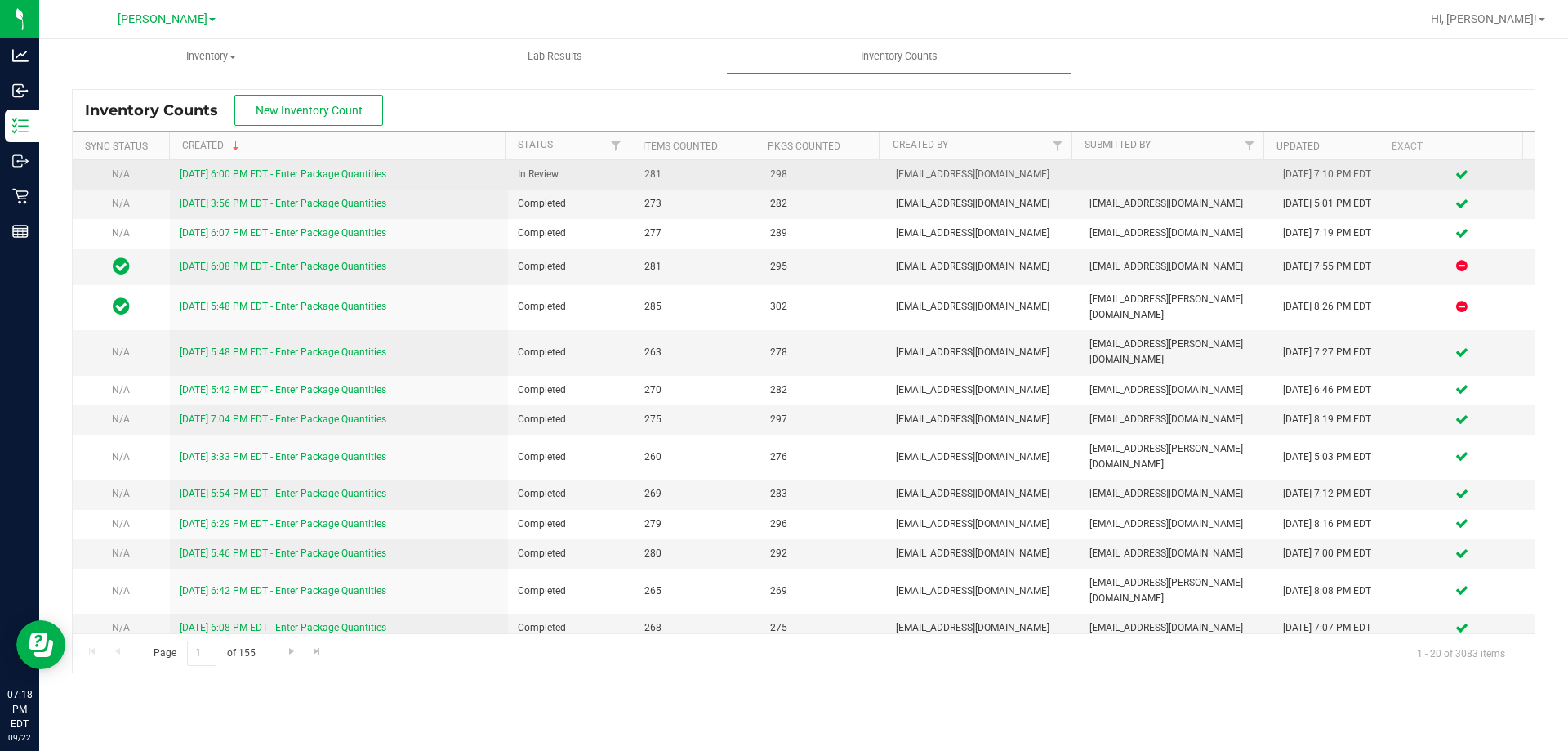
click at [376, 175] on link "[DATE] 6:00 PM EDT - Enter Package Quantities" at bounding box center [283, 174] width 207 height 11
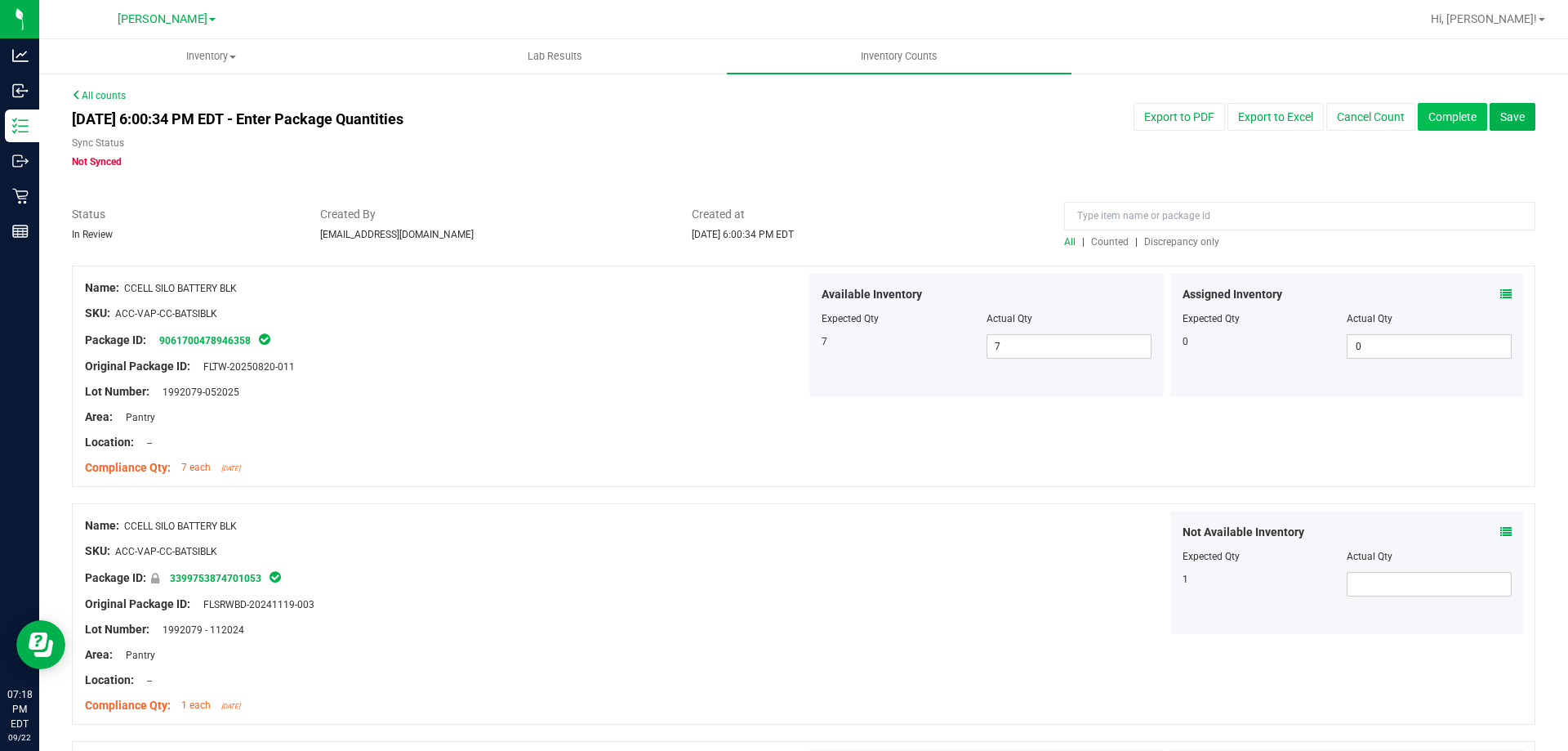
click at [1433, 116] on button "Complete" at bounding box center [1452, 117] width 69 height 27
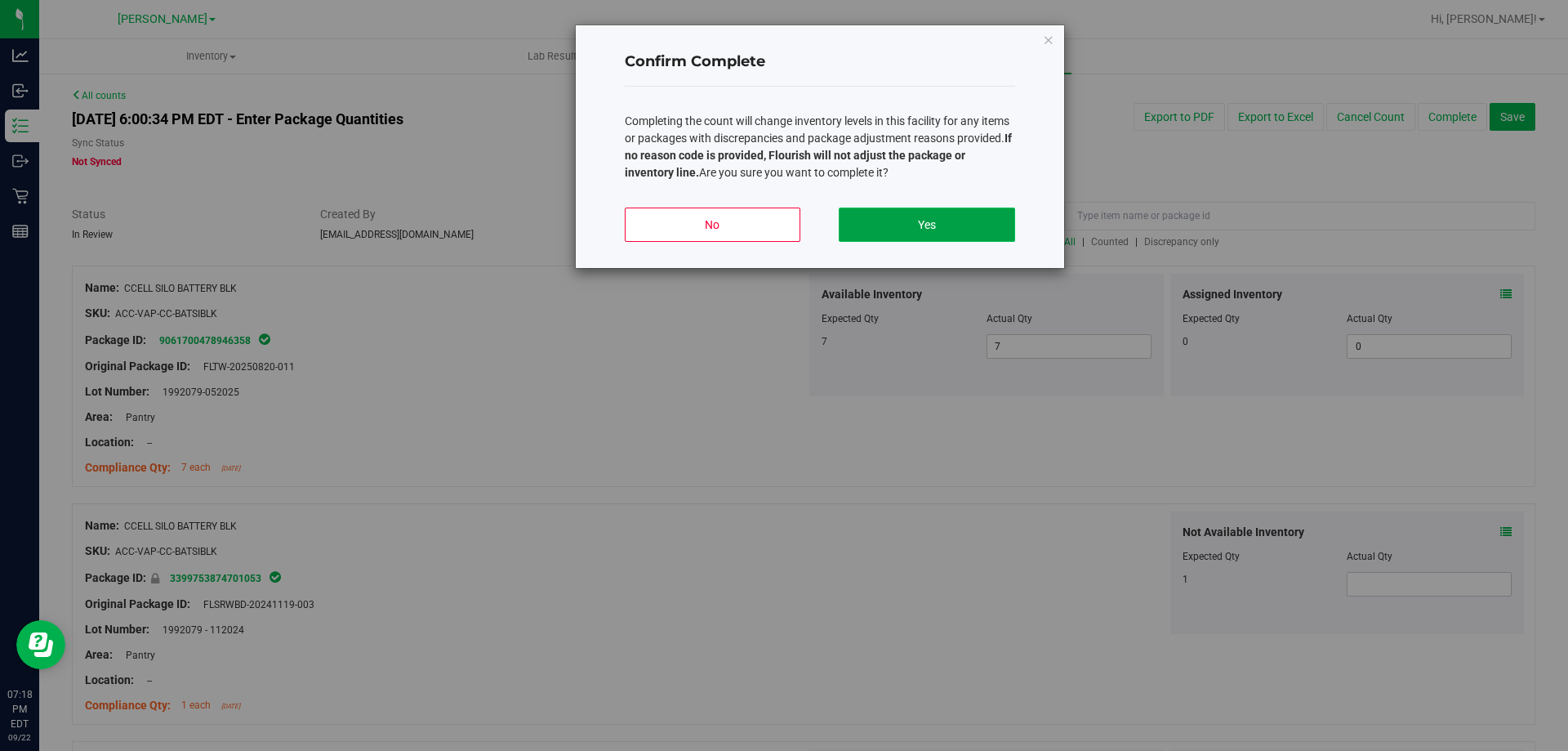
click at [946, 234] on button "Yes" at bounding box center [926, 225] width 175 height 34
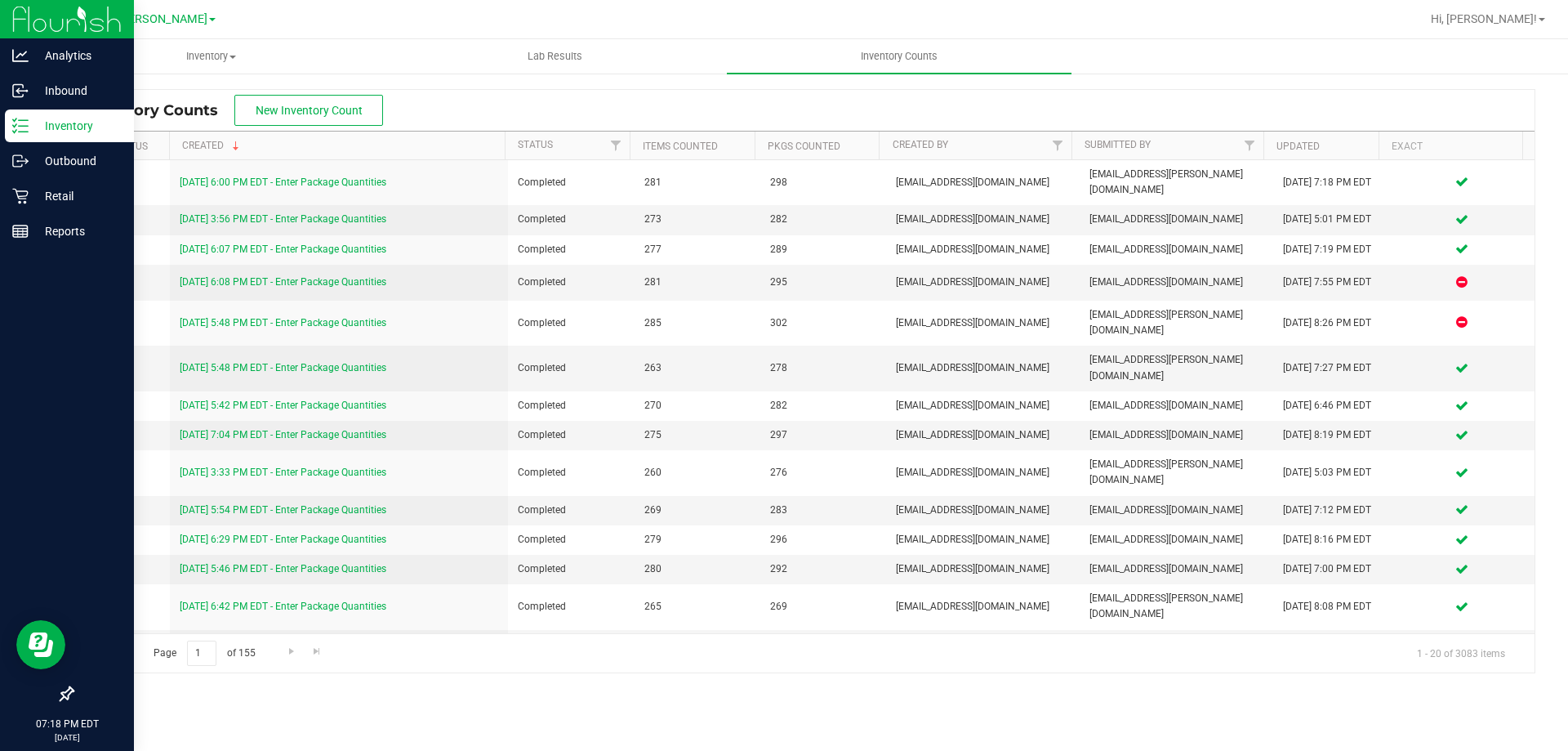
click at [77, 133] on p "Inventory" at bounding box center [77, 125] width 98 height 20
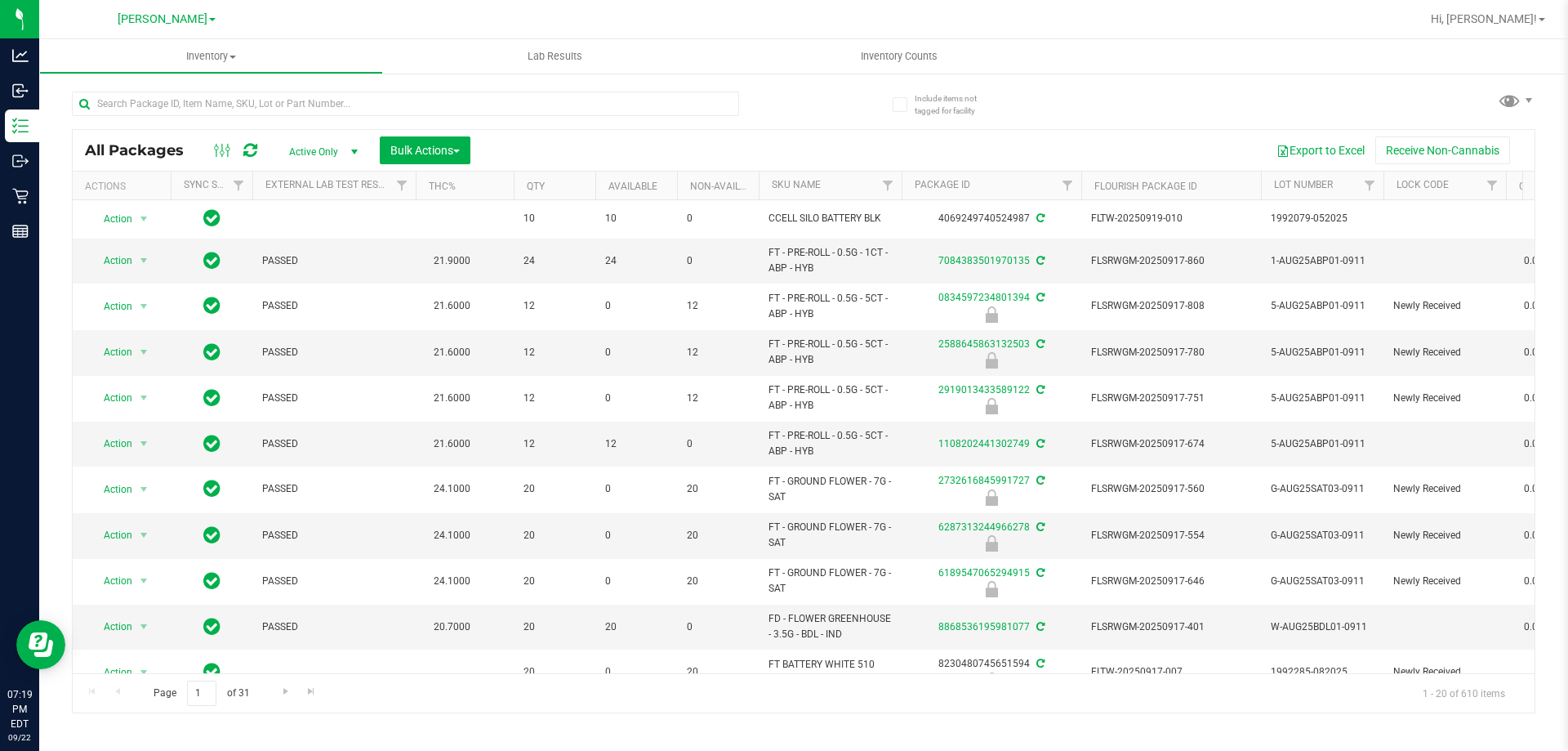
click at [627, 36] on nav "[PERSON_NAME] Hi, [PERSON_NAME]!" at bounding box center [803, 19] width 1529 height 39
